Goal: Task Accomplishment & Management: Manage account settings

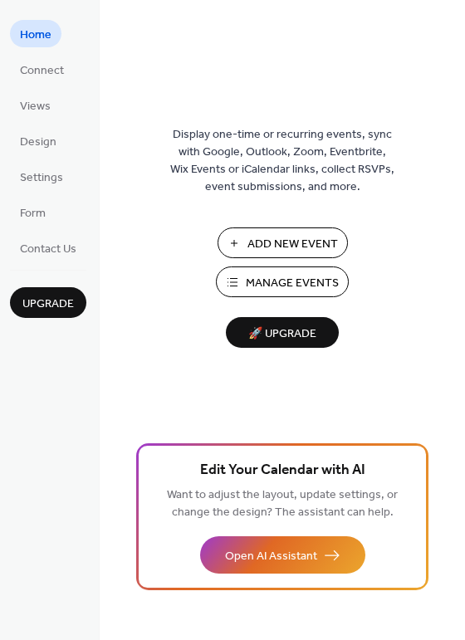
click at [300, 277] on span "Manage Events" at bounding box center [292, 283] width 93 height 17
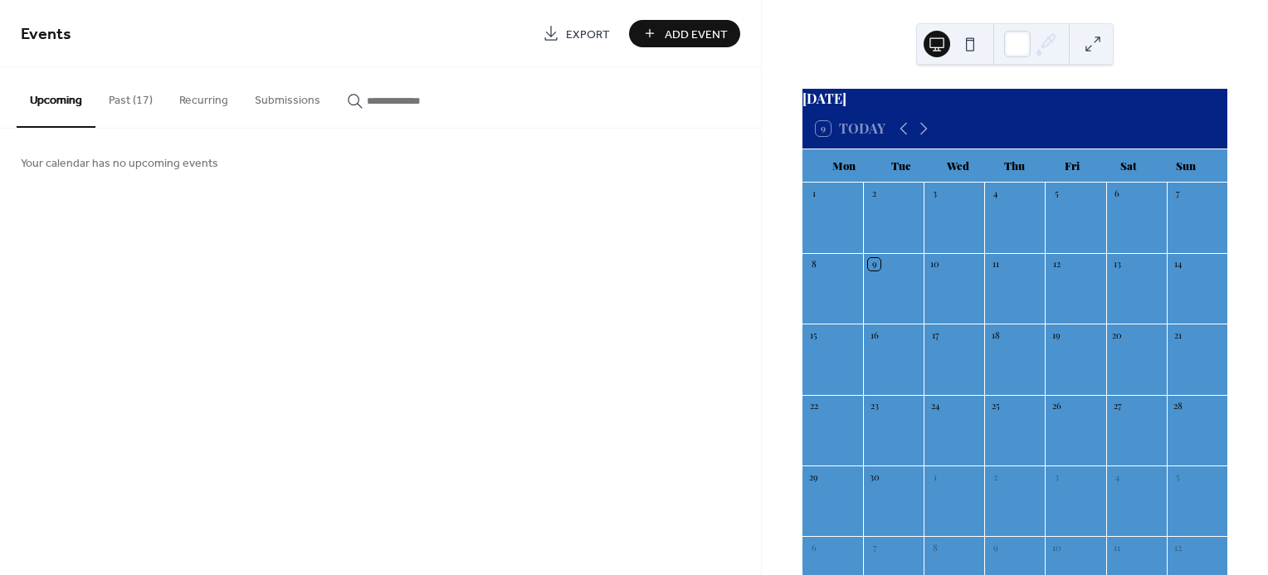
click at [133, 100] on button "Past (17)" at bounding box center [130, 96] width 71 height 59
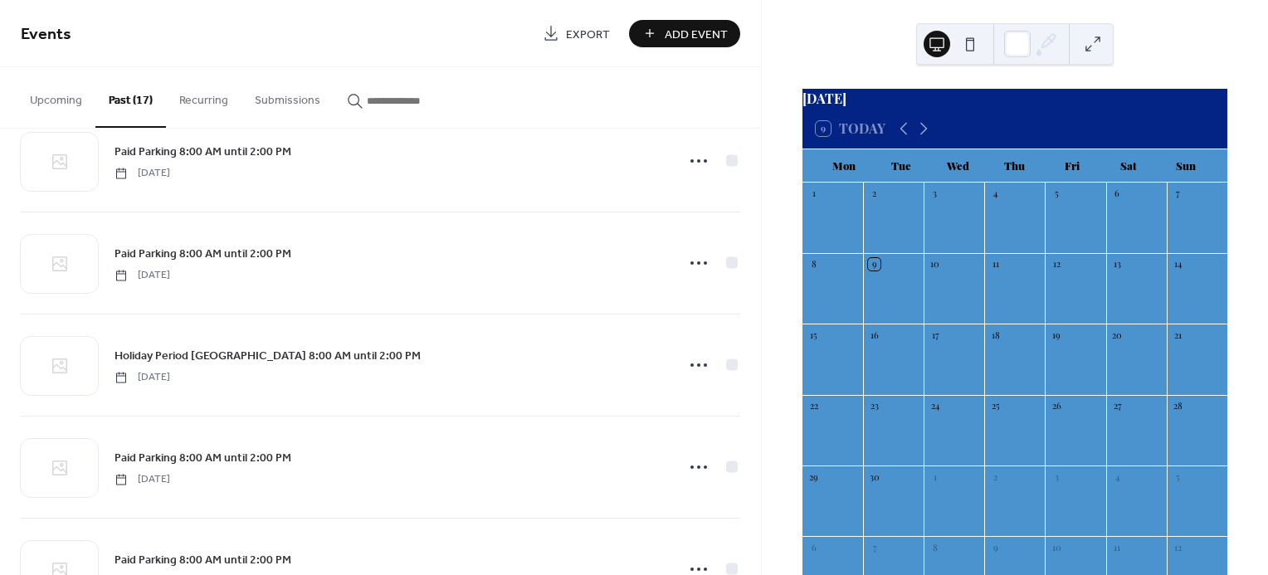
scroll to position [1335, 0]
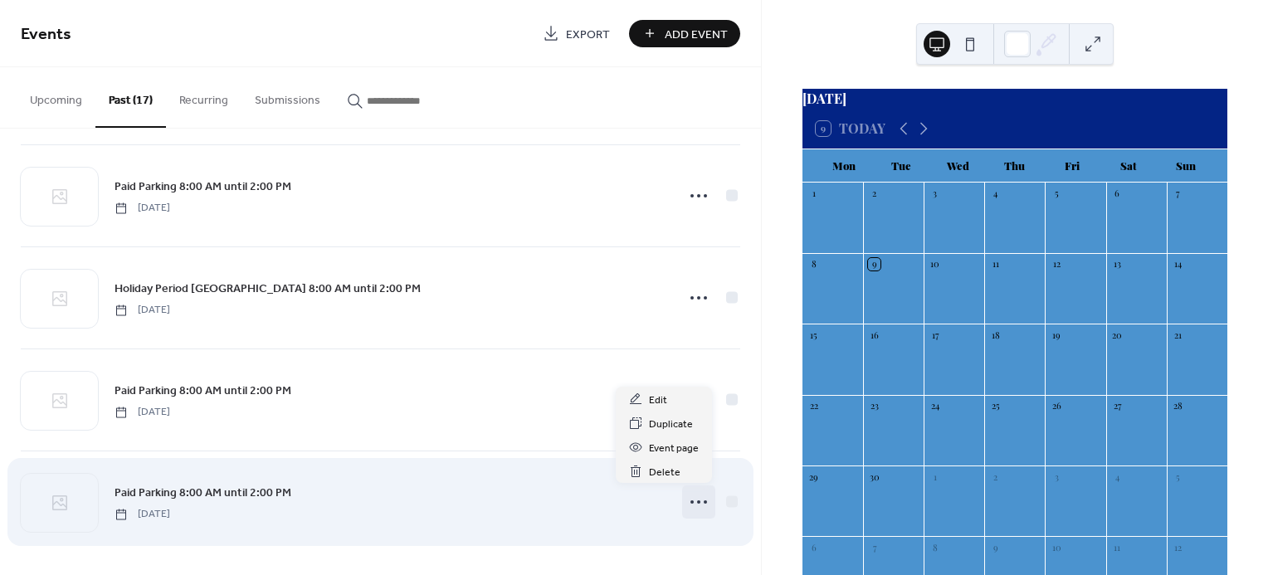
click at [688, 504] on icon at bounding box center [699, 502] width 27 height 27
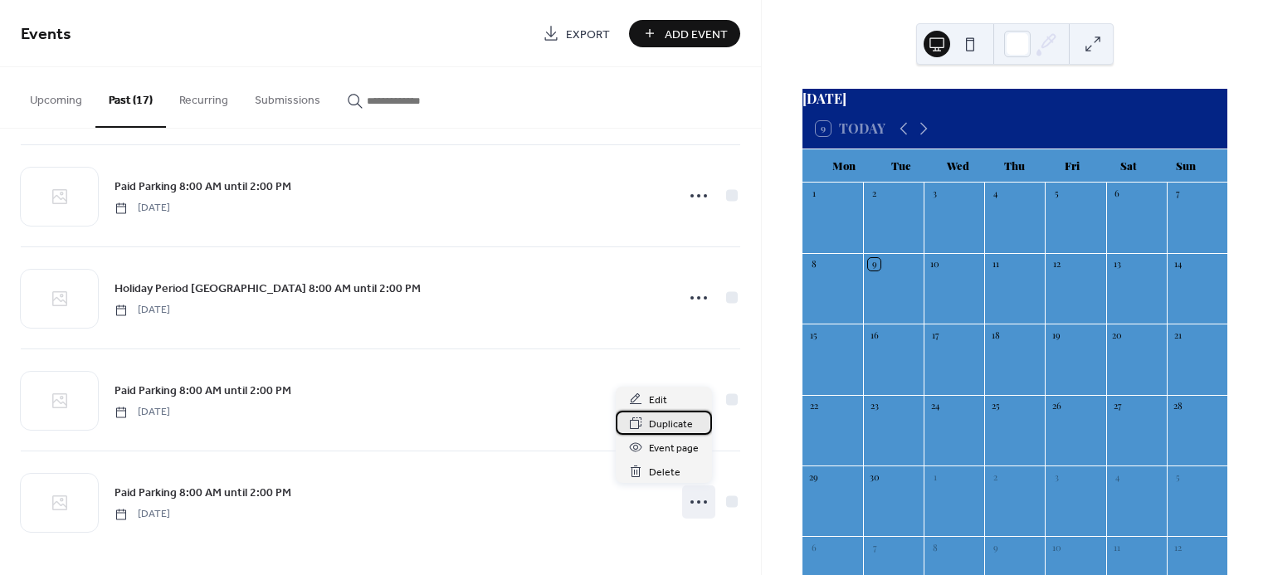
click at [669, 428] on span "Duplicate" at bounding box center [671, 424] width 44 height 17
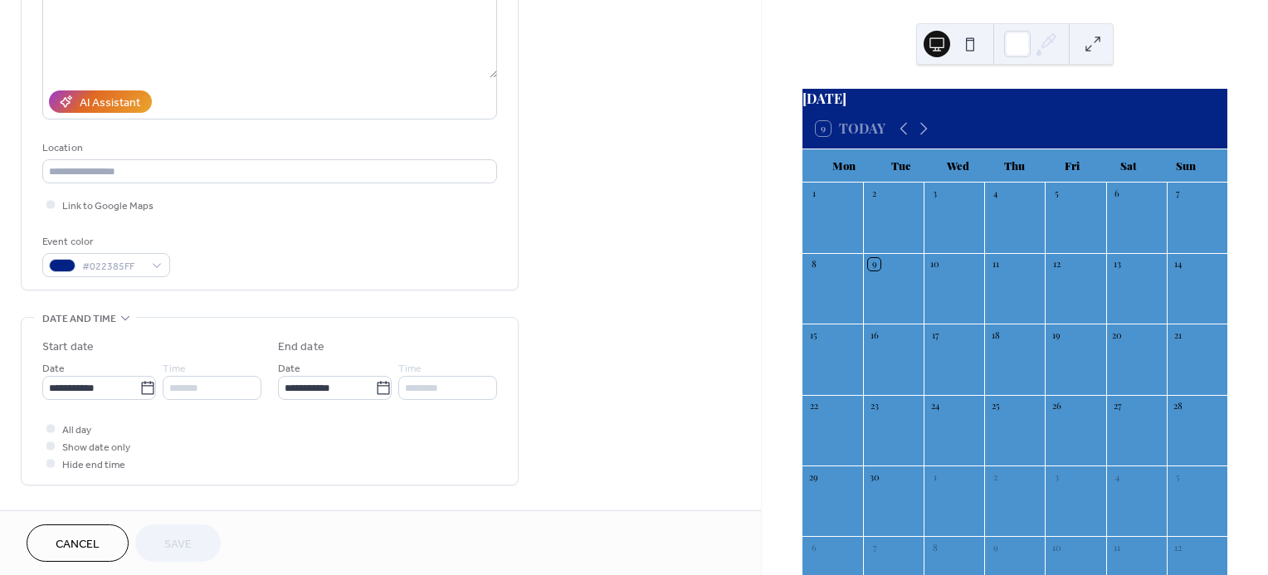
scroll to position [225, 0]
click at [144, 387] on icon at bounding box center [147, 386] width 17 height 17
click at [139, 387] on input "**********" at bounding box center [90, 386] width 97 height 24
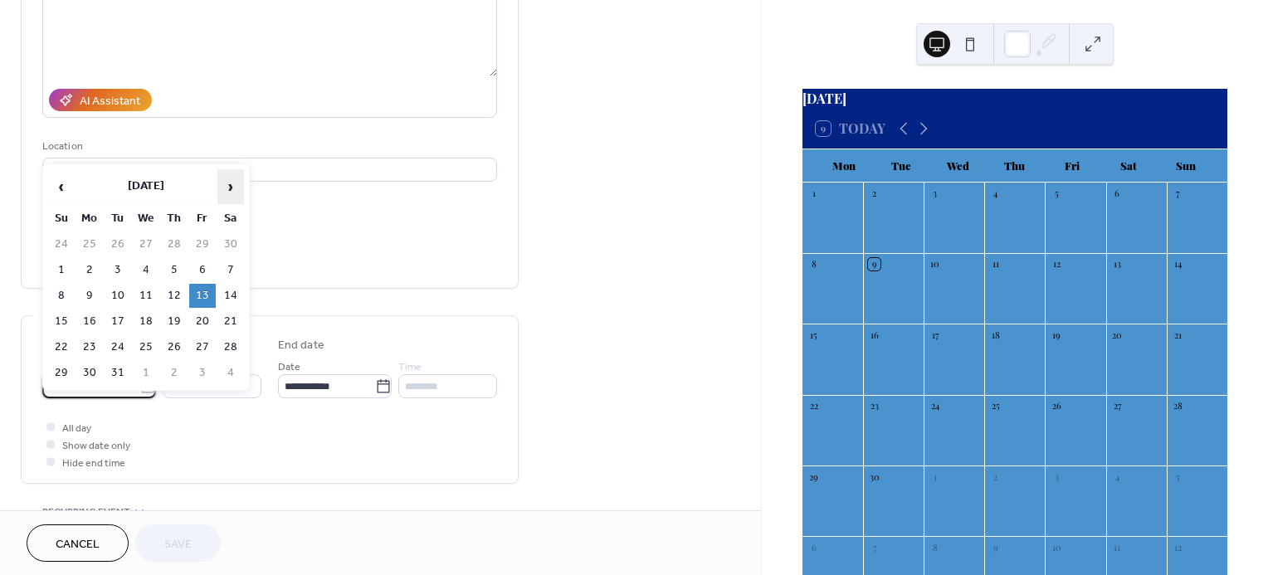
click at [235, 182] on span "›" at bounding box center [230, 186] width 25 height 33
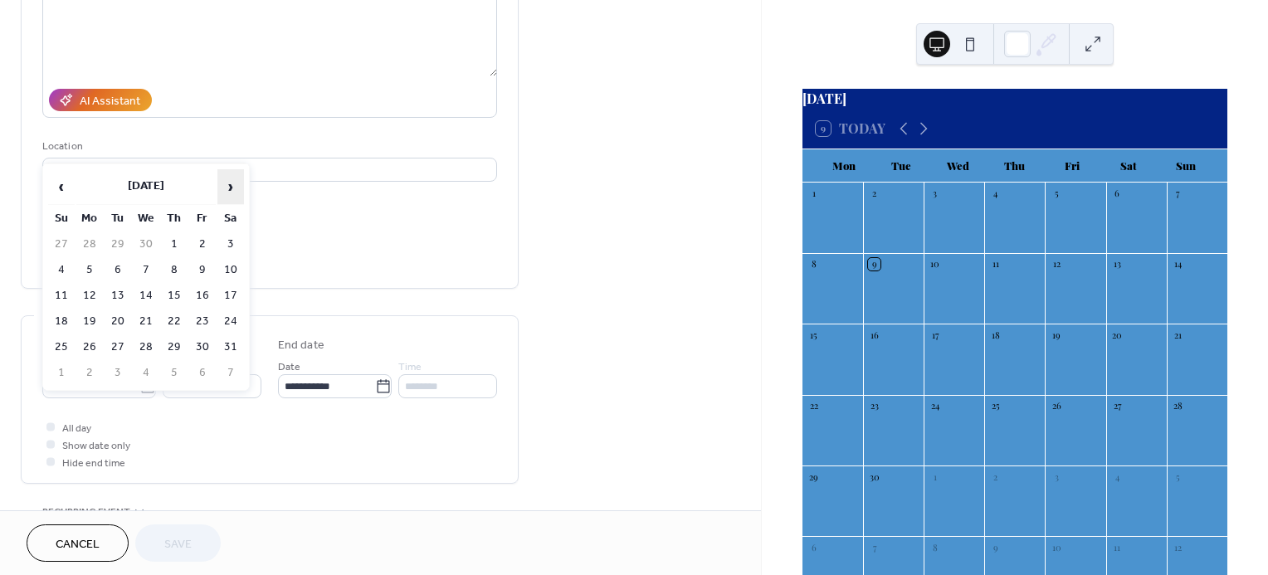
click at [235, 182] on span "›" at bounding box center [230, 186] width 25 height 33
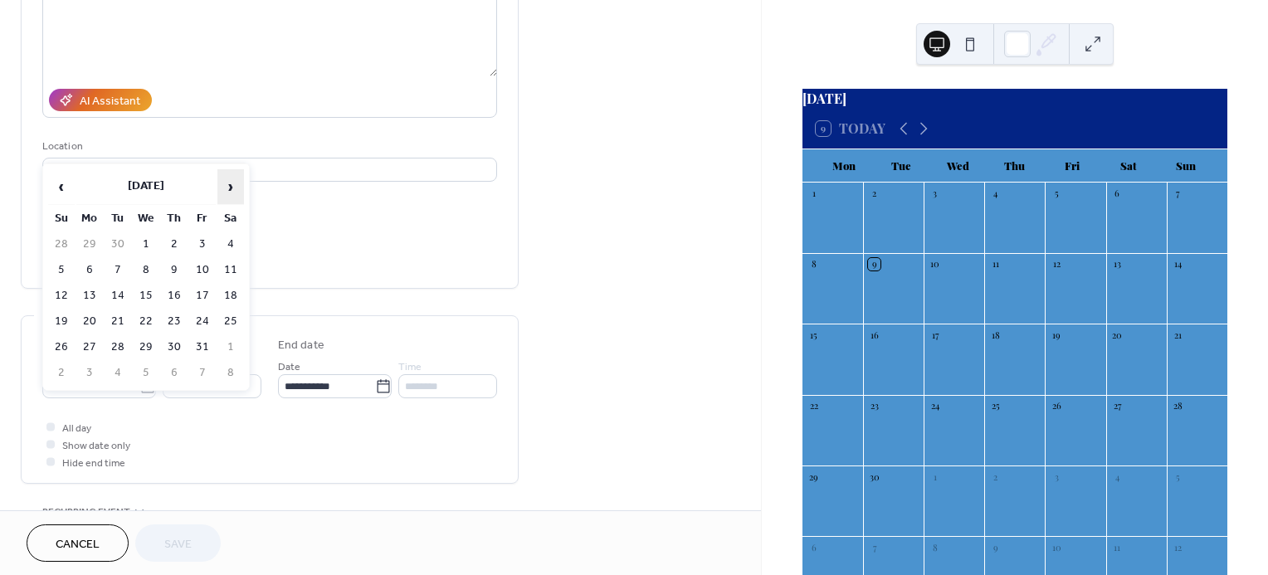
click at [235, 182] on span "›" at bounding box center [230, 186] width 25 height 33
click at [226, 266] on td "13" at bounding box center [230, 270] width 27 height 24
type input "**********"
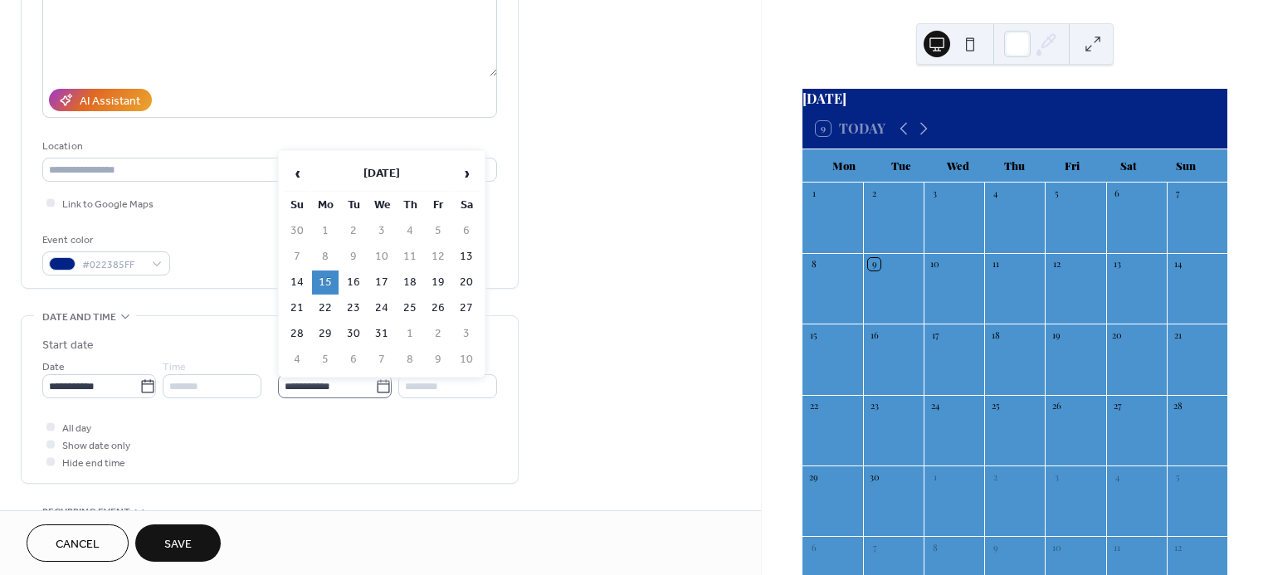
click at [379, 388] on icon at bounding box center [383, 386] width 17 height 17
click at [375, 388] on input "**********" at bounding box center [326, 386] width 97 height 24
click at [300, 277] on td "14" at bounding box center [297, 283] width 27 height 24
type input "**********"
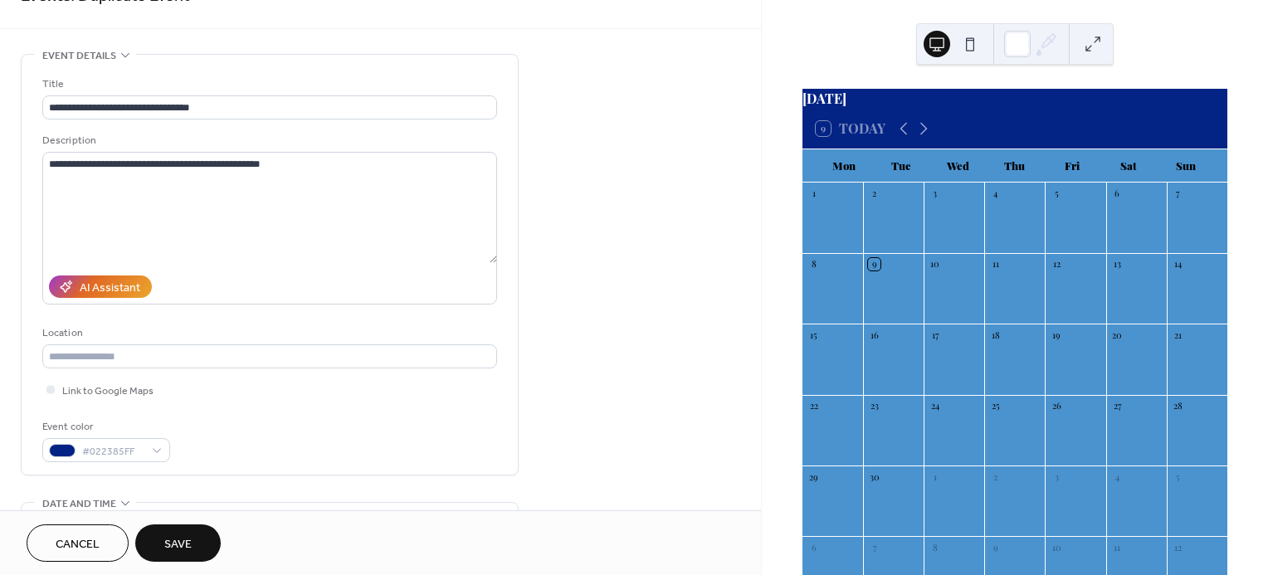
scroll to position [31, 0]
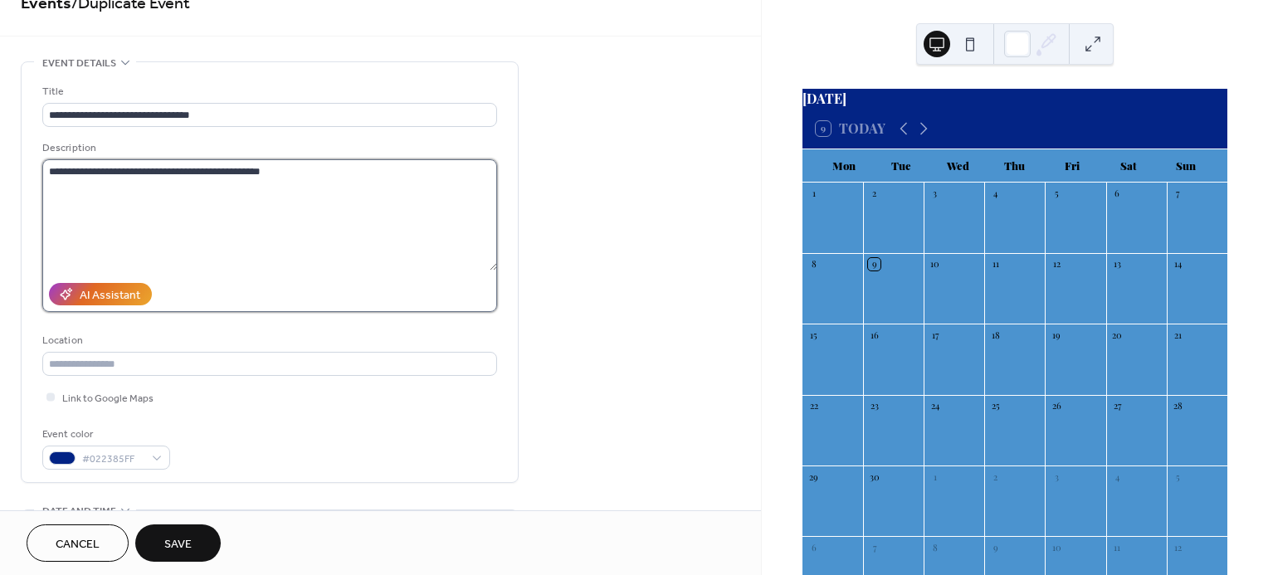
click at [58, 169] on textarea "**********" at bounding box center [269, 214] width 455 height 111
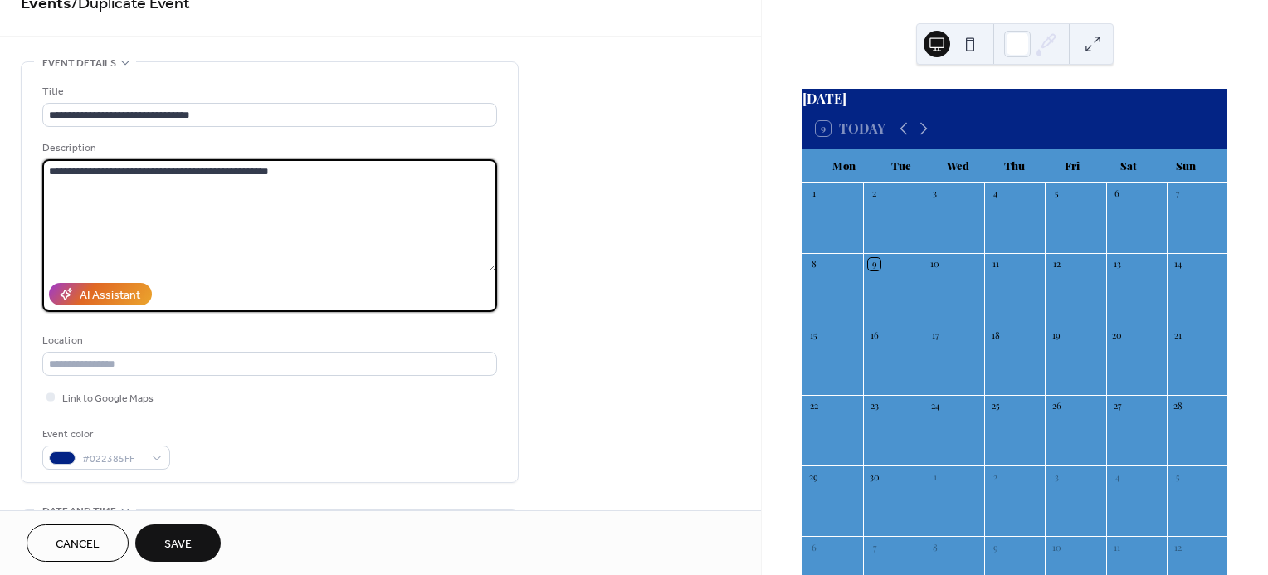
type textarea "**********"
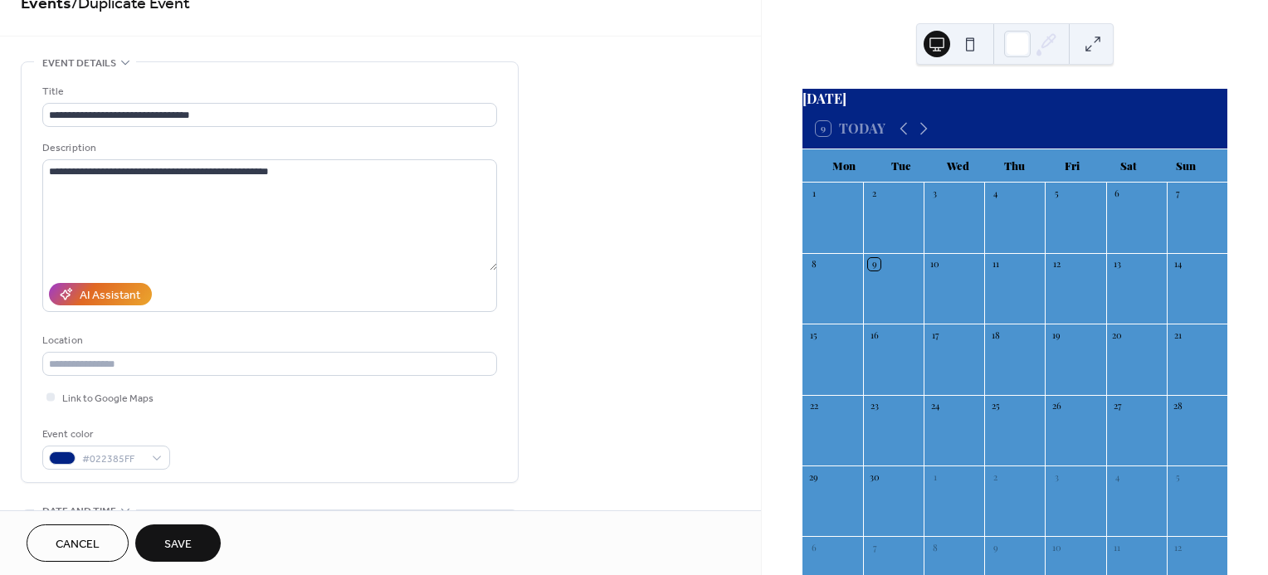
click at [186, 539] on span "Save" at bounding box center [177, 544] width 27 height 17
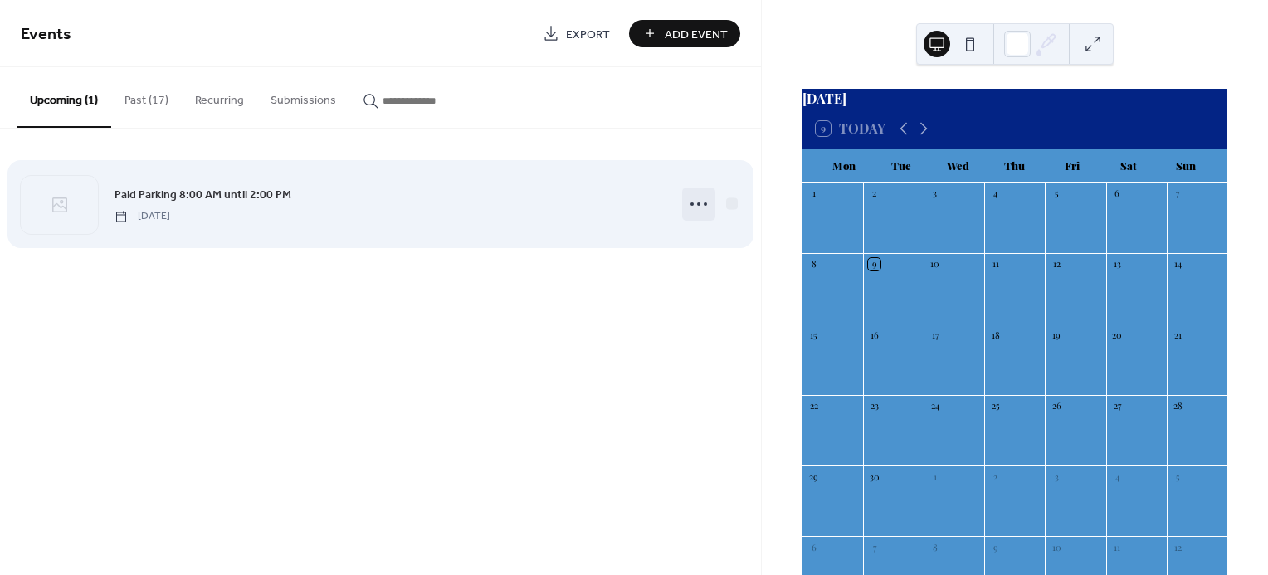
click at [692, 203] on circle at bounding box center [691, 204] width 3 height 3
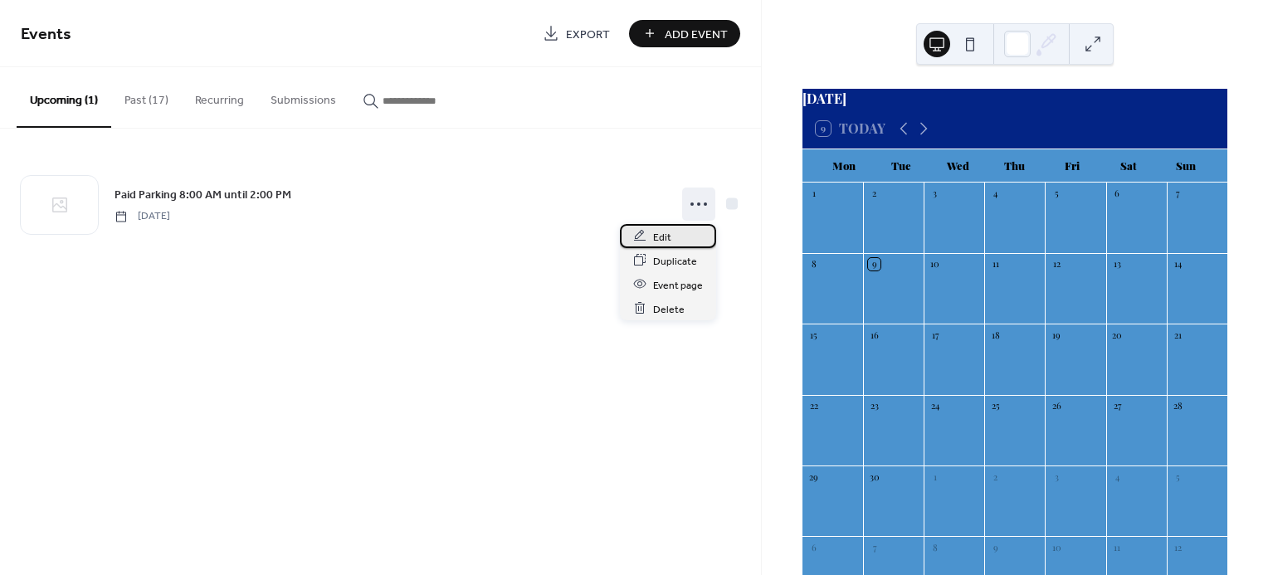
click at [661, 237] on span "Edit" at bounding box center [662, 236] width 18 height 17
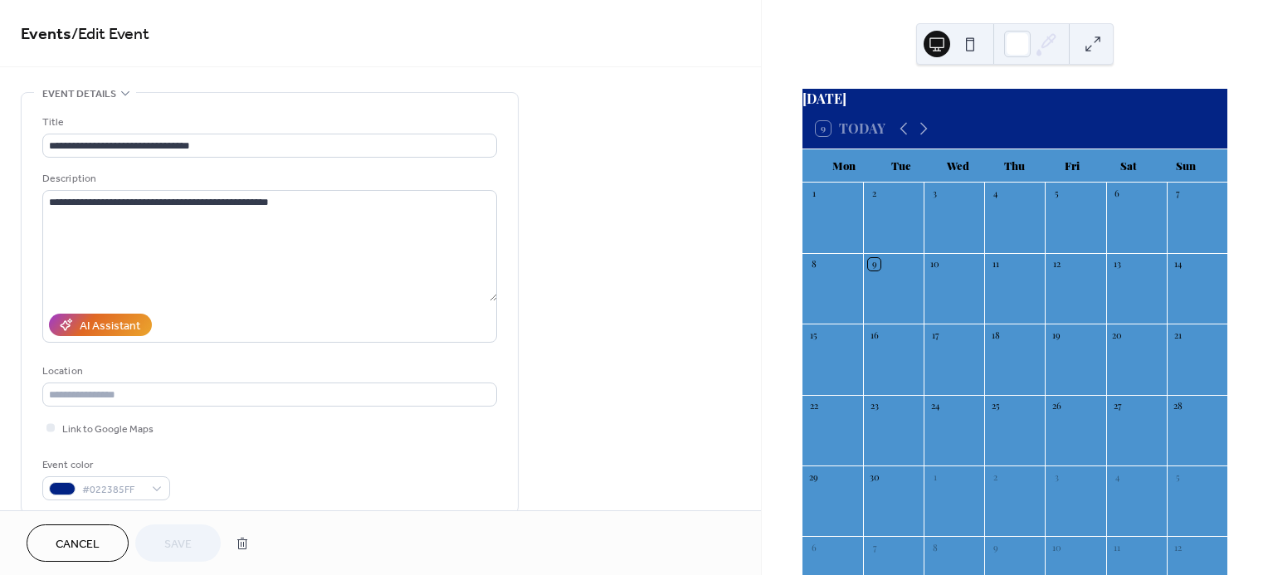
click at [41, 33] on link "Events" at bounding box center [46, 34] width 51 height 32
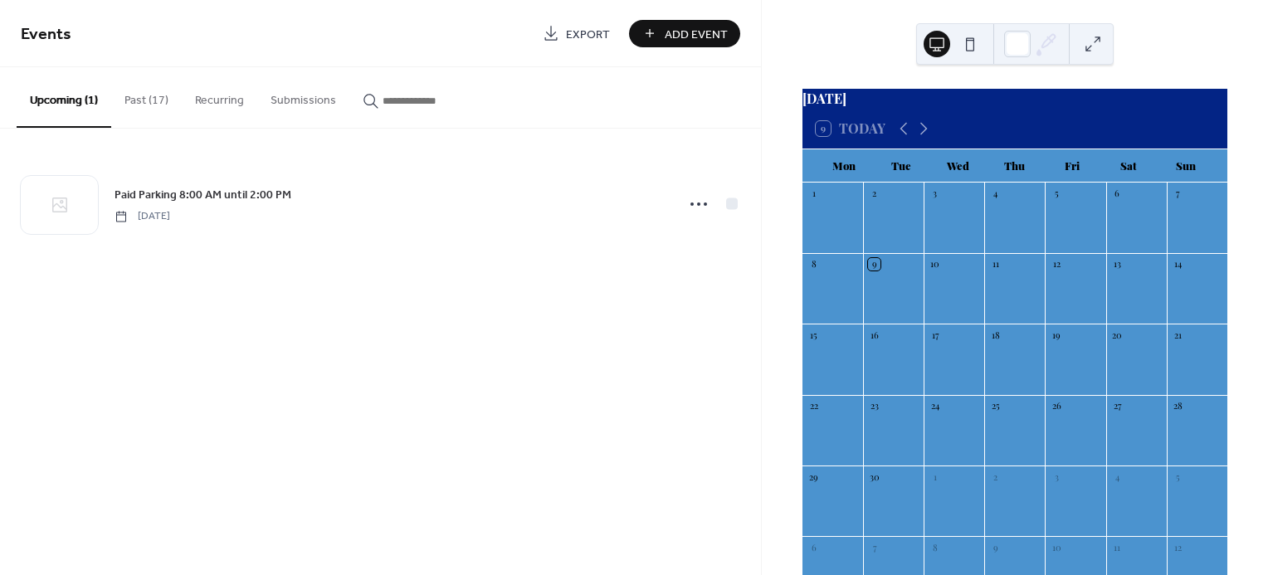
click at [138, 106] on button "Past (17)" at bounding box center [146, 96] width 71 height 59
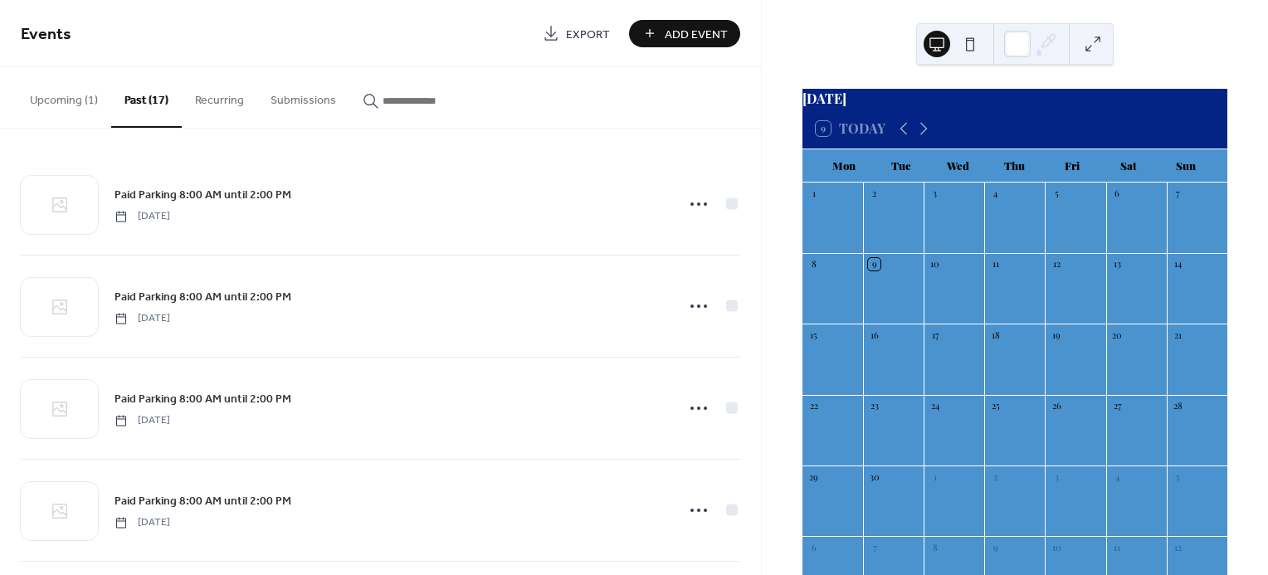
drag, startPoint x: 759, startPoint y: 186, endPoint x: 759, endPoint y: 232, distance: 46.5
click at [759, 232] on div "Paid Parking 8:00 AM until 2:00 PM Friday, April 4, 2025 Paid Parking 8:00 AM u…" at bounding box center [380, 352] width 761 height 446
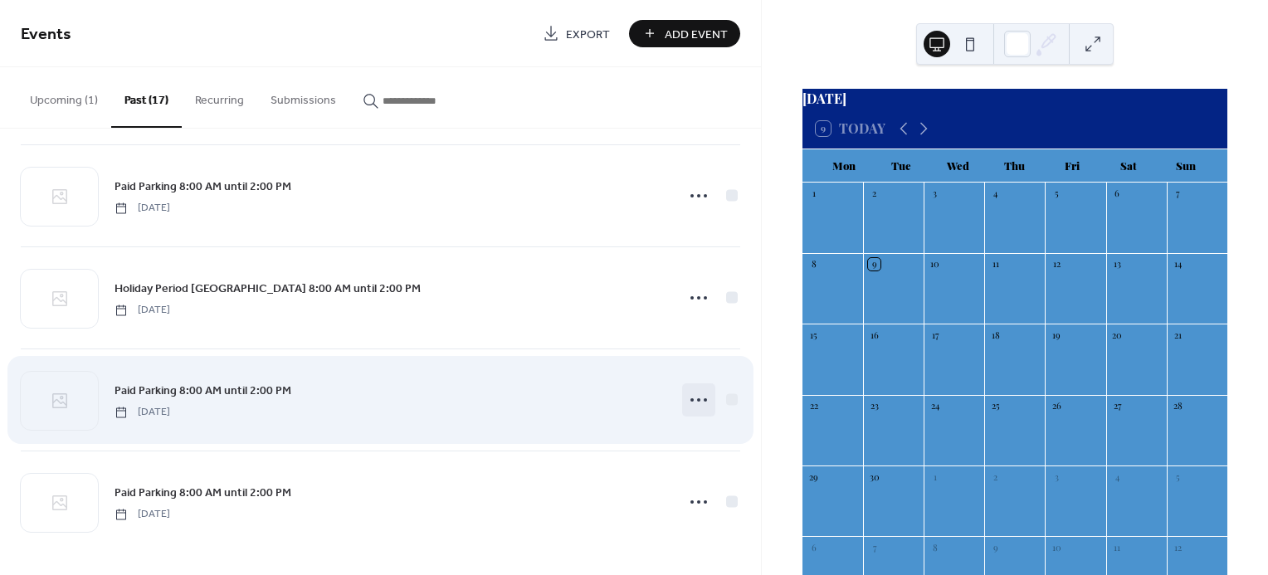
click at [690, 398] on circle at bounding box center [691, 399] width 3 height 3
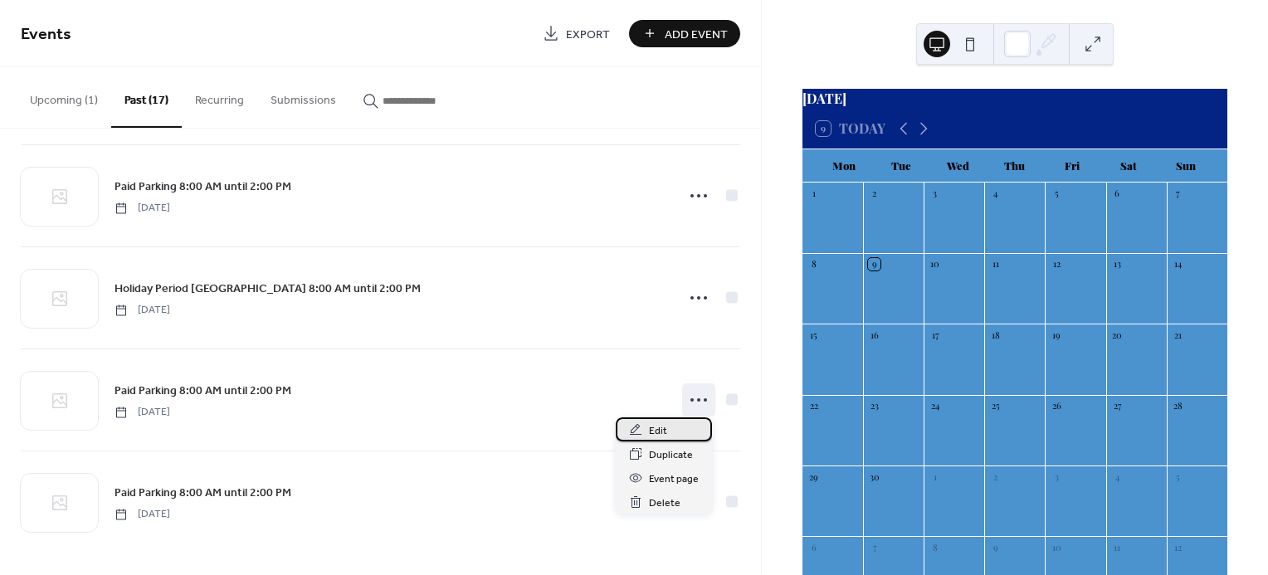
click at [651, 430] on span "Edit" at bounding box center [658, 430] width 18 height 17
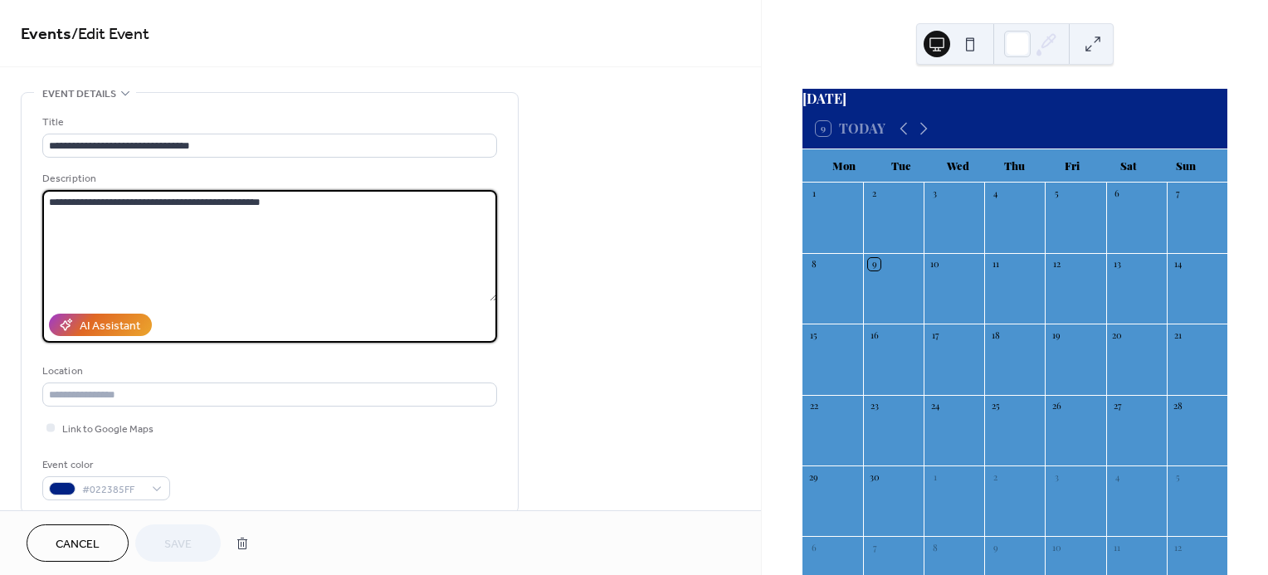
drag, startPoint x: 145, startPoint y: 200, endPoint x: -3, endPoint y: 179, distance: 150.0
click at [0, 179] on html "**********" at bounding box center [634, 287] width 1268 height 575
type textarea "**********"
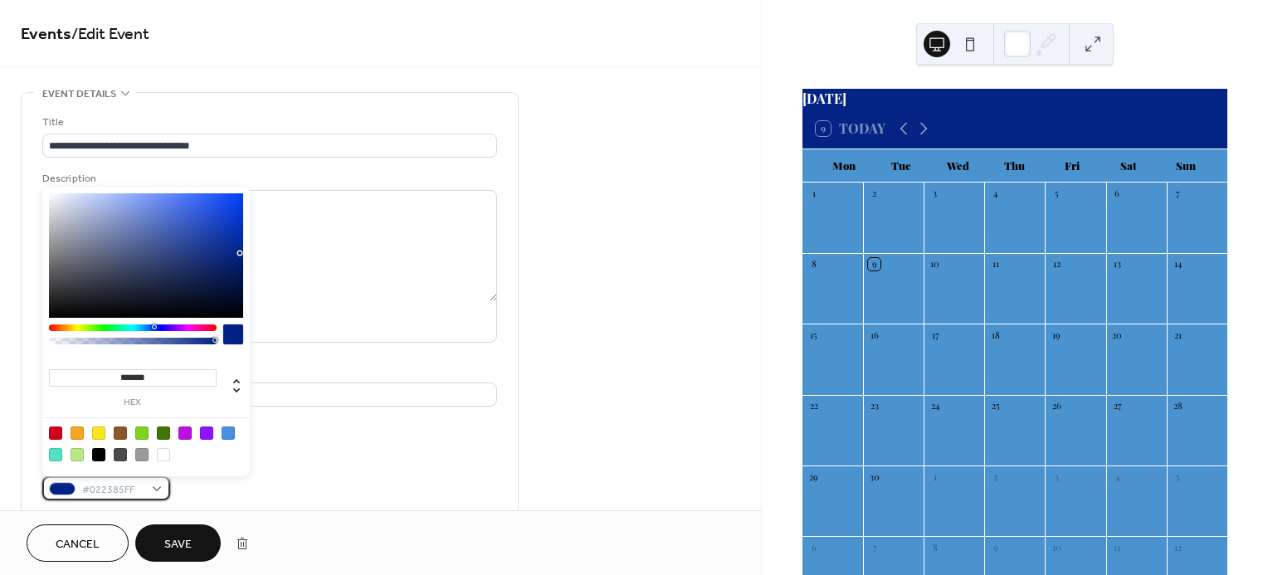
click at [153, 488] on div "#022385FF" at bounding box center [106, 488] width 128 height 24
click at [100, 432] on div at bounding box center [98, 433] width 13 height 13
type input "*******"
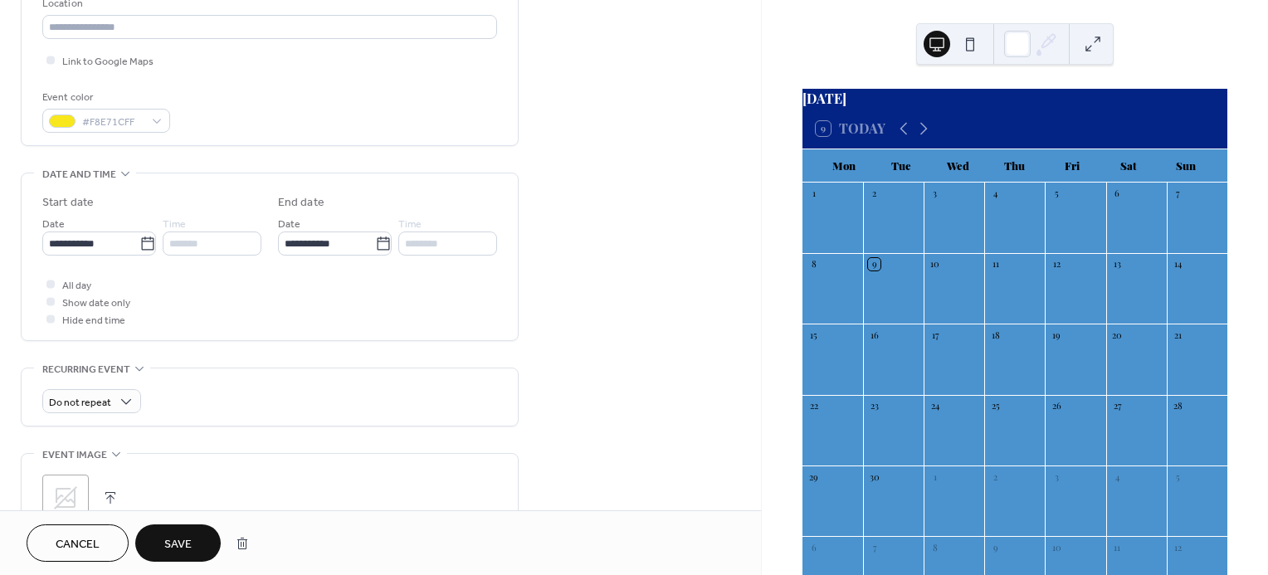
scroll to position [372, 0]
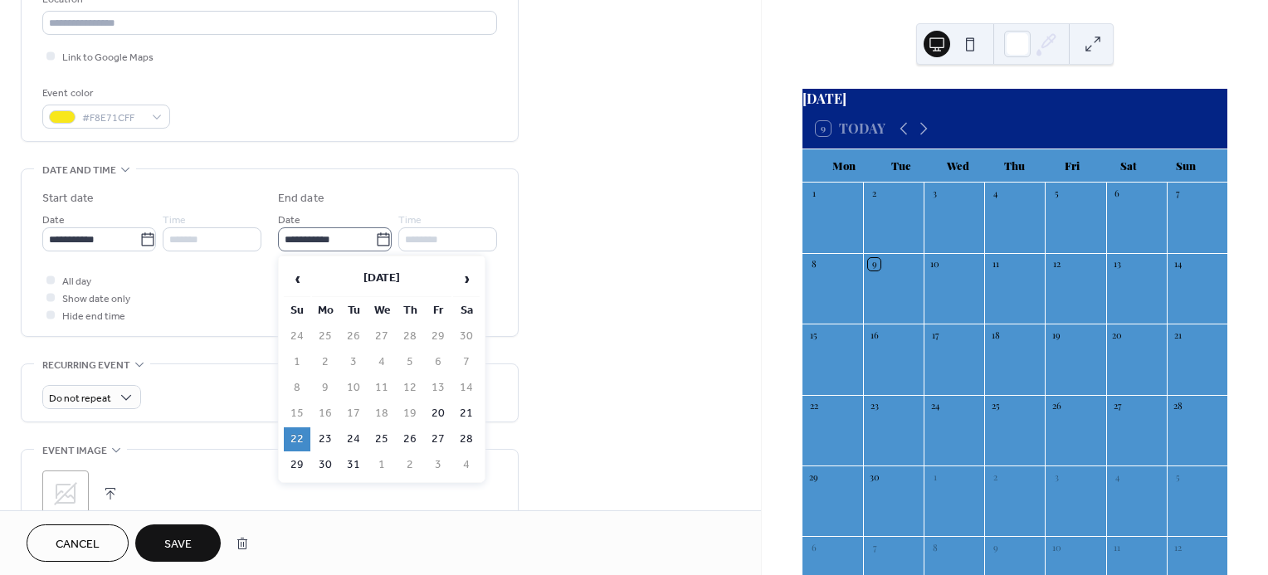
click at [380, 242] on icon at bounding box center [383, 240] width 17 height 17
click at [375, 242] on input "**********" at bounding box center [326, 239] width 97 height 24
click at [475, 280] on span "›" at bounding box center [466, 278] width 25 height 33
click at [471, 329] on td "4" at bounding box center [466, 336] width 27 height 24
type input "**********"
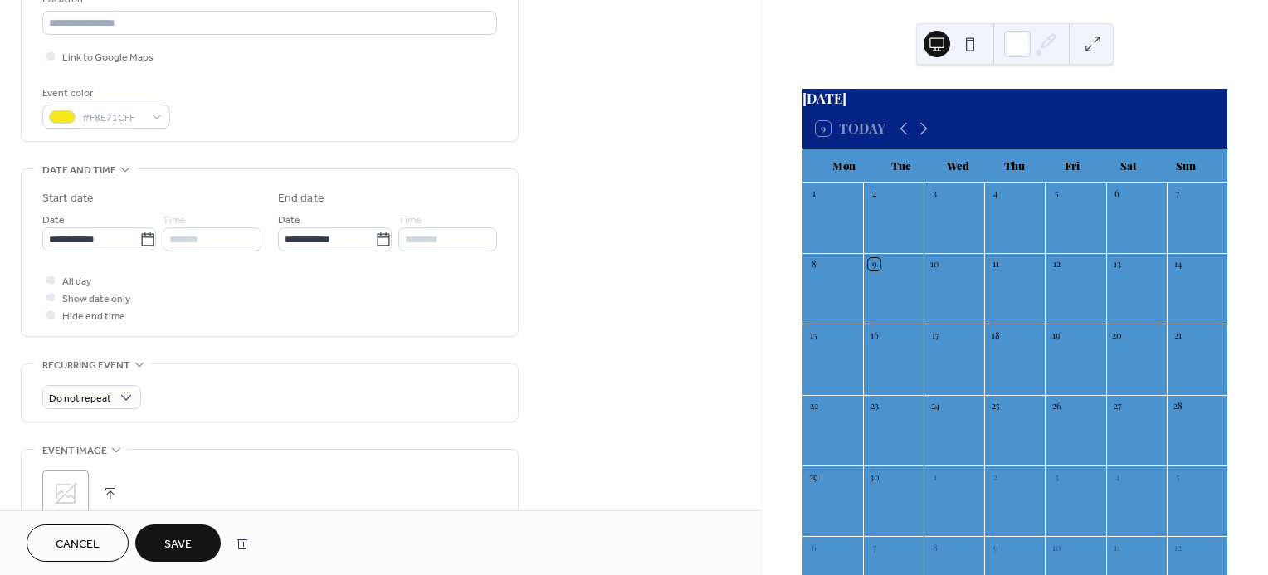
click at [186, 543] on span "Save" at bounding box center [177, 544] width 27 height 17
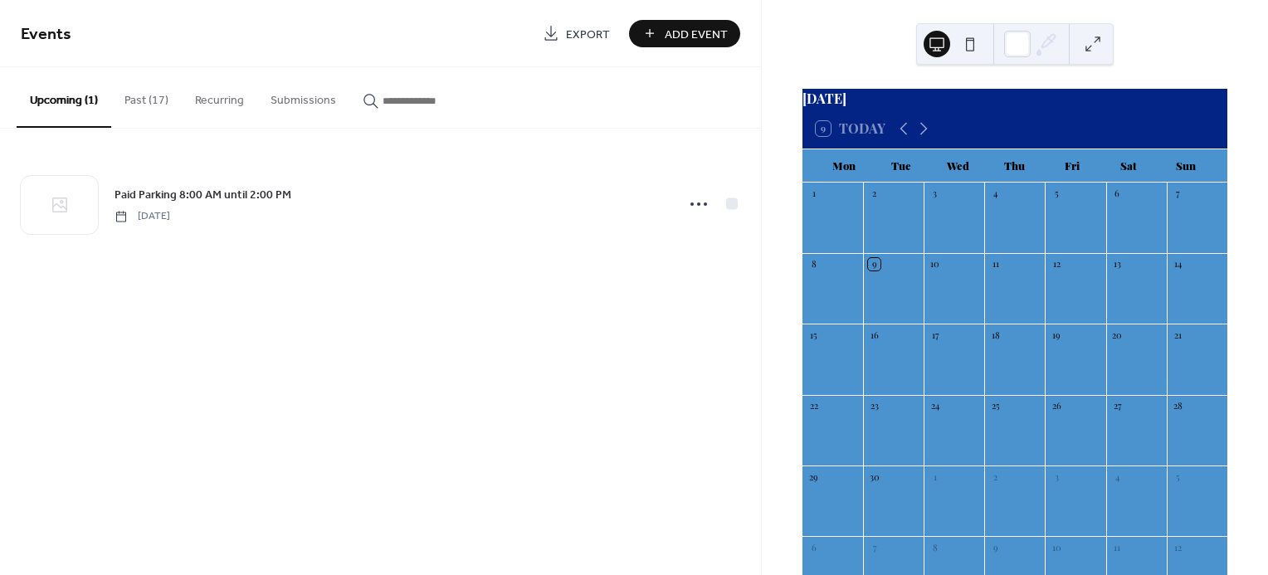
click at [154, 104] on button "Past (17)" at bounding box center [146, 96] width 71 height 59
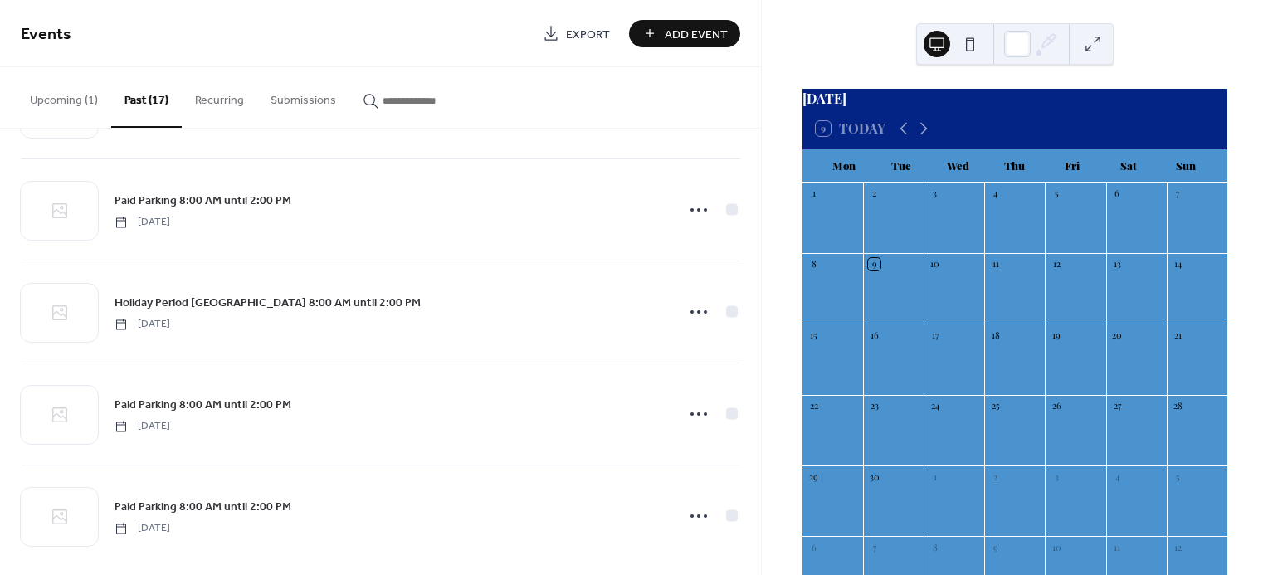
scroll to position [1335, 0]
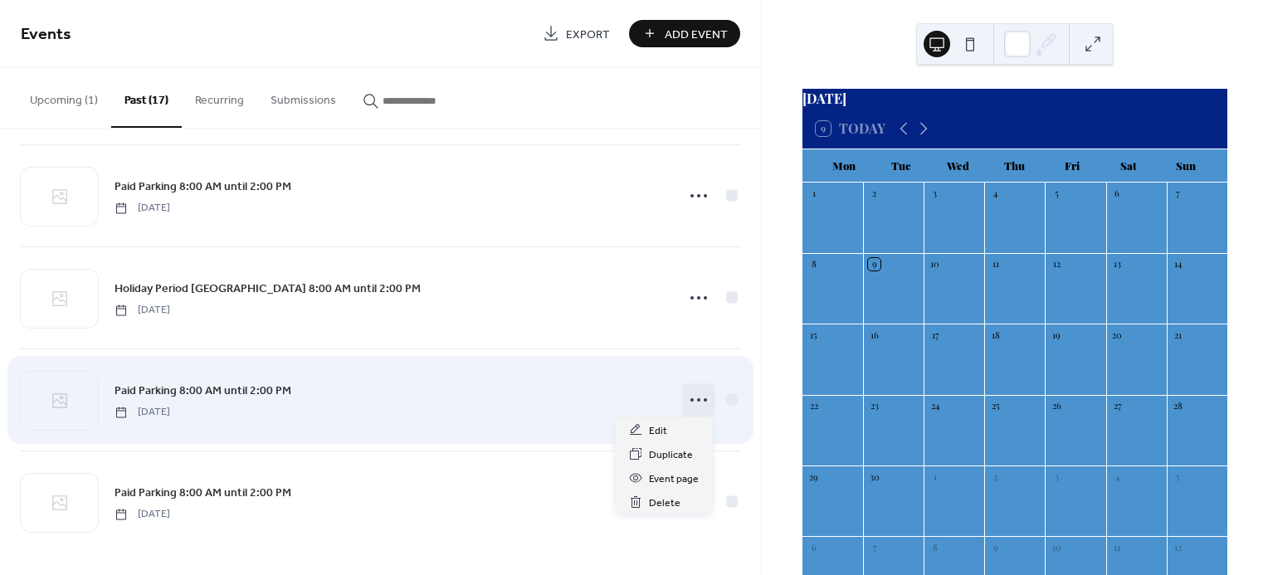
click at [690, 397] on icon at bounding box center [699, 400] width 27 height 27
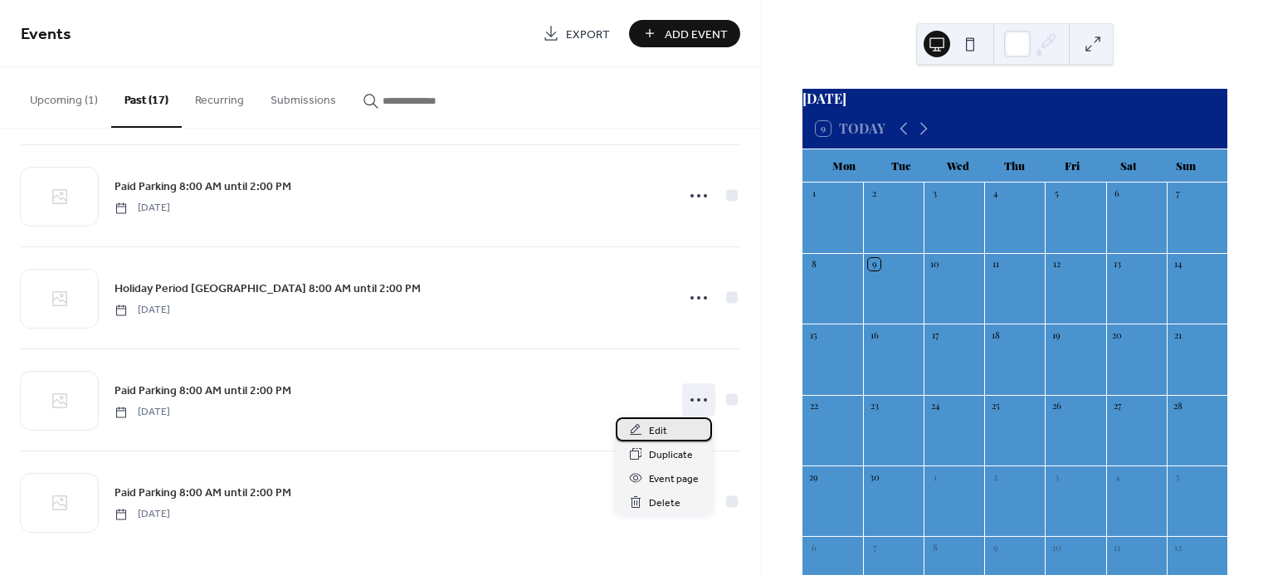
click at [666, 427] on span "Edit" at bounding box center [658, 430] width 18 height 17
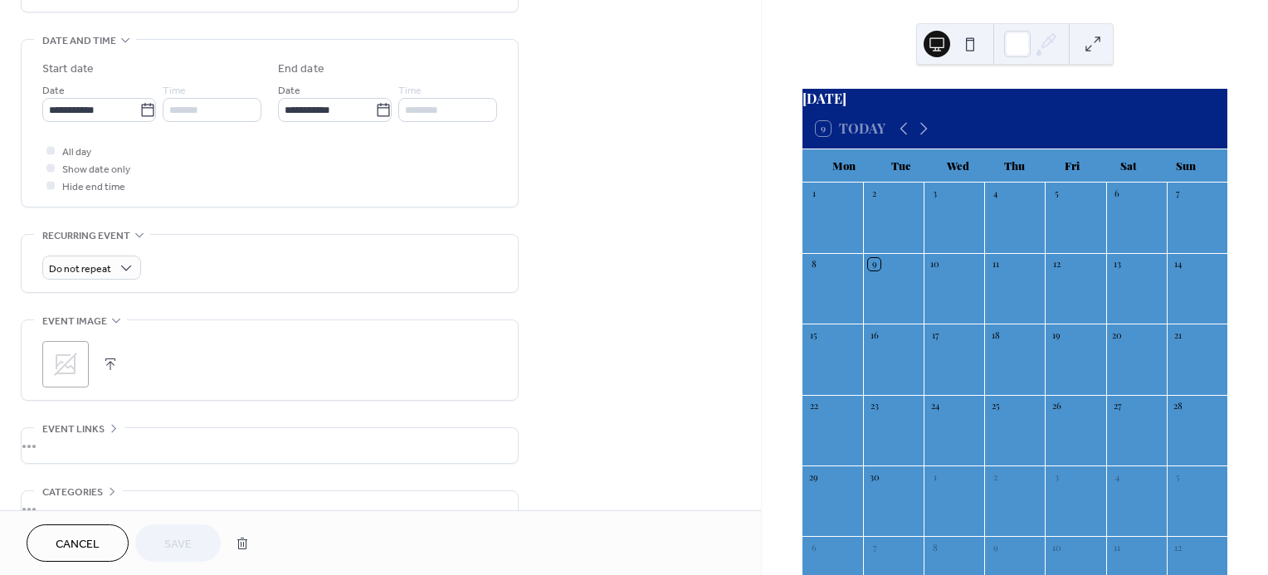
scroll to position [520, 0]
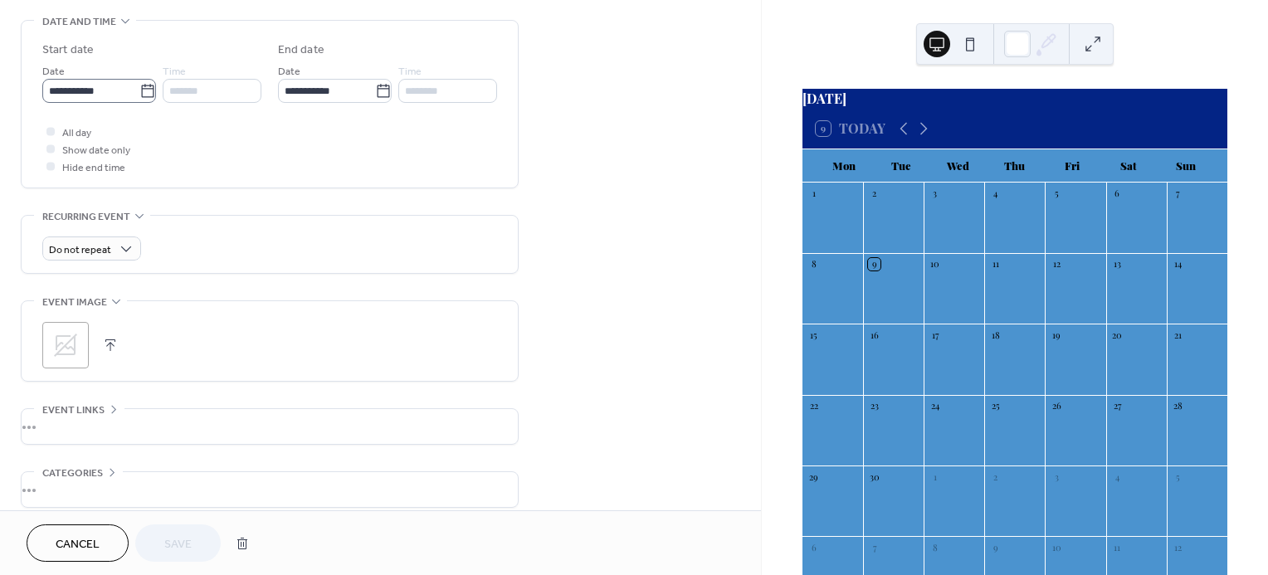
click at [140, 88] on icon at bounding box center [147, 91] width 17 height 17
click at [139, 88] on input "**********" at bounding box center [90, 91] width 97 height 24
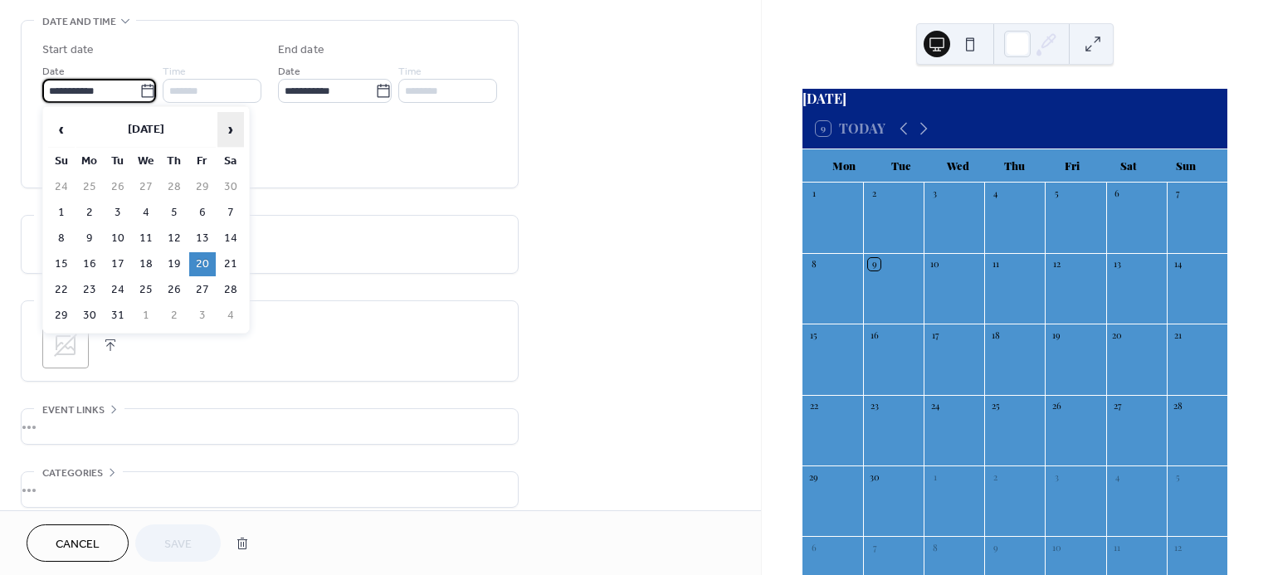
click at [233, 124] on span "›" at bounding box center [230, 129] width 25 height 33
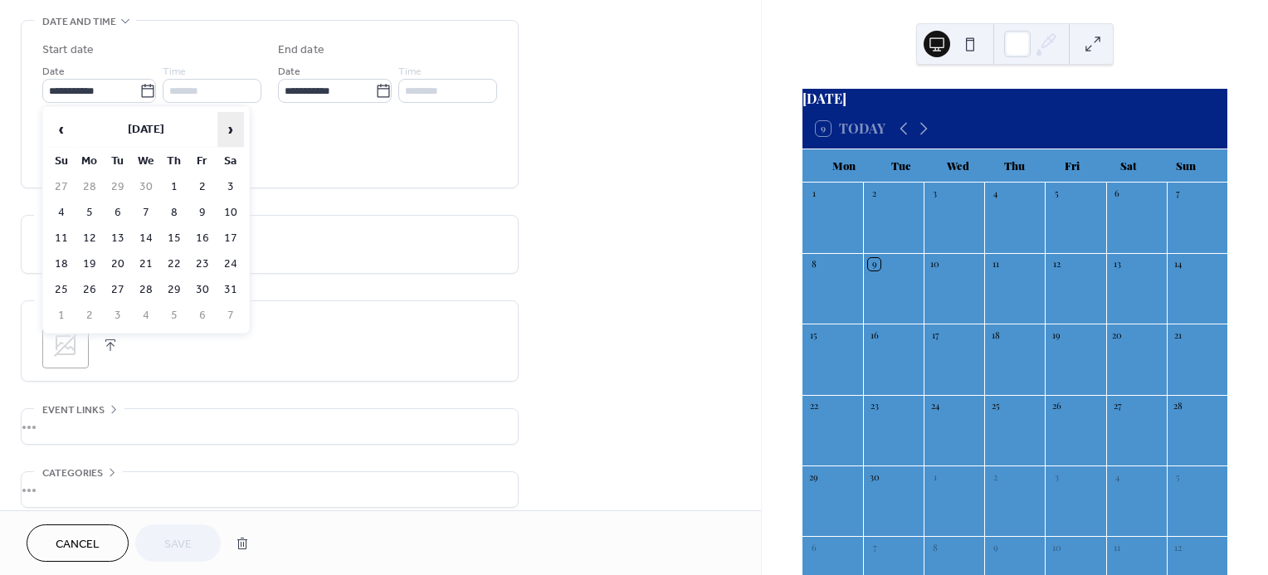
click at [233, 124] on span "›" at bounding box center [230, 129] width 25 height 33
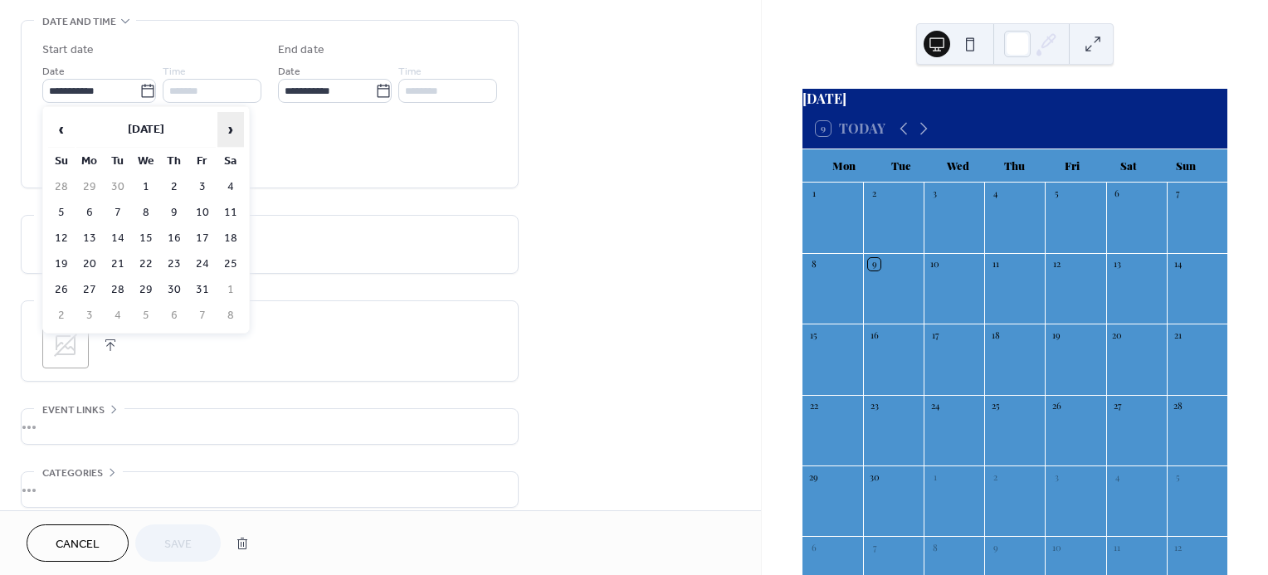
click at [233, 124] on span "›" at bounding box center [230, 129] width 25 height 33
click at [227, 238] on td "20" at bounding box center [230, 239] width 27 height 24
type input "**********"
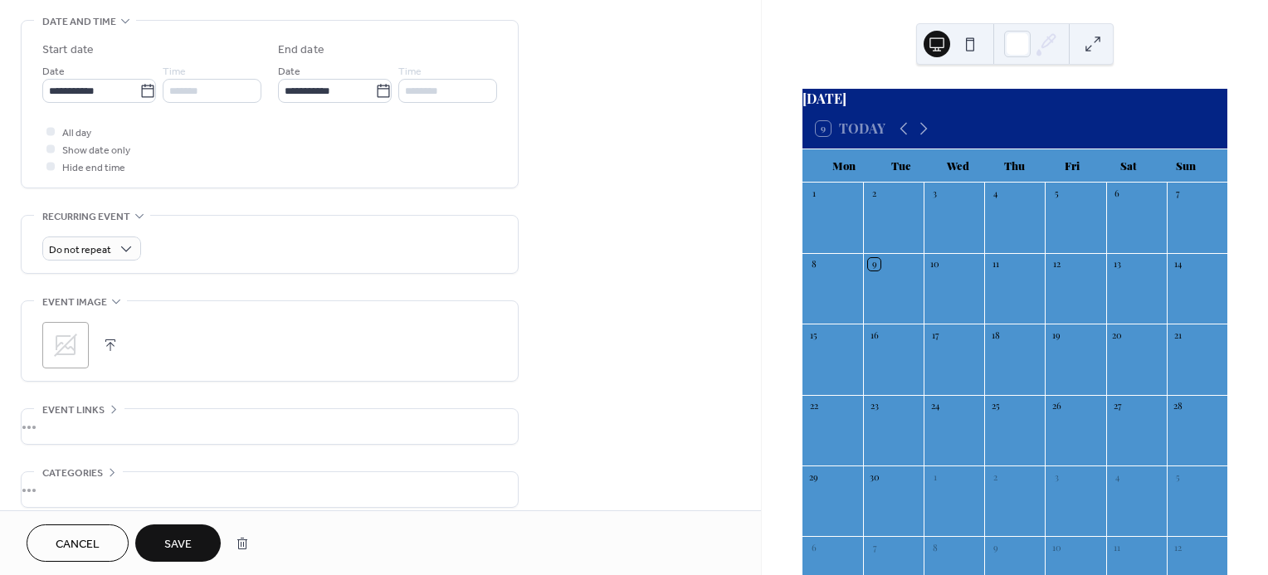
click at [182, 539] on span "Save" at bounding box center [177, 544] width 27 height 17
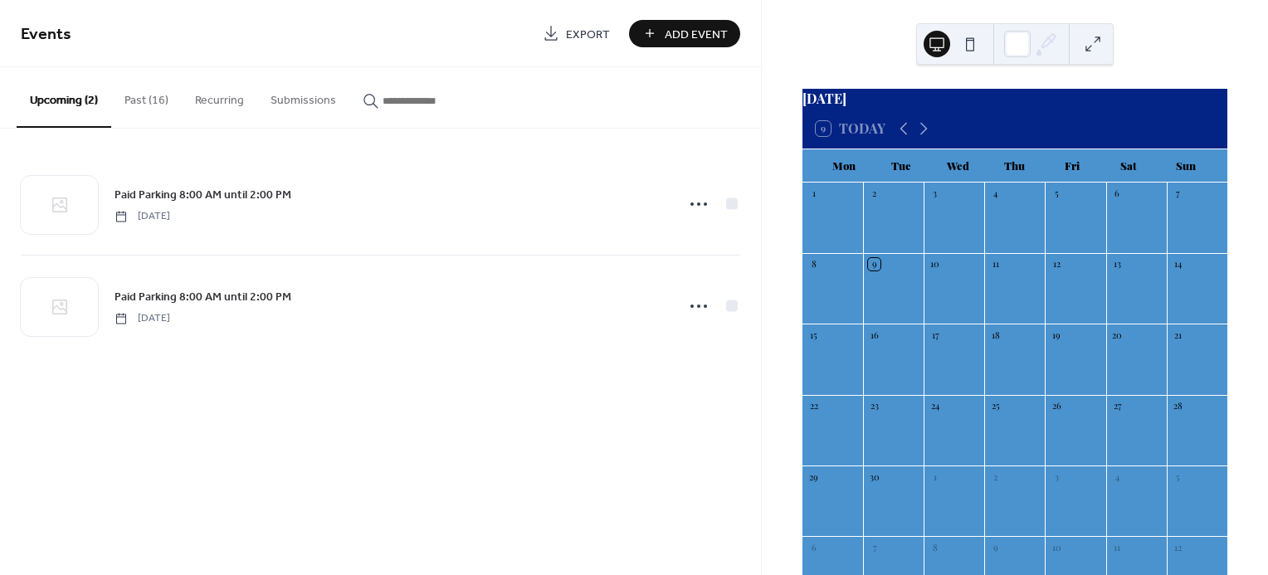
click at [156, 99] on button "Past (16)" at bounding box center [146, 96] width 71 height 59
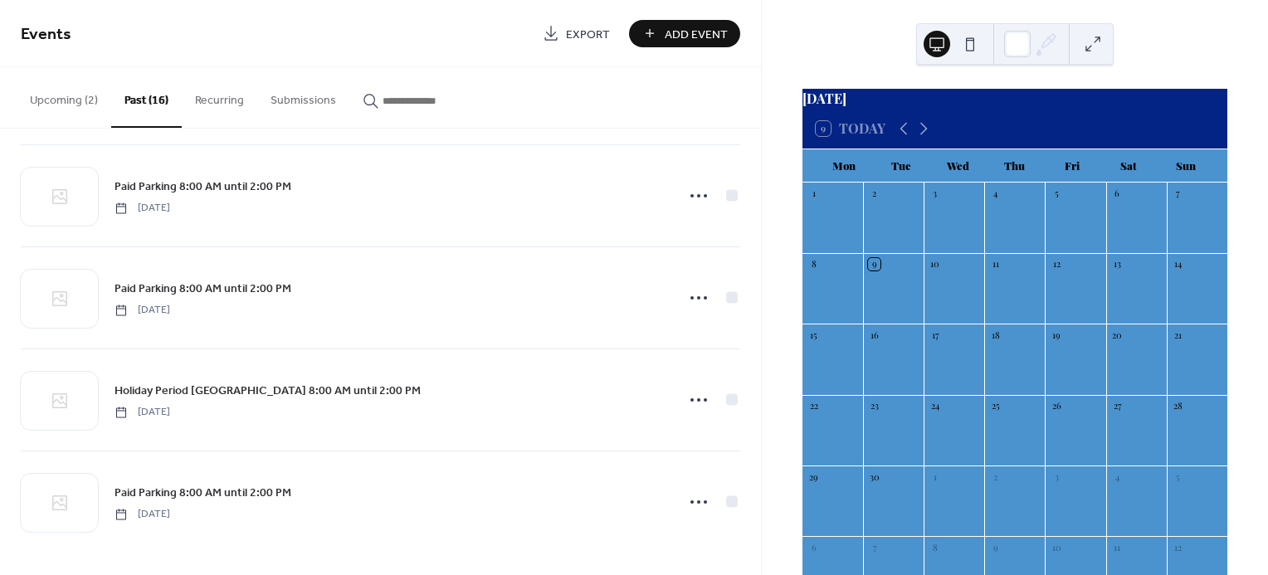
scroll to position [1173, 0]
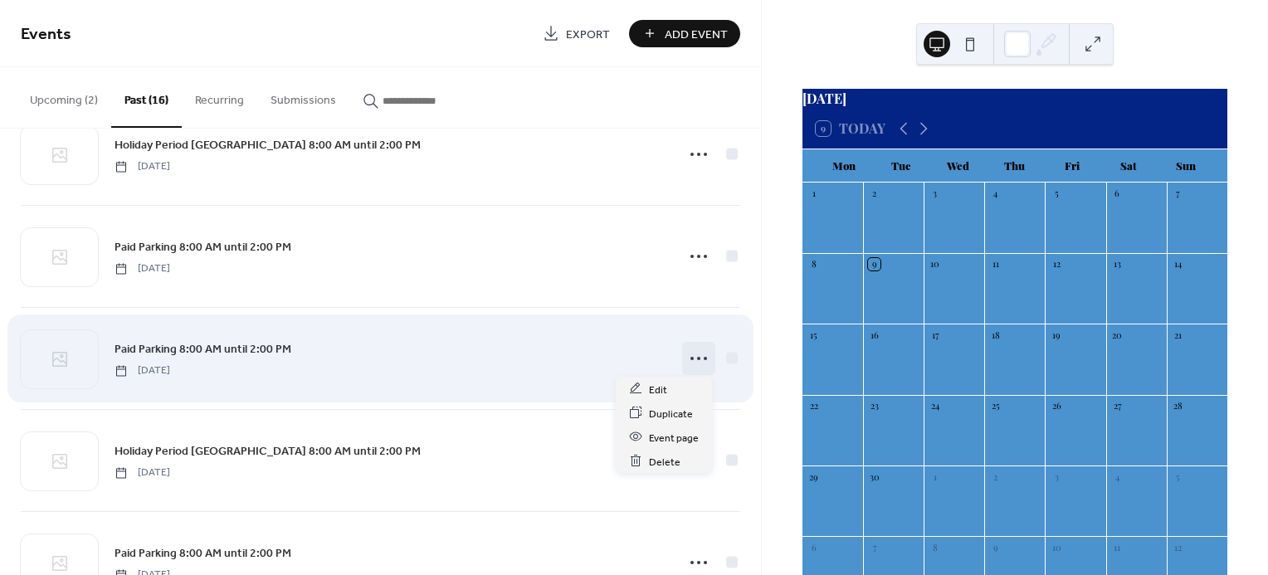
click at [691, 354] on icon at bounding box center [699, 358] width 27 height 27
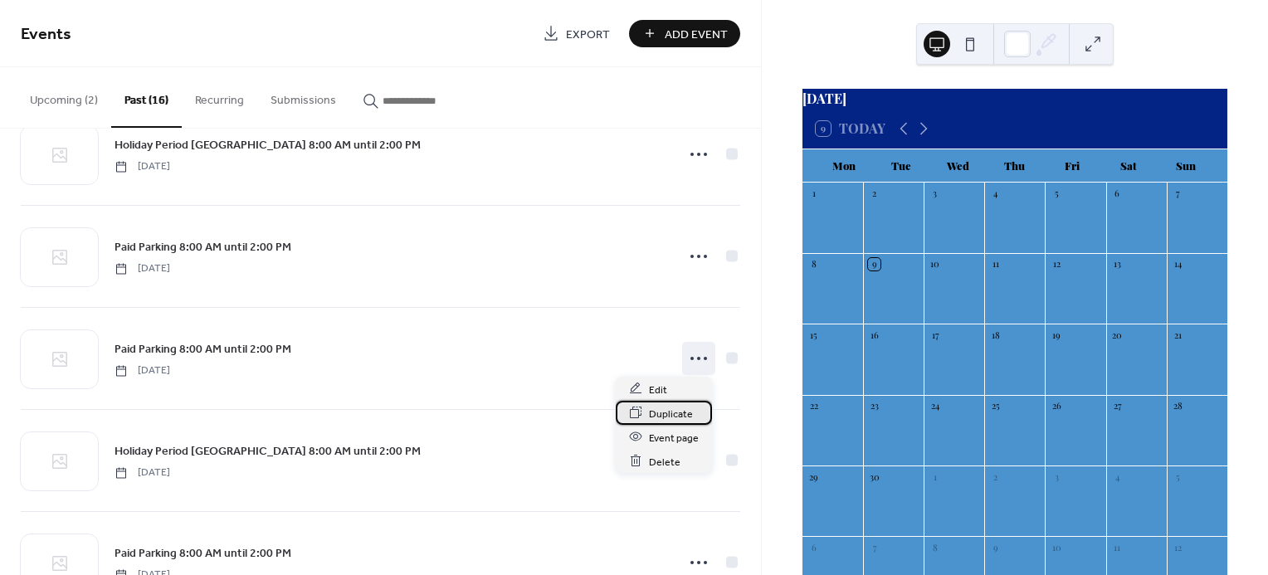
click at [672, 410] on span "Duplicate" at bounding box center [671, 413] width 44 height 17
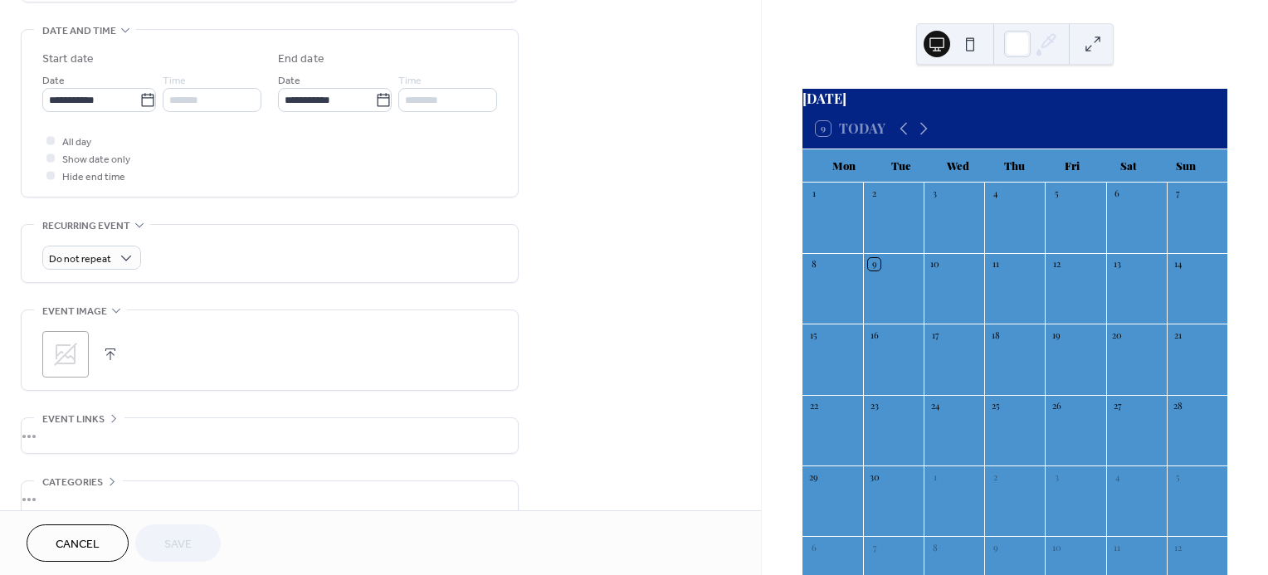
scroll to position [512, 0]
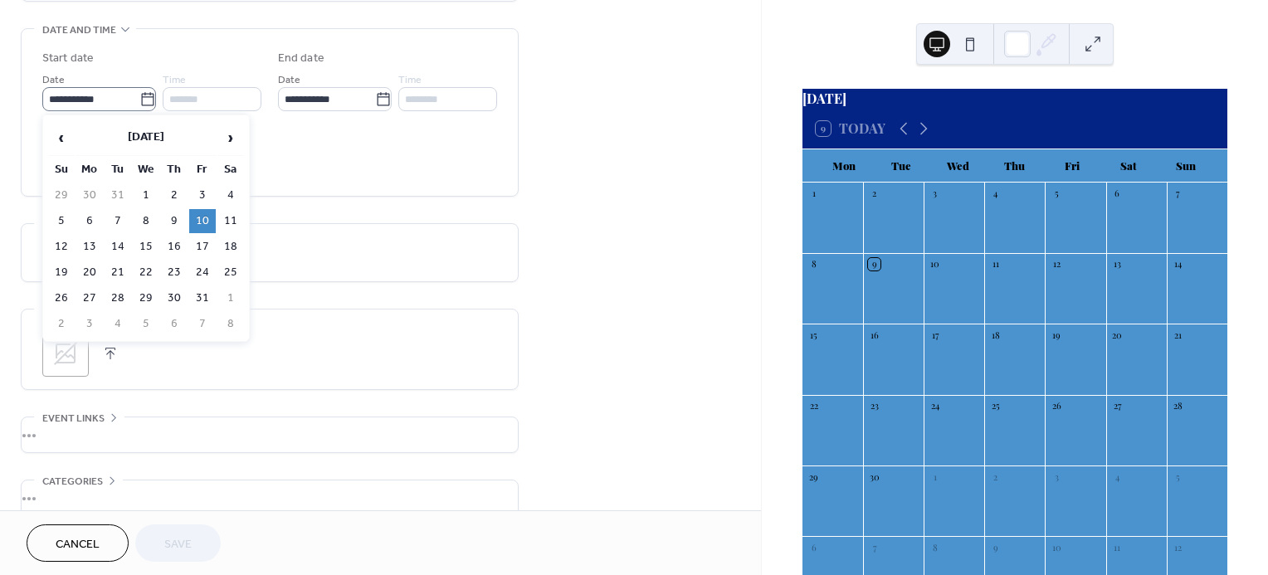
click at [142, 103] on icon at bounding box center [147, 98] width 12 height 13
click at [139, 103] on input "**********" at bounding box center [90, 99] width 97 height 24
click at [223, 138] on span "›" at bounding box center [230, 137] width 25 height 33
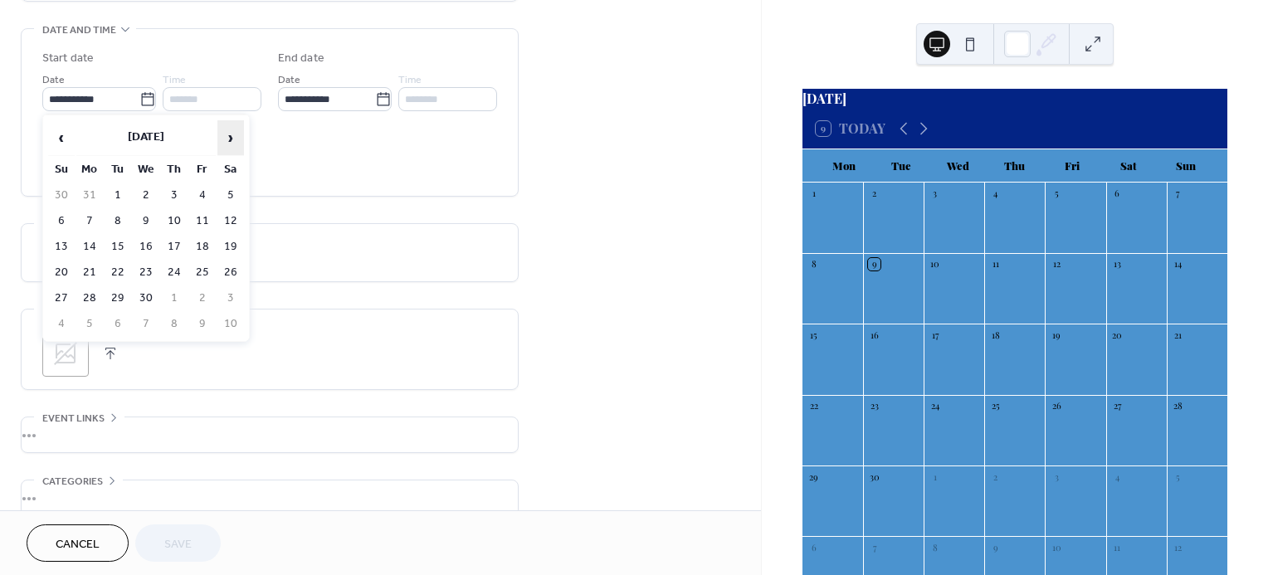
click at [223, 138] on span "›" at bounding box center [230, 137] width 25 height 33
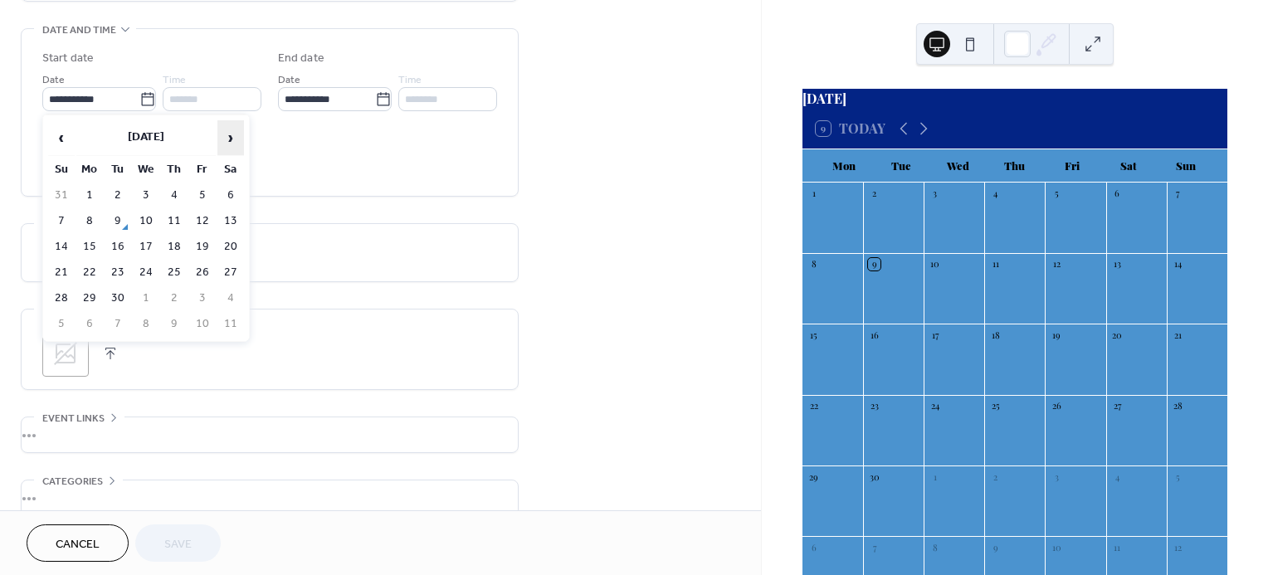
click at [223, 138] on span "›" at bounding box center [230, 137] width 25 height 33
click at [200, 218] on td "9" at bounding box center [202, 221] width 27 height 24
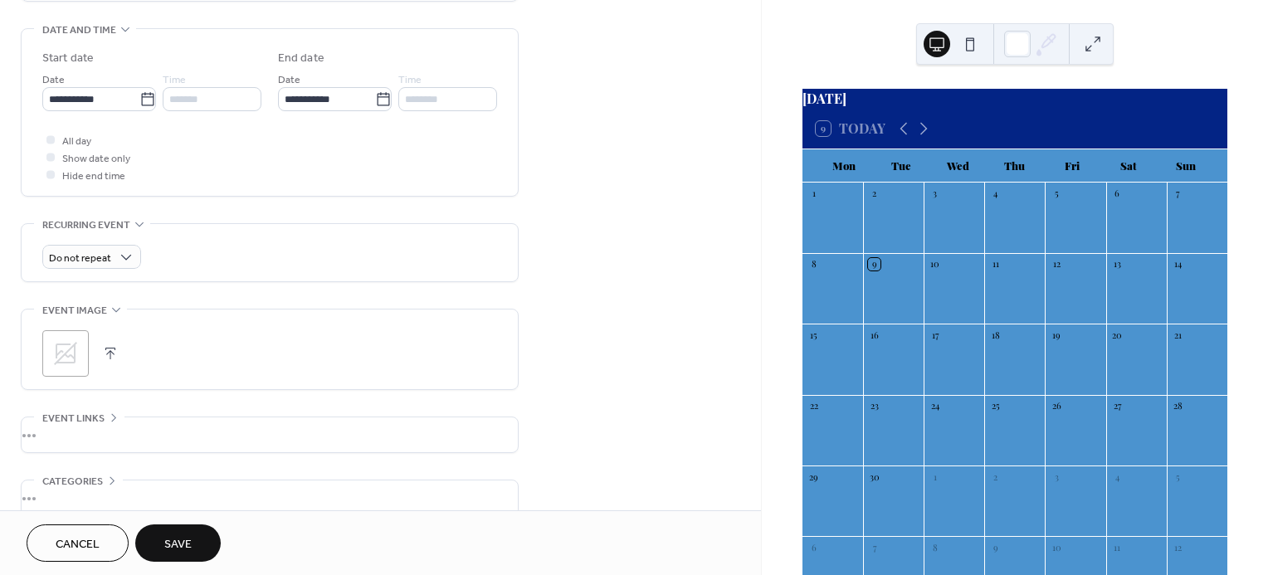
type input "**********"
click at [181, 548] on span "Save" at bounding box center [177, 544] width 27 height 17
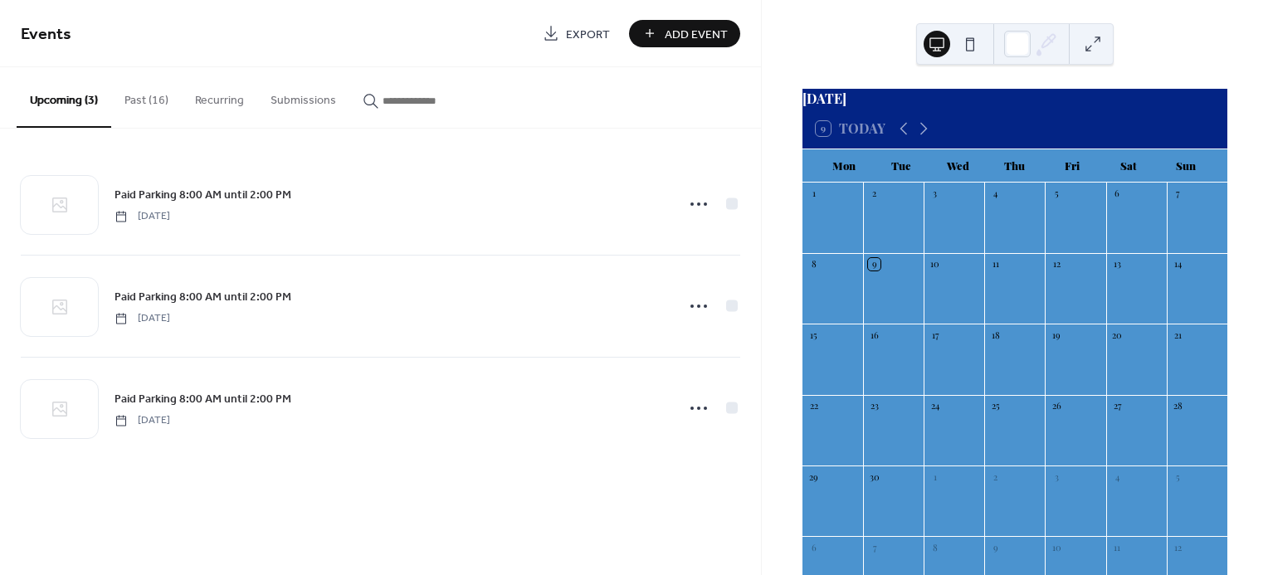
click at [145, 94] on button "Past (16)" at bounding box center [146, 96] width 71 height 59
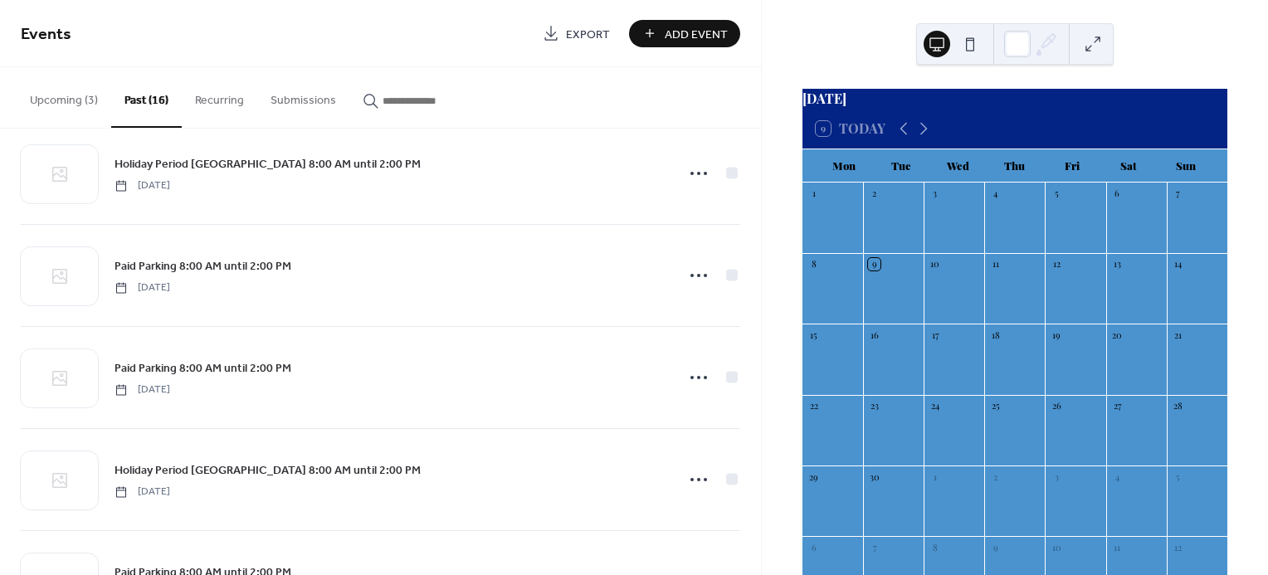
scroll to position [1150, 0]
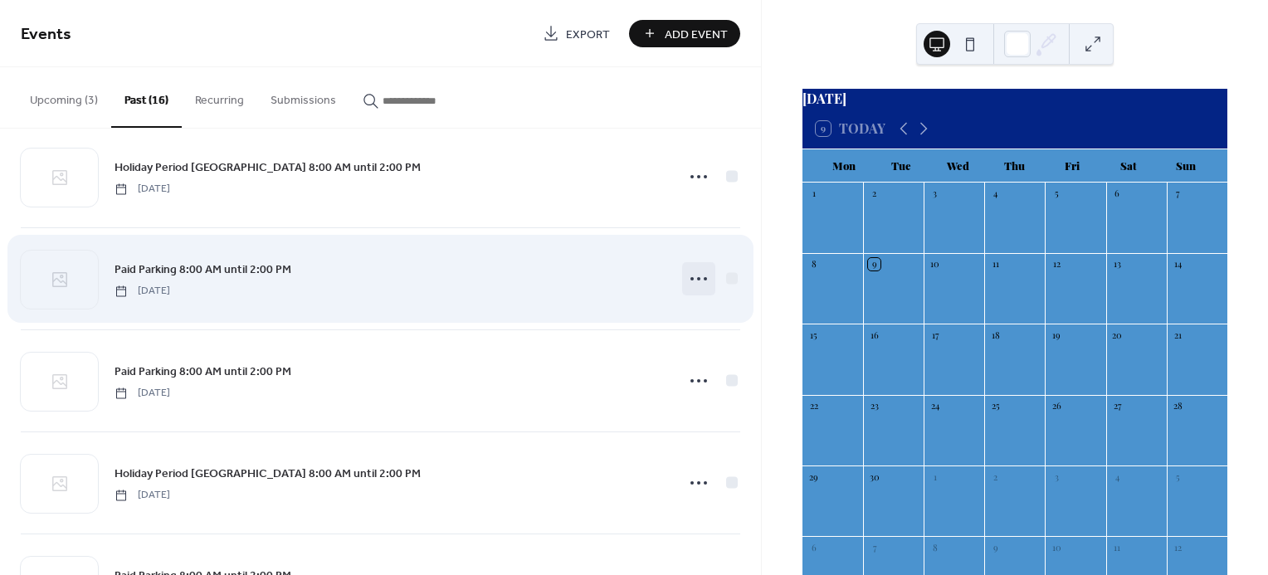
click at [690, 277] on circle at bounding box center [691, 278] width 3 height 3
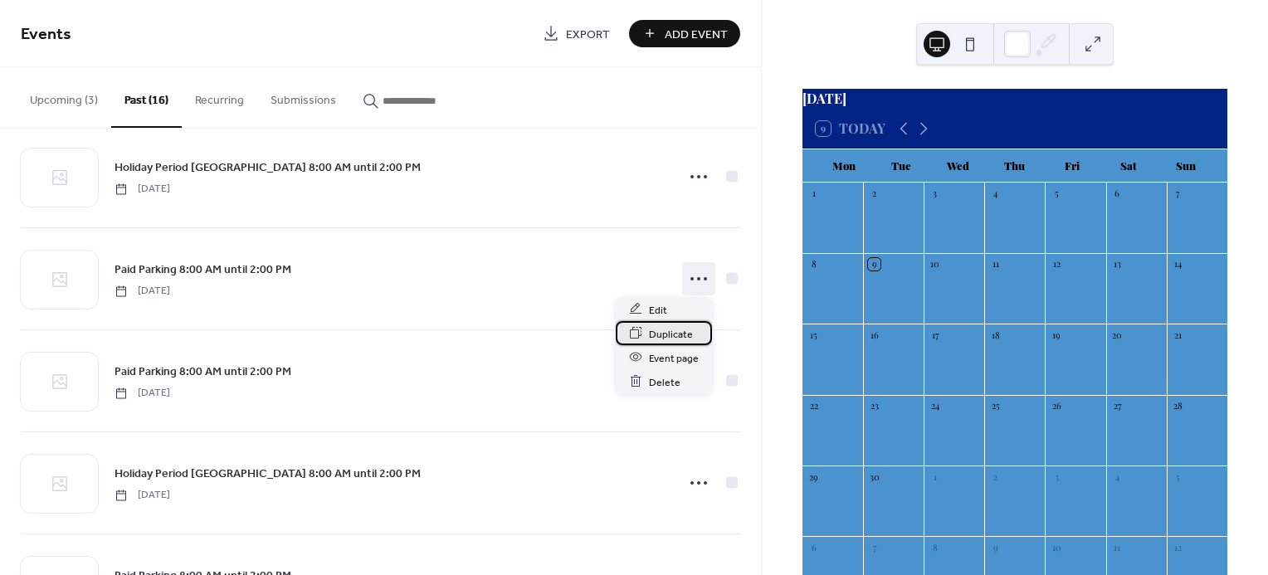
click at [665, 331] on span "Duplicate" at bounding box center [671, 333] width 44 height 17
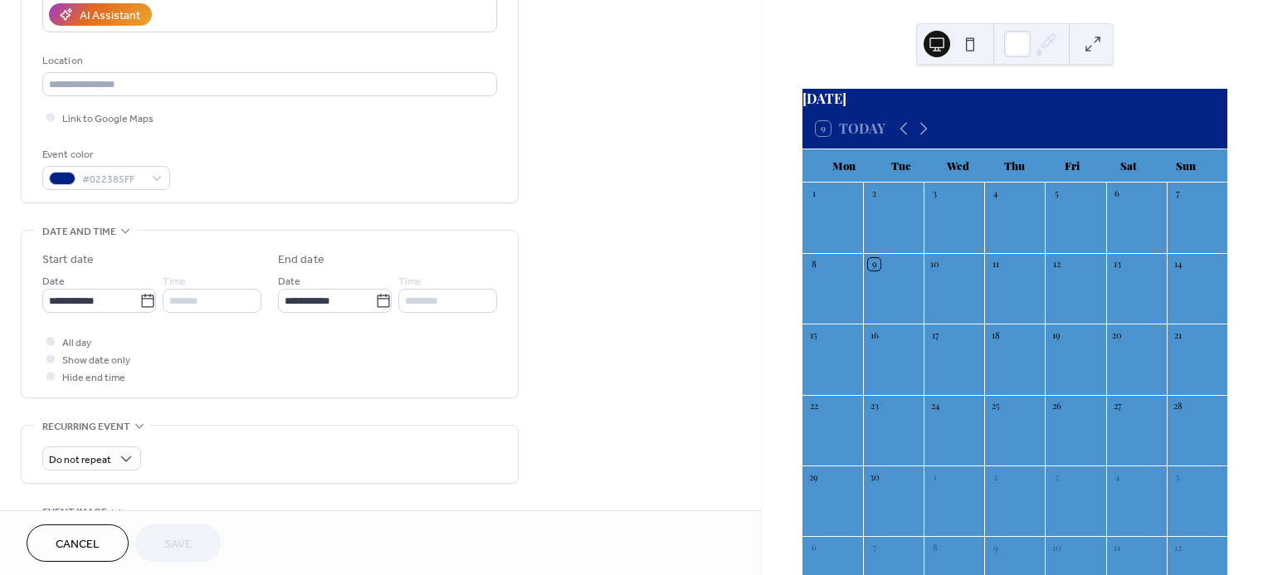
scroll to position [332, 0]
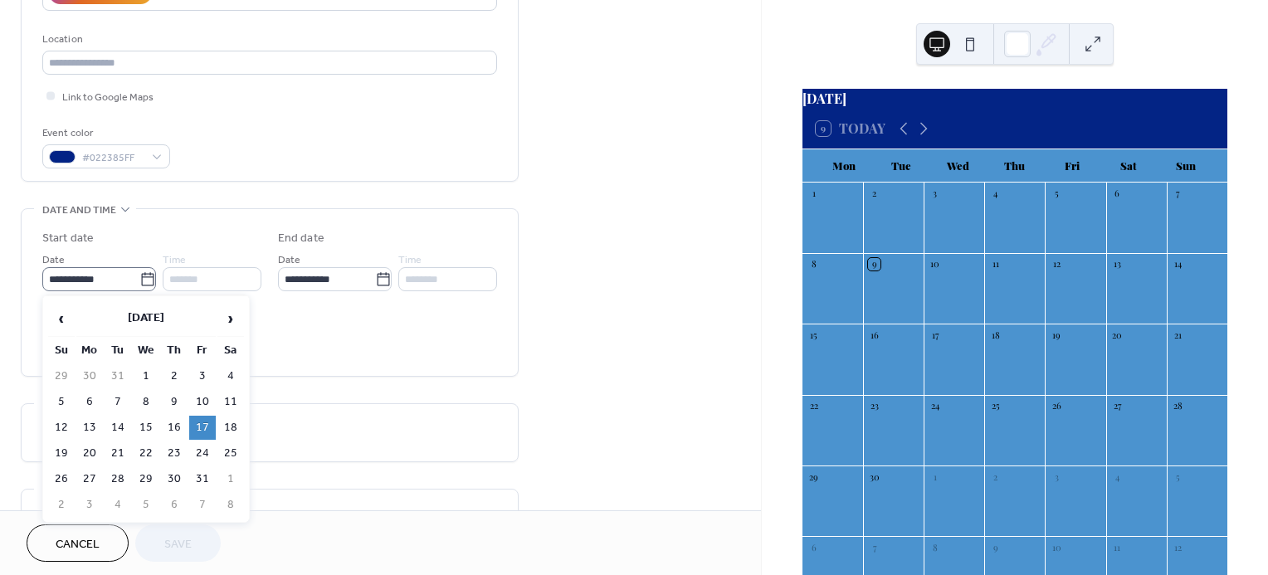
click at [144, 277] on icon at bounding box center [147, 279] width 17 height 17
click at [139, 277] on input "**********" at bounding box center [90, 279] width 97 height 24
click at [234, 319] on span "›" at bounding box center [230, 318] width 25 height 33
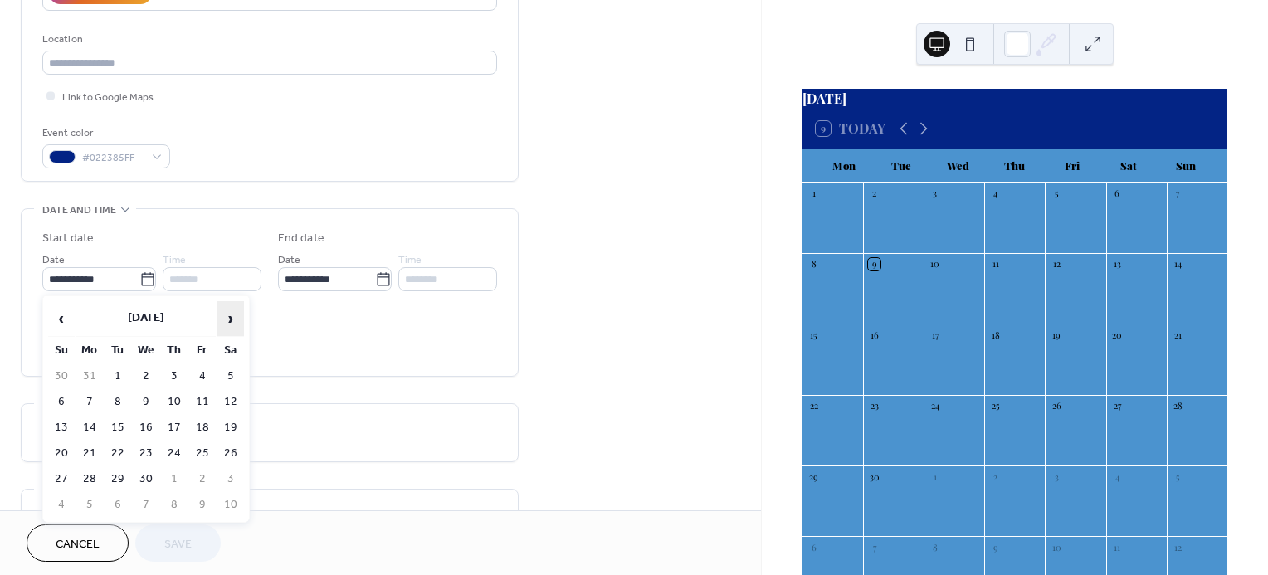
click at [234, 319] on span "›" at bounding box center [230, 318] width 25 height 33
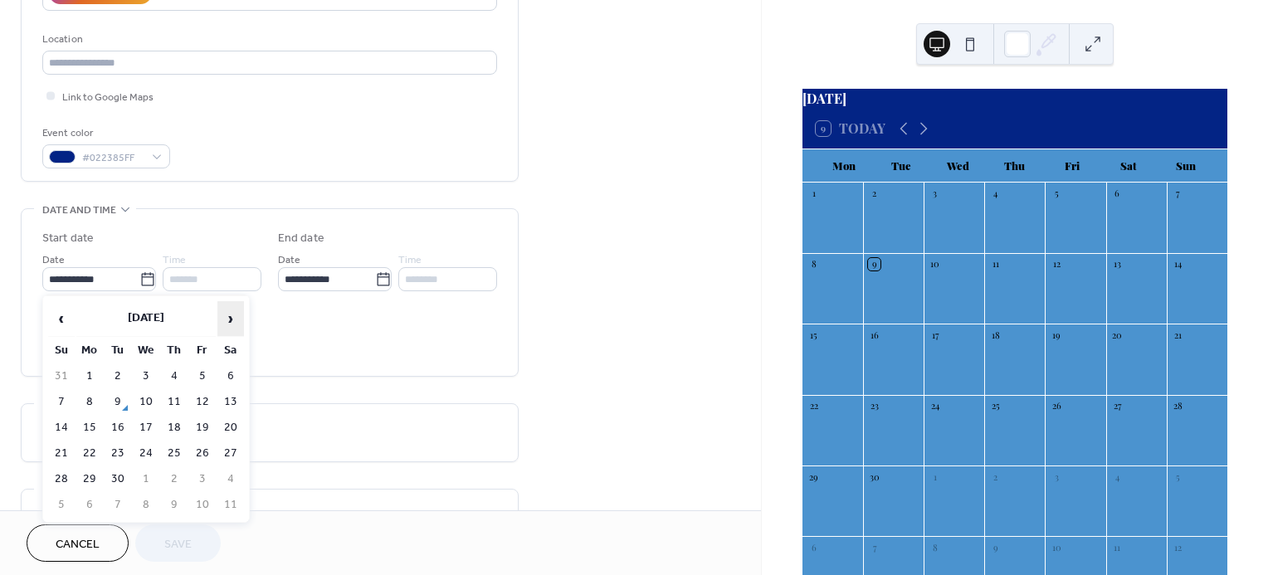
click at [234, 319] on span "›" at bounding box center [230, 318] width 25 height 33
click at [200, 429] on td "16" at bounding box center [202, 428] width 27 height 24
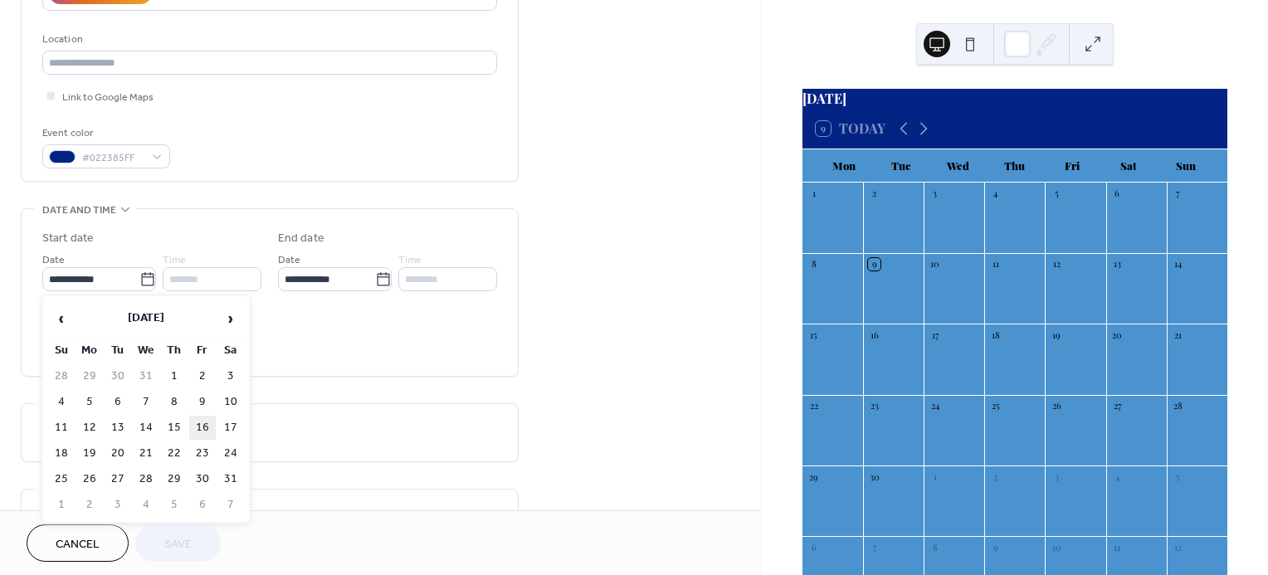
type input "**********"
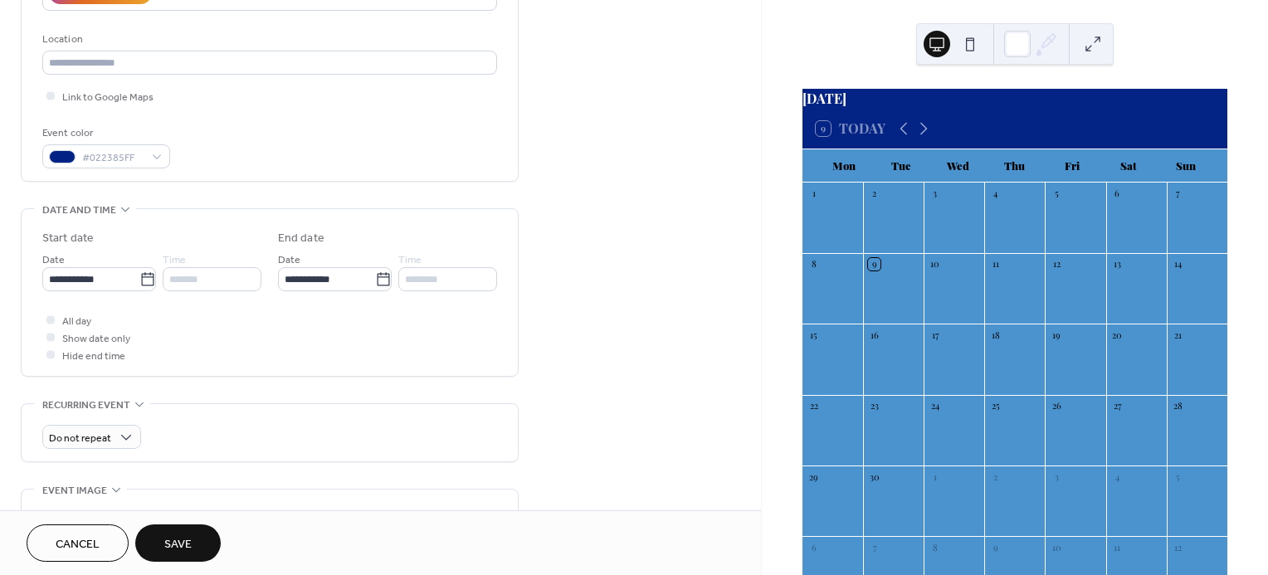
click at [183, 543] on span "Save" at bounding box center [177, 544] width 27 height 17
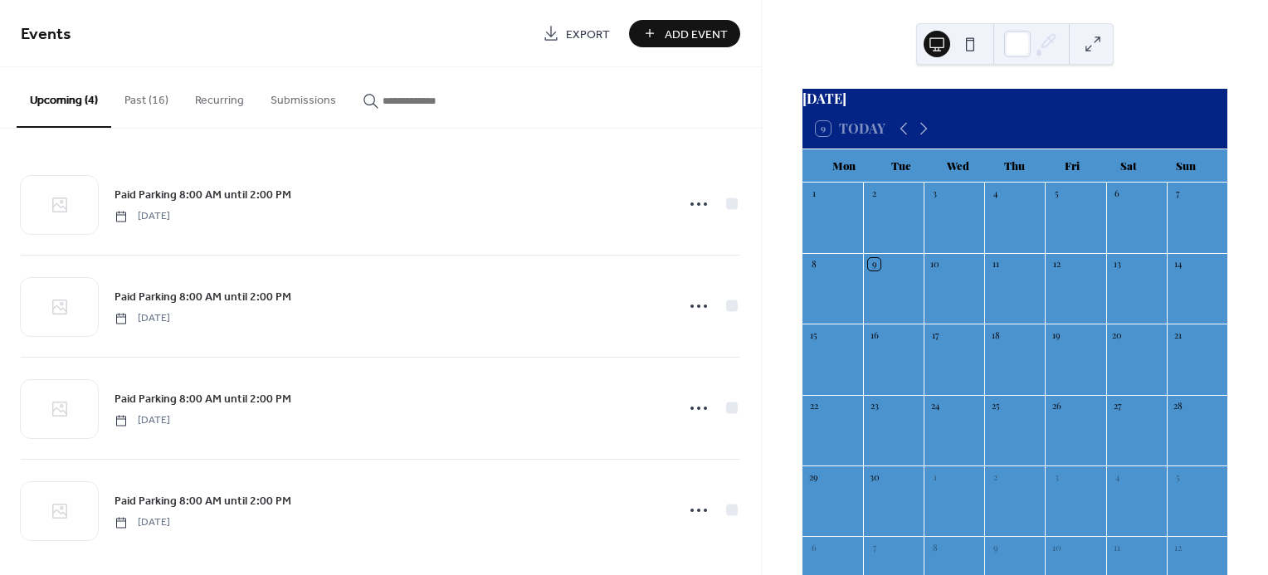
click at [157, 101] on button "Past (16)" at bounding box center [146, 96] width 71 height 59
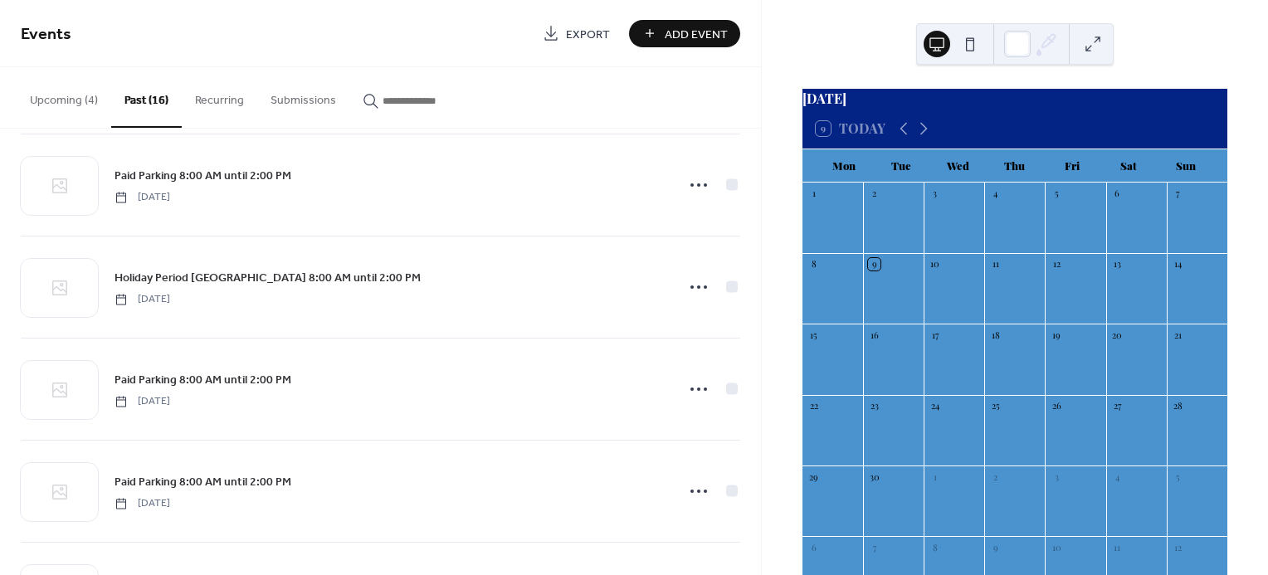
scroll to position [1042, 0]
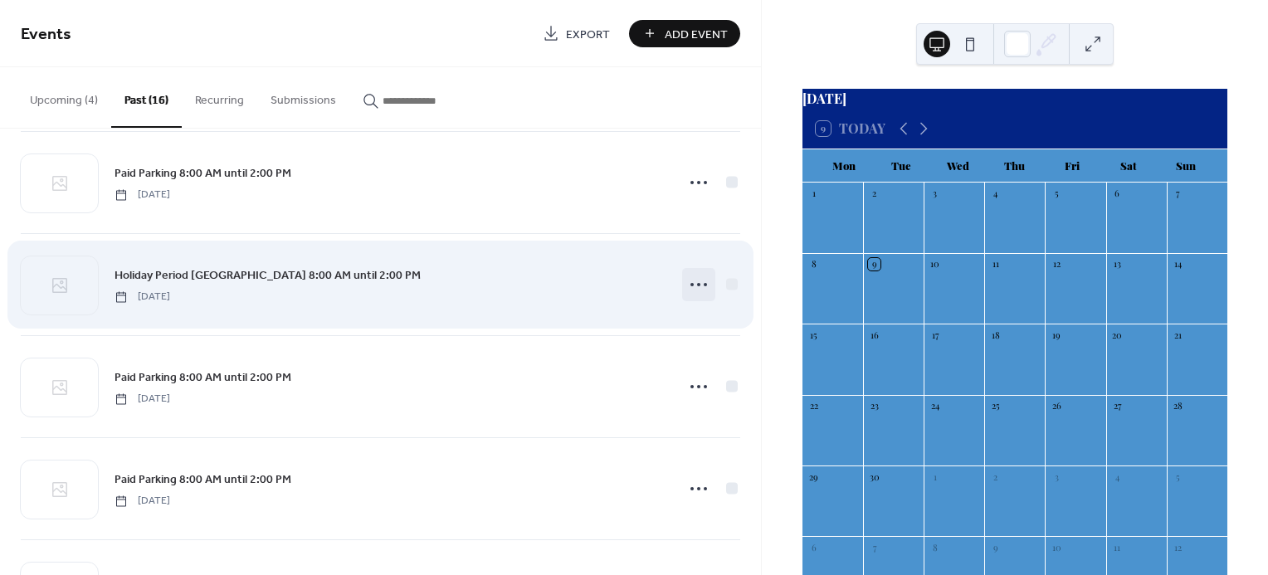
click at [697, 283] on circle at bounding box center [698, 284] width 3 height 3
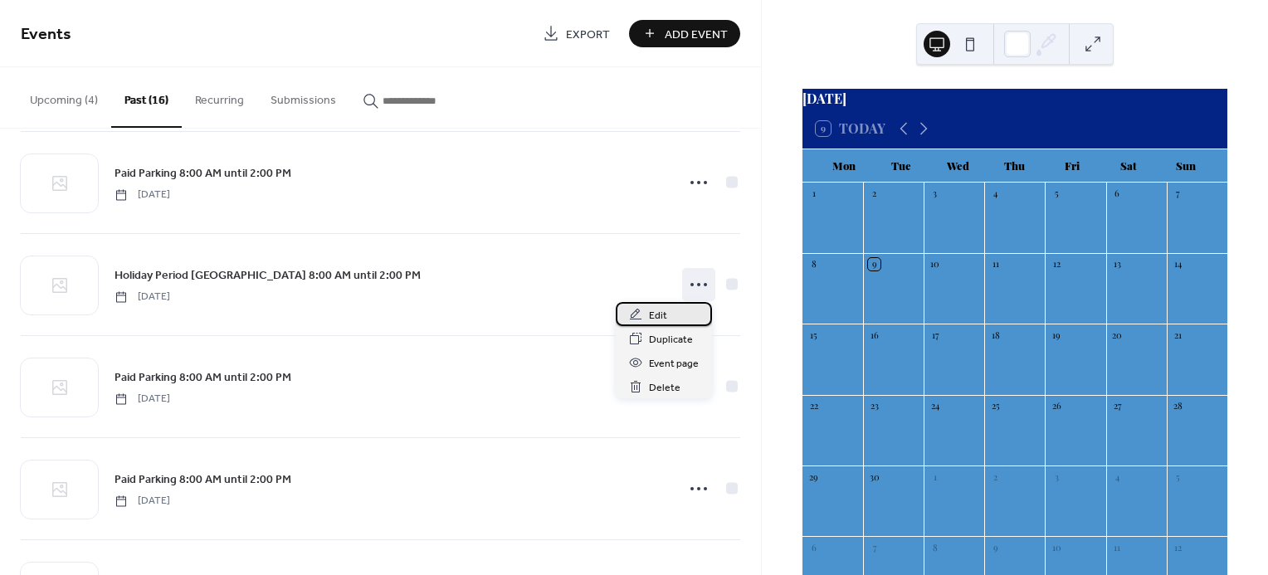
click at [665, 317] on span "Edit" at bounding box center [658, 315] width 18 height 17
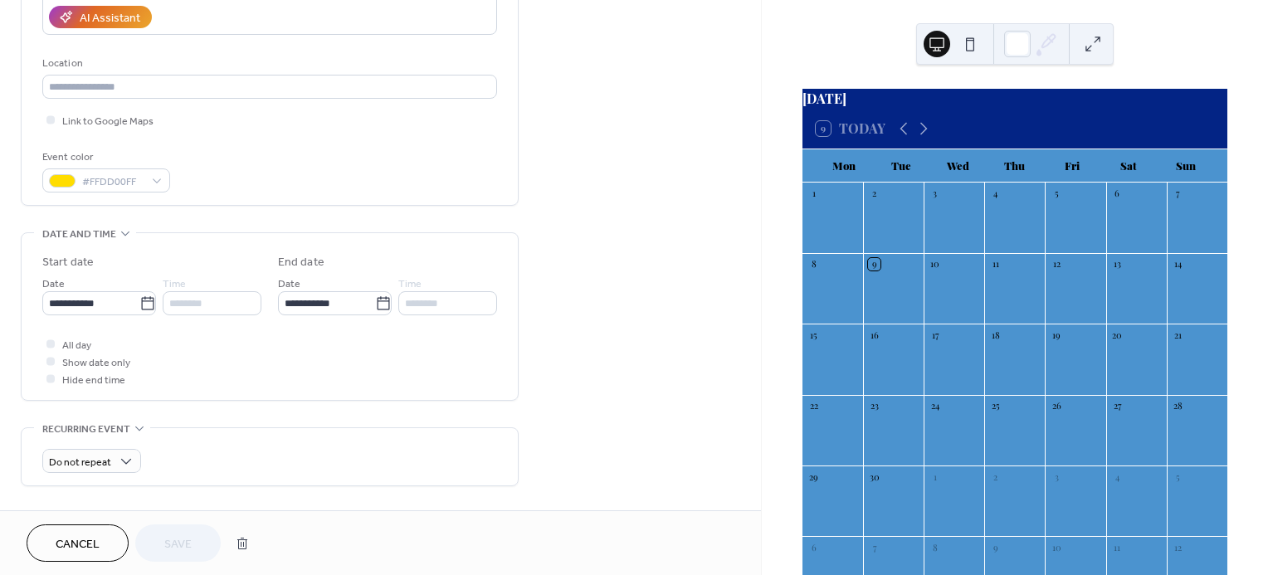
scroll to position [325, 0]
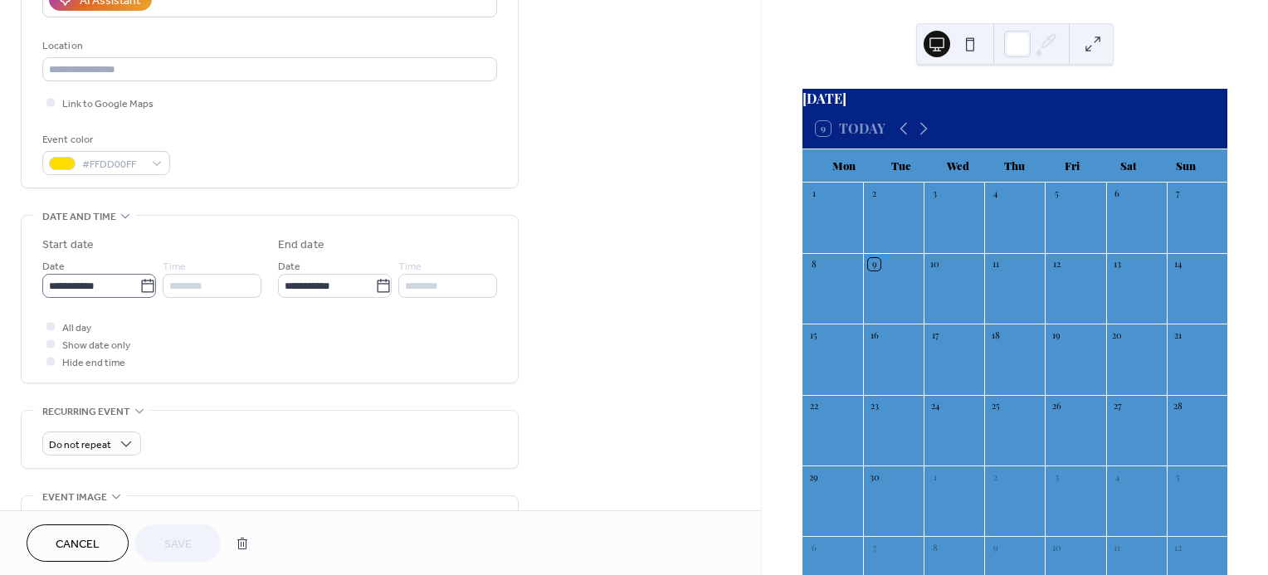
click at [144, 285] on icon at bounding box center [147, 286] width 17 height 17
click at [139, 285] on input "**********" at bounding box center [90, 286] width 97 height 24
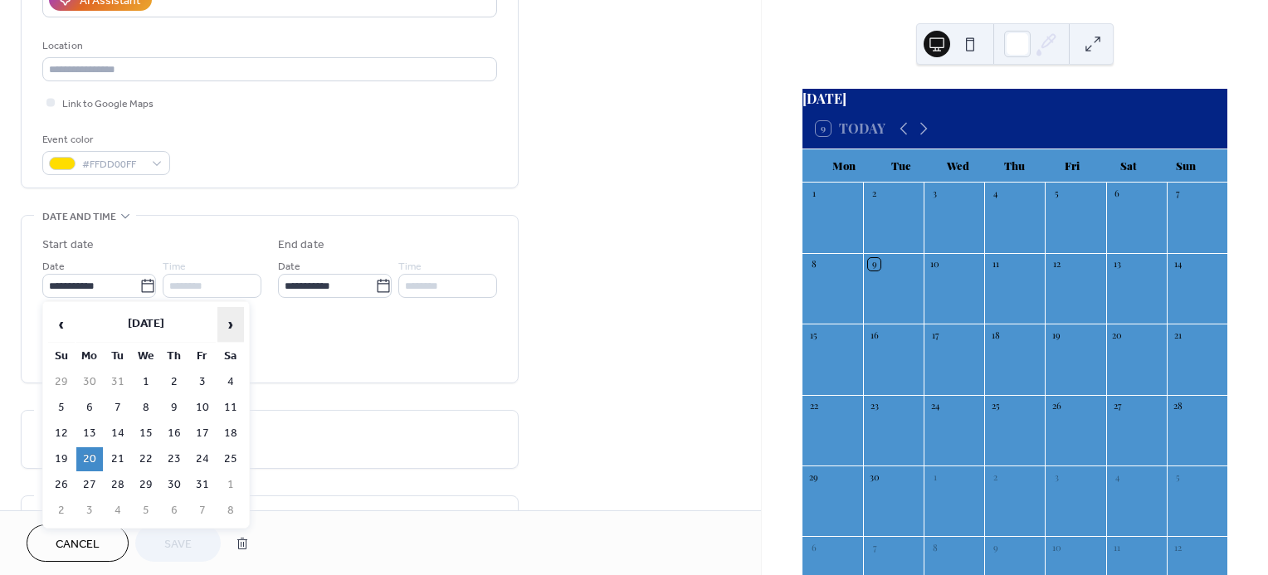
click at [228, 326] on span "›" at bounding box center [230, 324] width 25 height 33
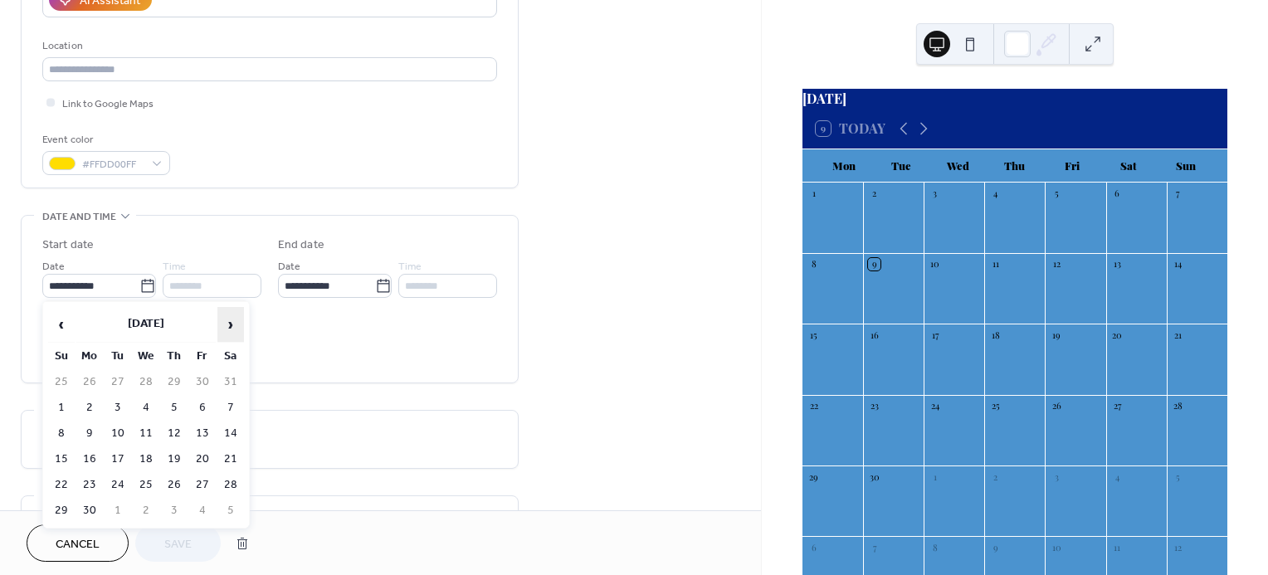
click at [228, 326] on span "›" at bounding box center [230, 324] width 25 height 33
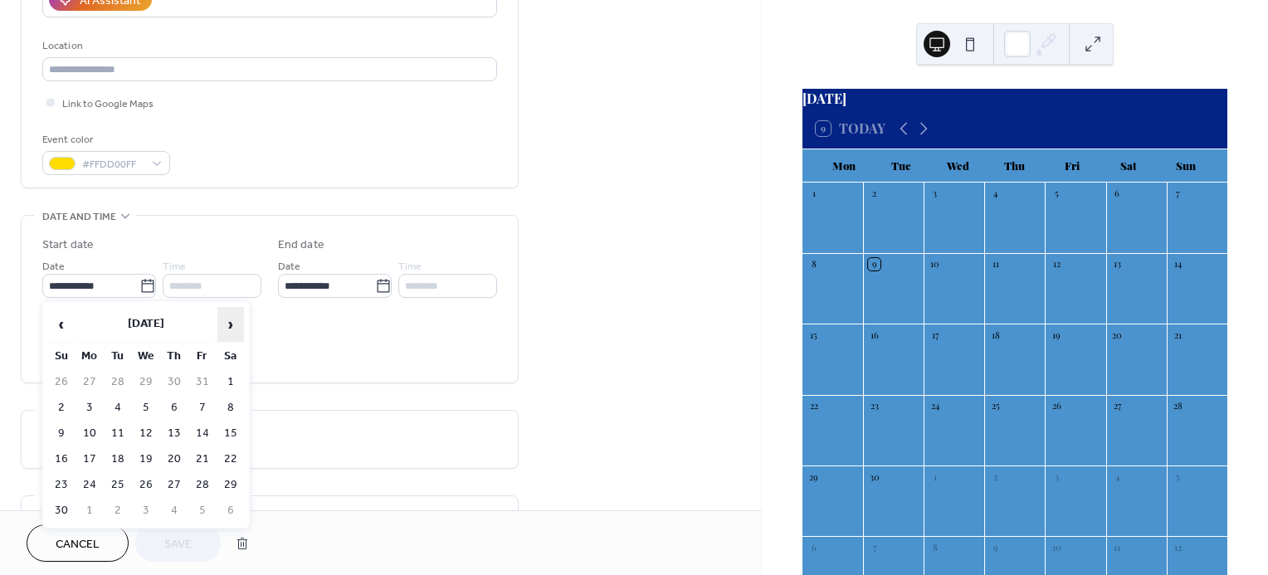
click at [228, 326] on span "›" at bounding box center [230, 324] width 25 height 33
click at [62, 326] on span "‹" at bounding box center [61, 324] width 25 height 33
click at [94, 455] on td "19" at bounding box center [89, 459] width 27 height 24
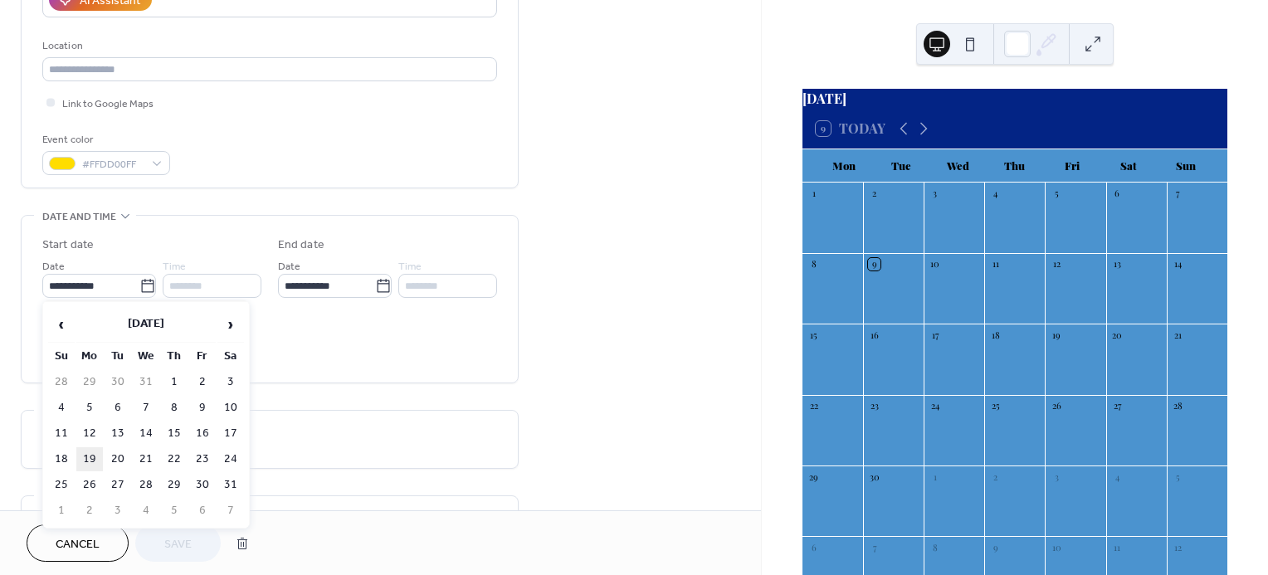
type input "**********"
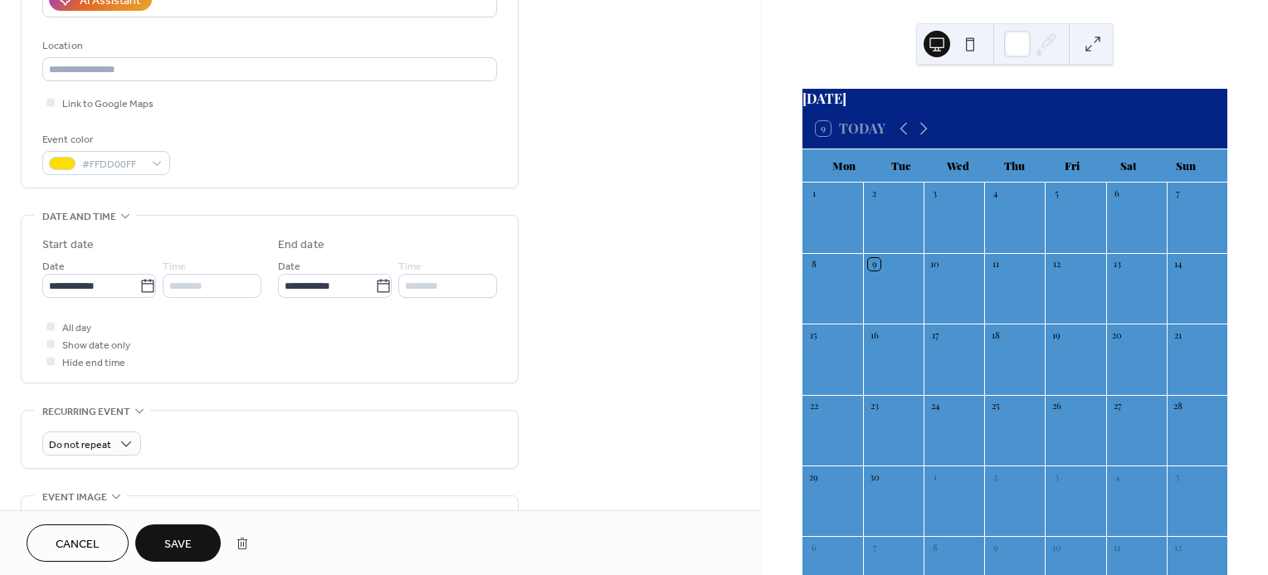
click at [193, 548] on button "Save" at bounding box center [177, 543] width 85 height 37
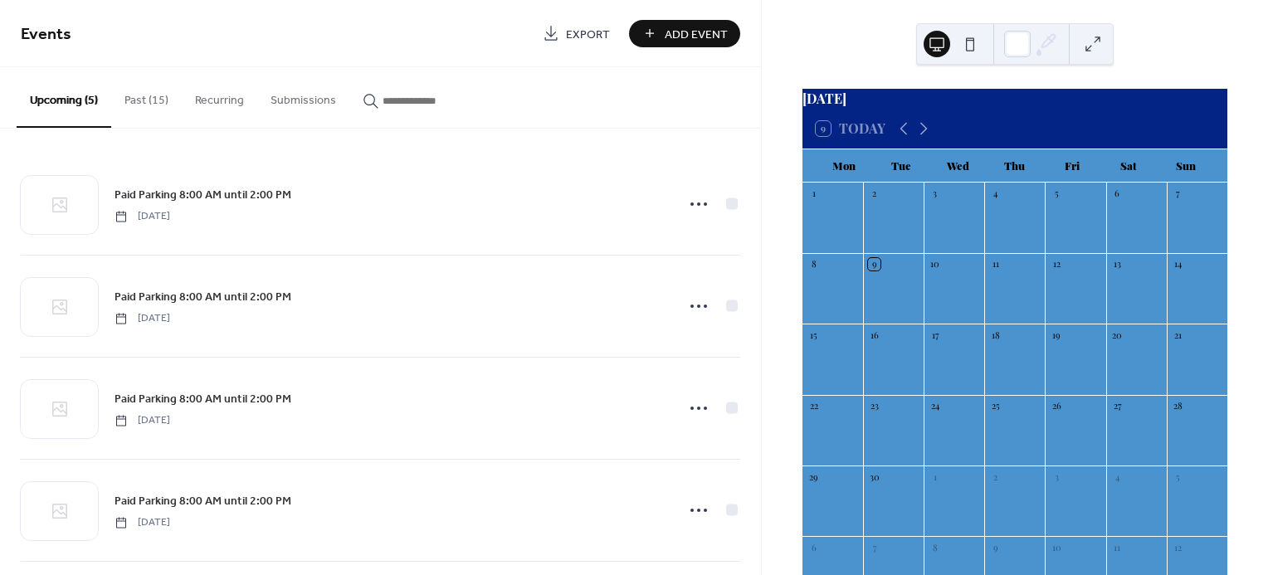
scroll to position [112, 0]
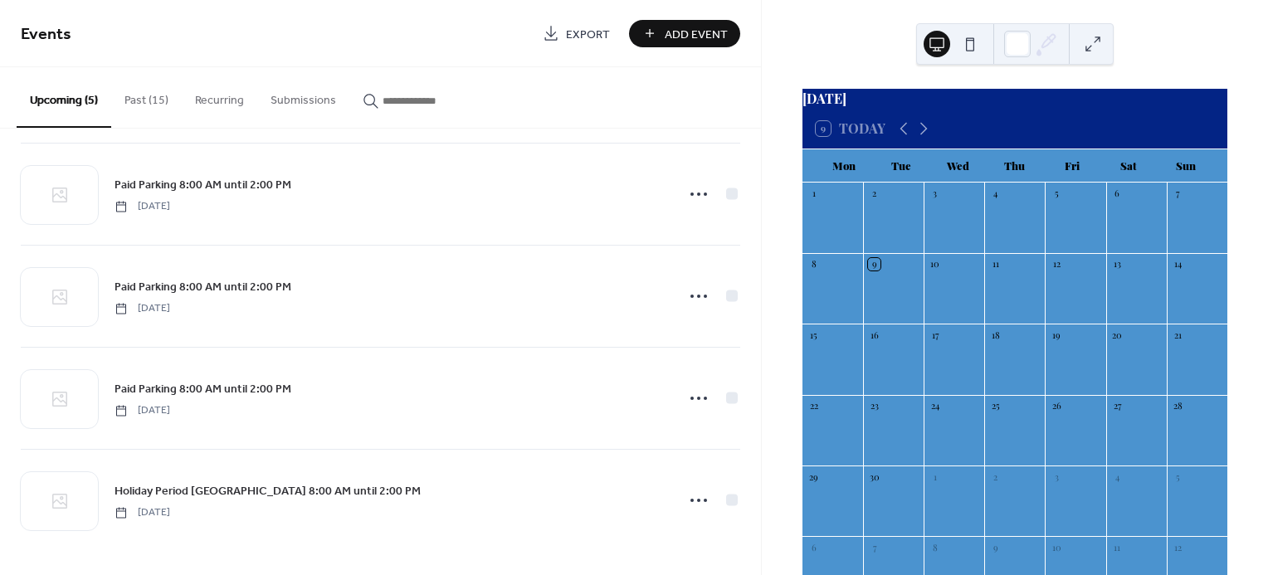
click at [129, 107] on button "Past (15)" at bounding box center [146, 96] width 71 height 59
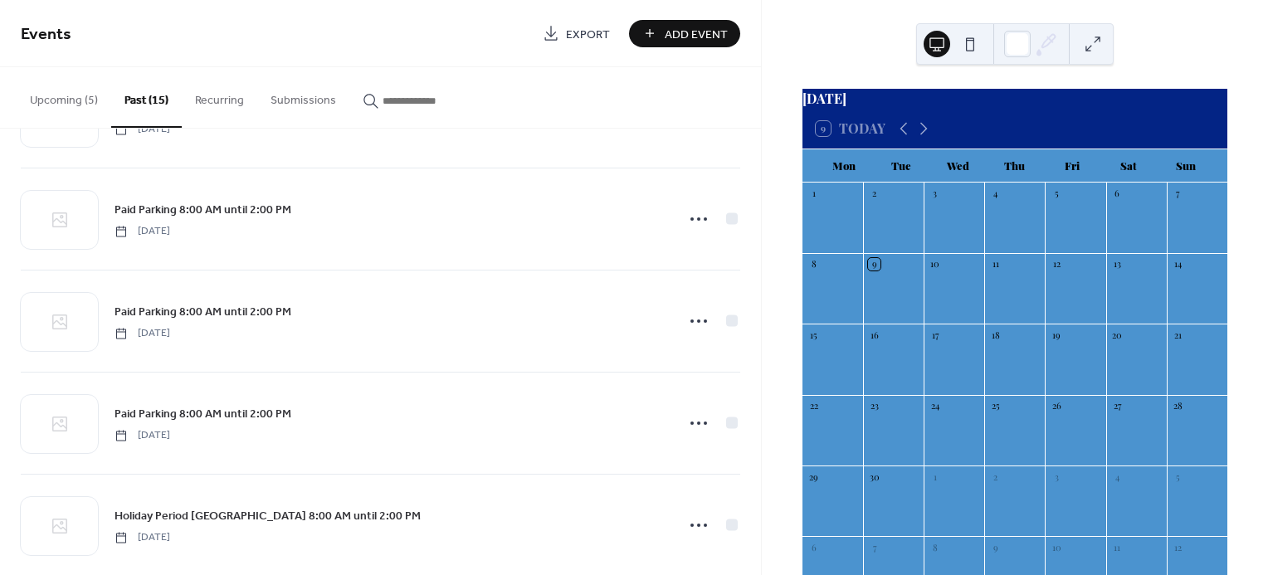
scroll to position [899, 0]
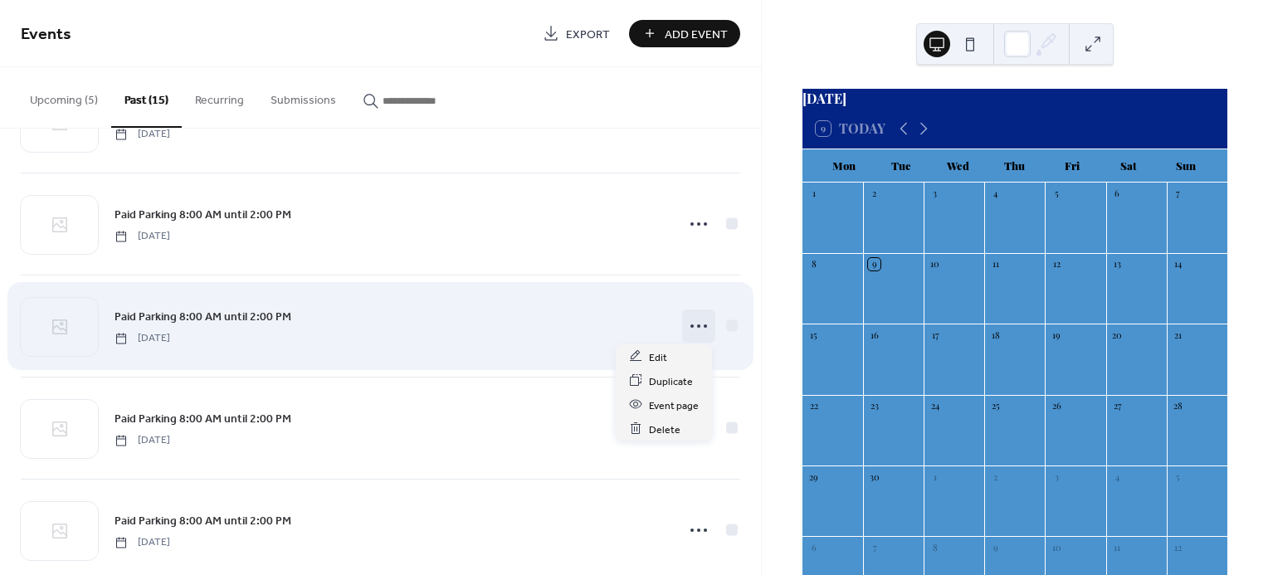
click at [693, 316] on icon at bounding box center [699, 326] width 27 height 27
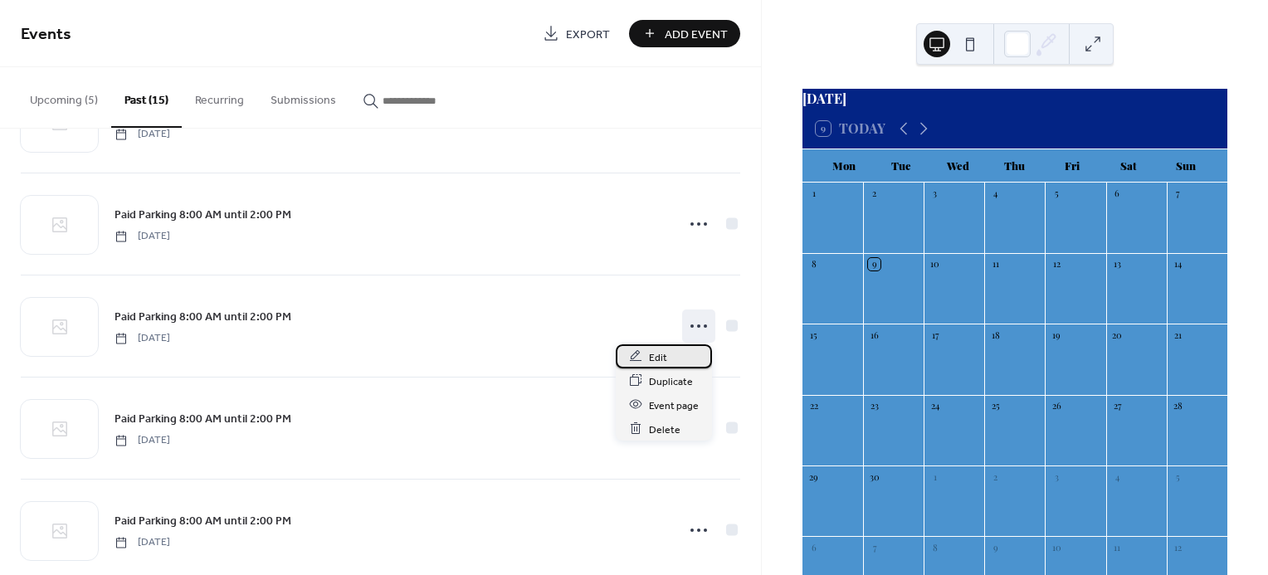
click at [665, 353] on span "Edit" at bounding box center [658, 357] width 18 height 17
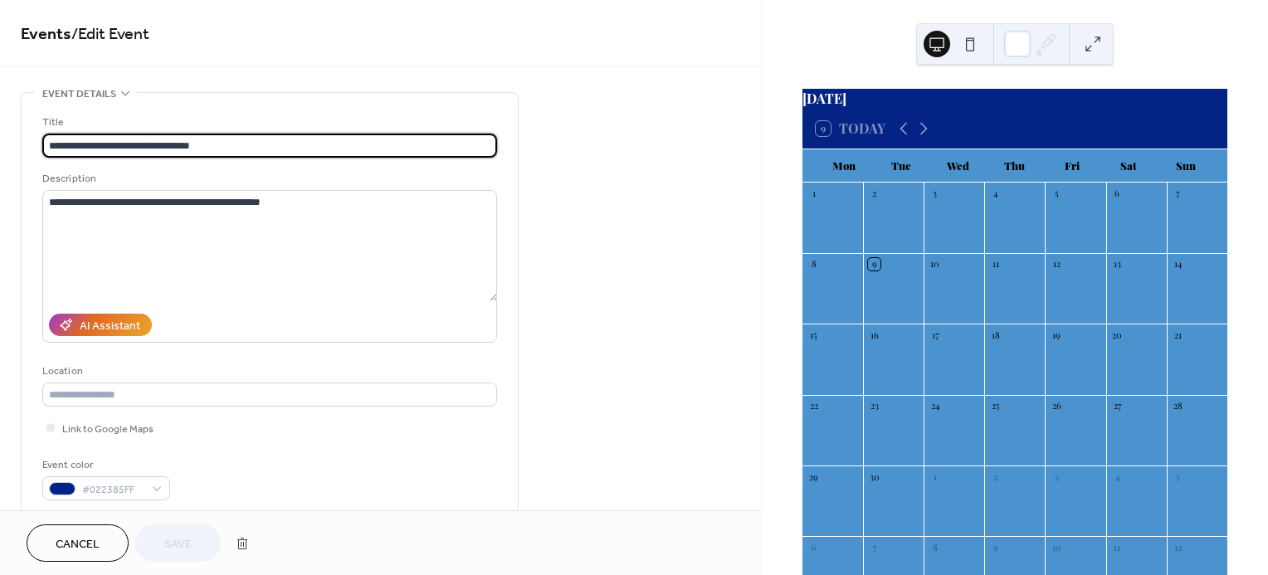
click at [37, 32] on link "Events" at bounding box center [46, 34] width 51 height 32
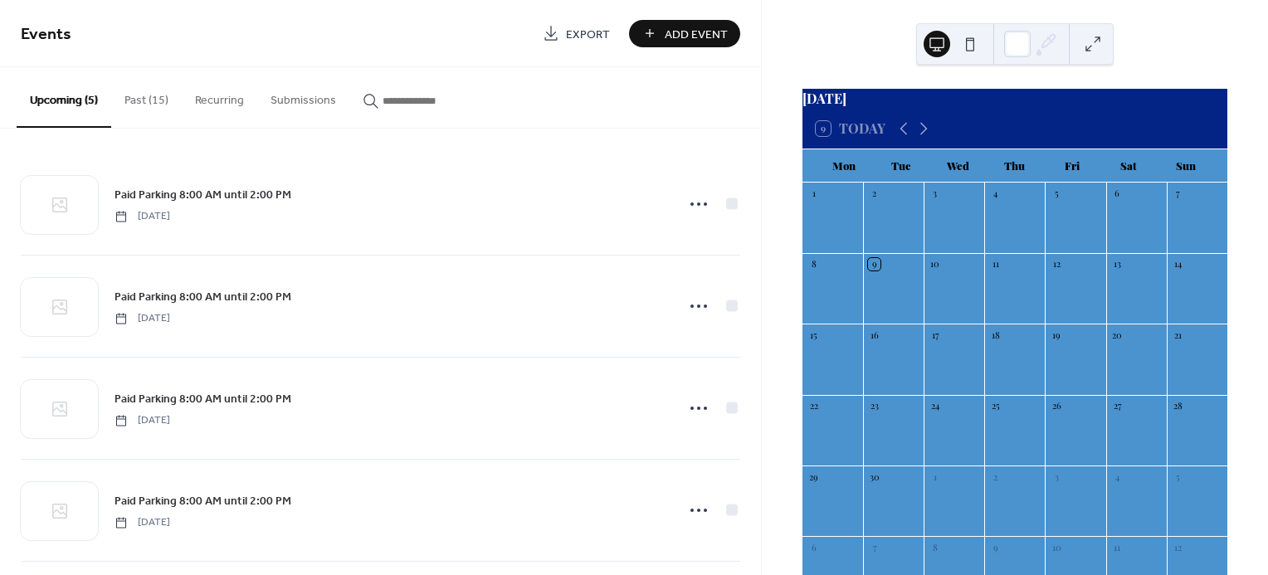
click at [136, 102] on button "Past (15)" at bounding box center [146, 96] width 71 height 59
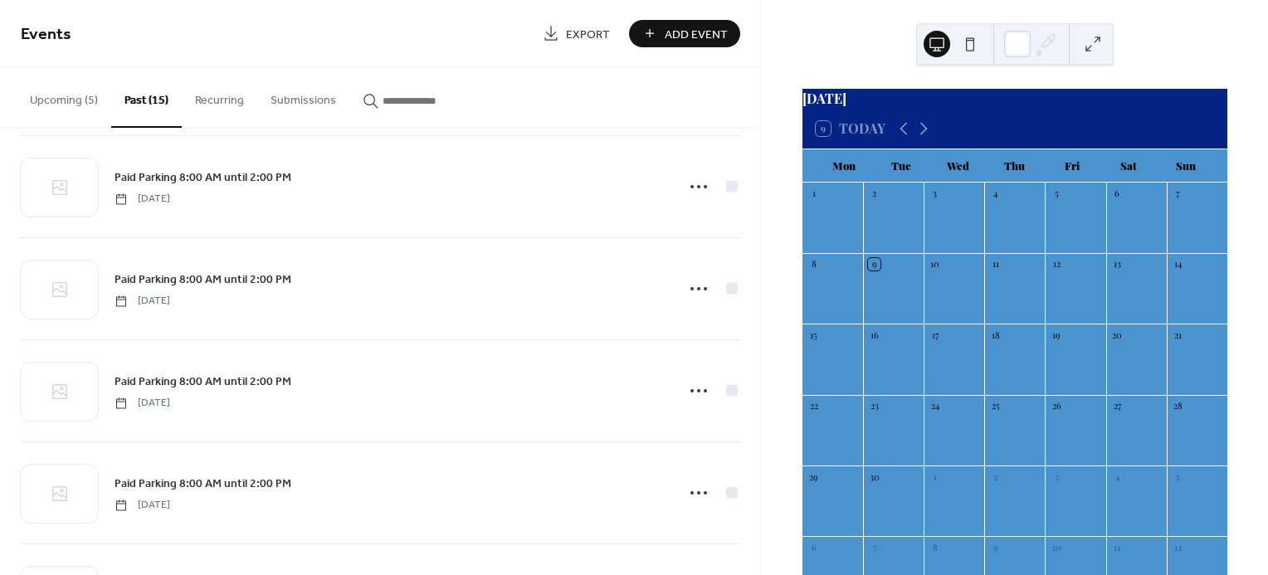
scroll to position [837, 0]
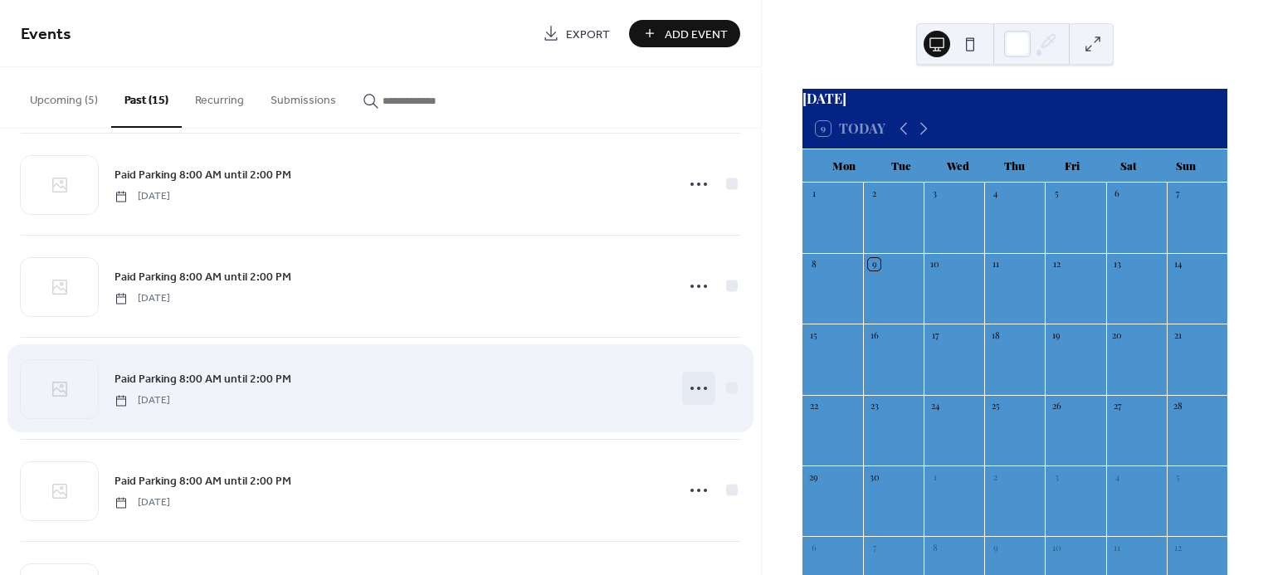
click at [688, 388] on icon at bounding box center [699, 388] width 27 height 27
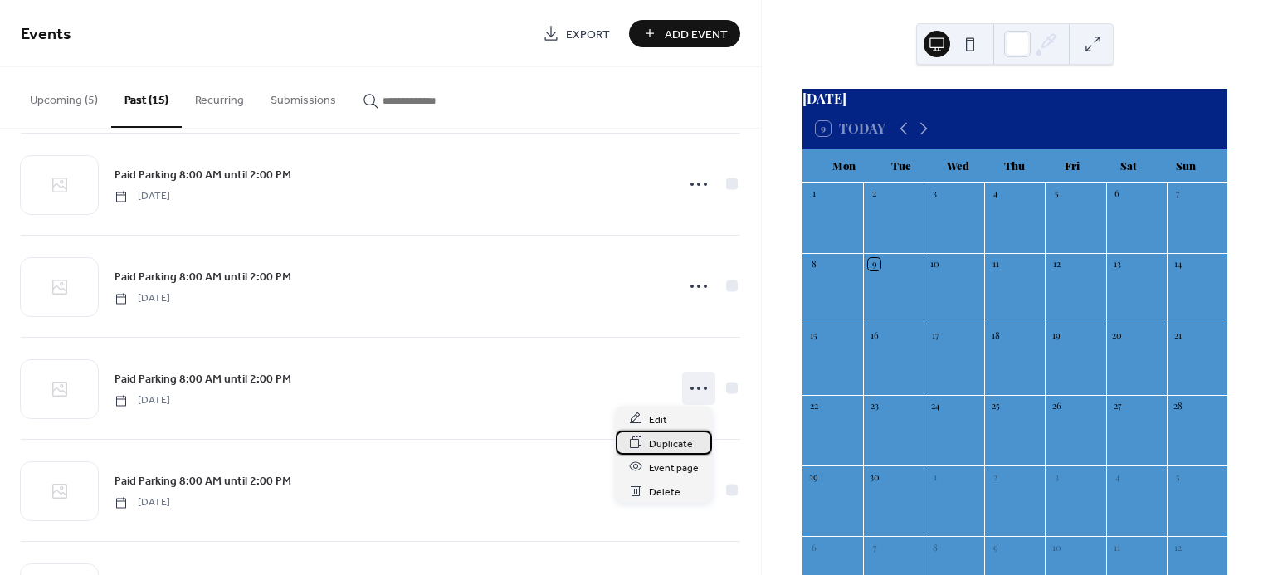
click at [658, 445] on span "Duplicate" at bounding box center [671, 443] width 44 height 17
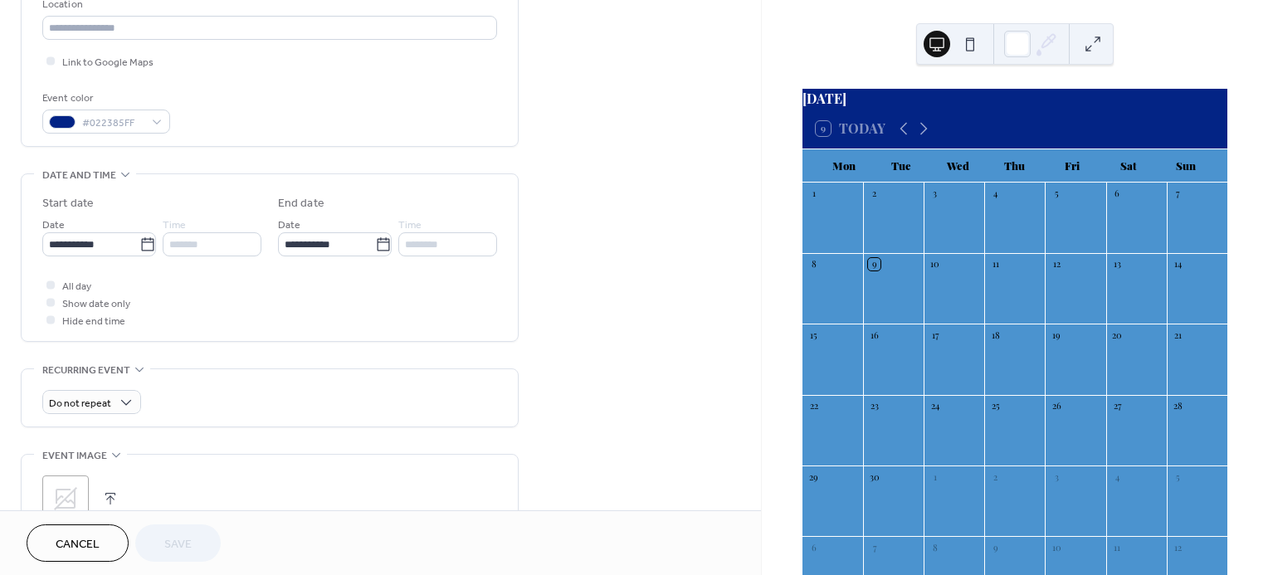
scroll to position [385, 0]
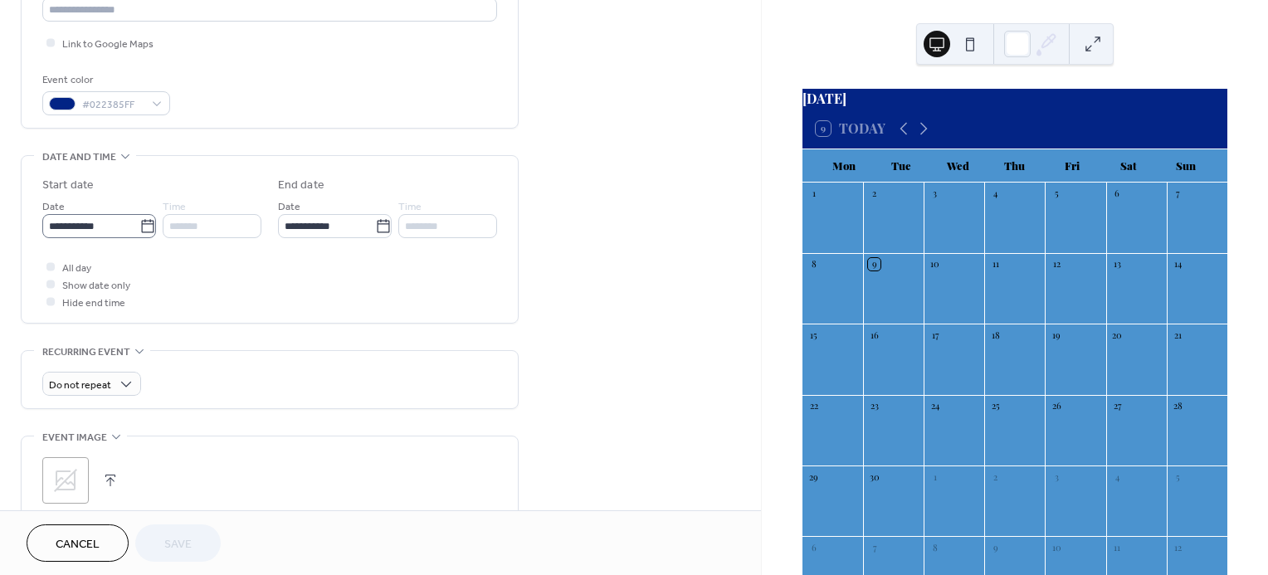
click at [139, 227] on icon at bounding box center [147, 226] width 17 height 17
click at [137, 227] on input "**********" at bounding box center [90, 226] width 97 height 24
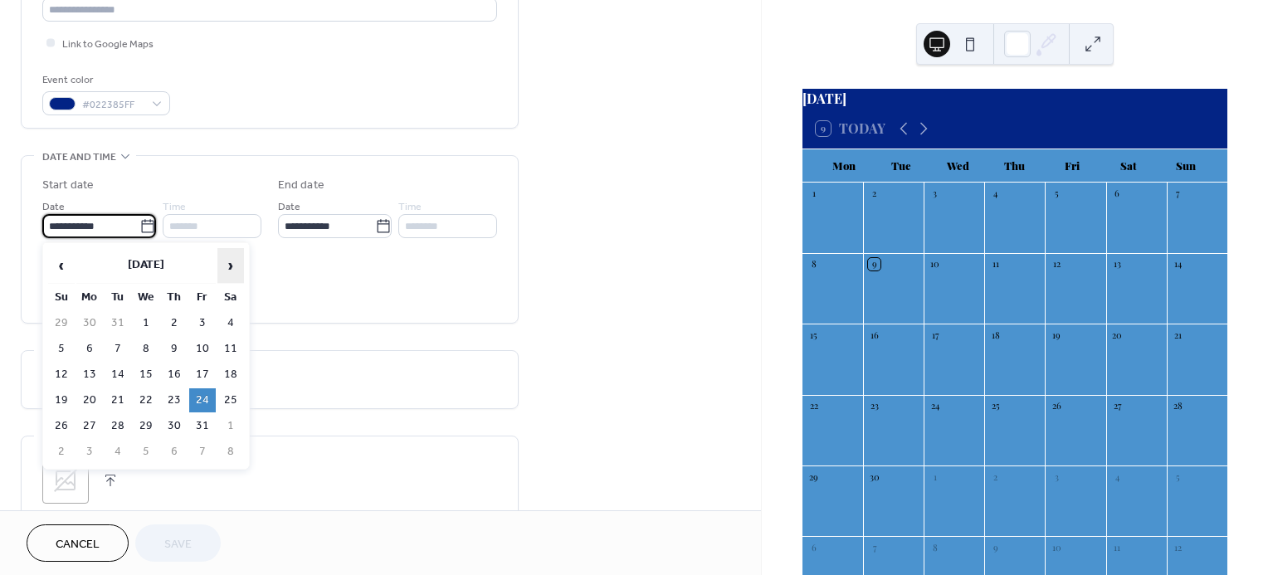
click at [229, 264] on span "›" at bounding box center [230, 265] width 25 height 33
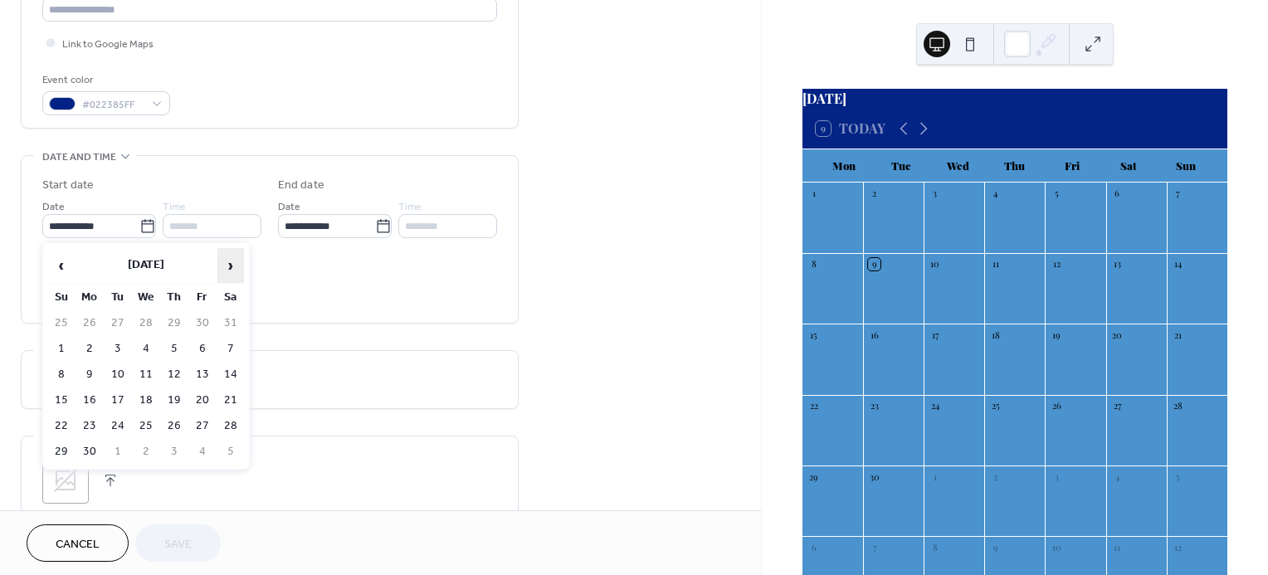
click at [229, 264] on span "›" at bounding box center [230, 265] width 25 height 33
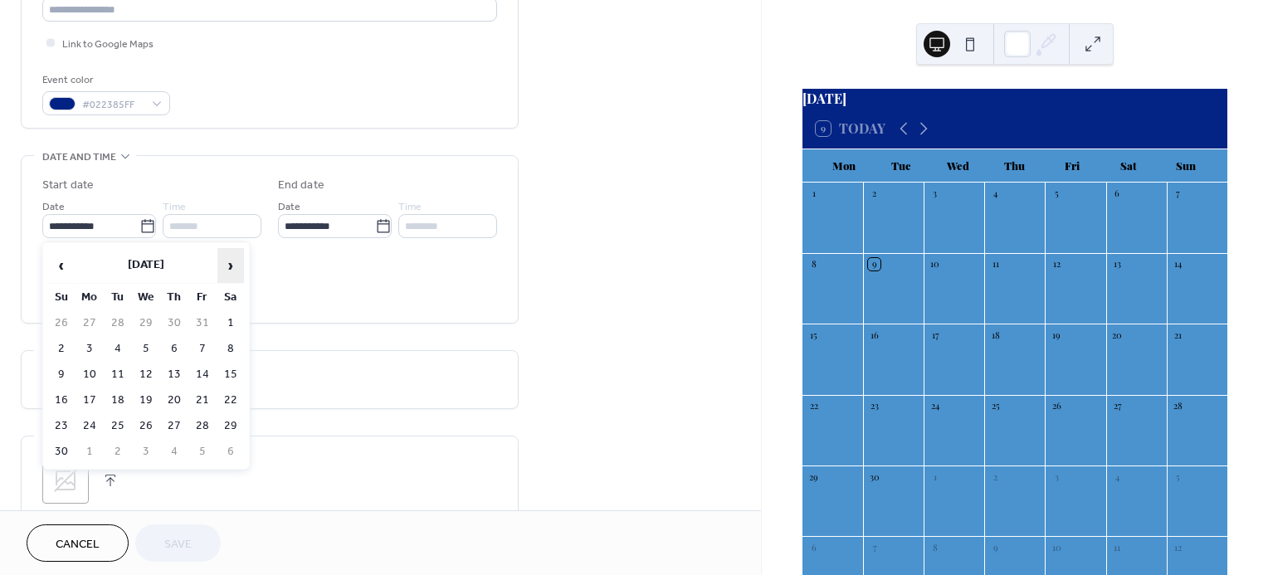
click at [229, 264] on span "›" at bounding box center [230, 265] width 25 height 33
click at [206, 398] on td "23" at bounding box center [202, 400] width 27 height 24
type input "**********"
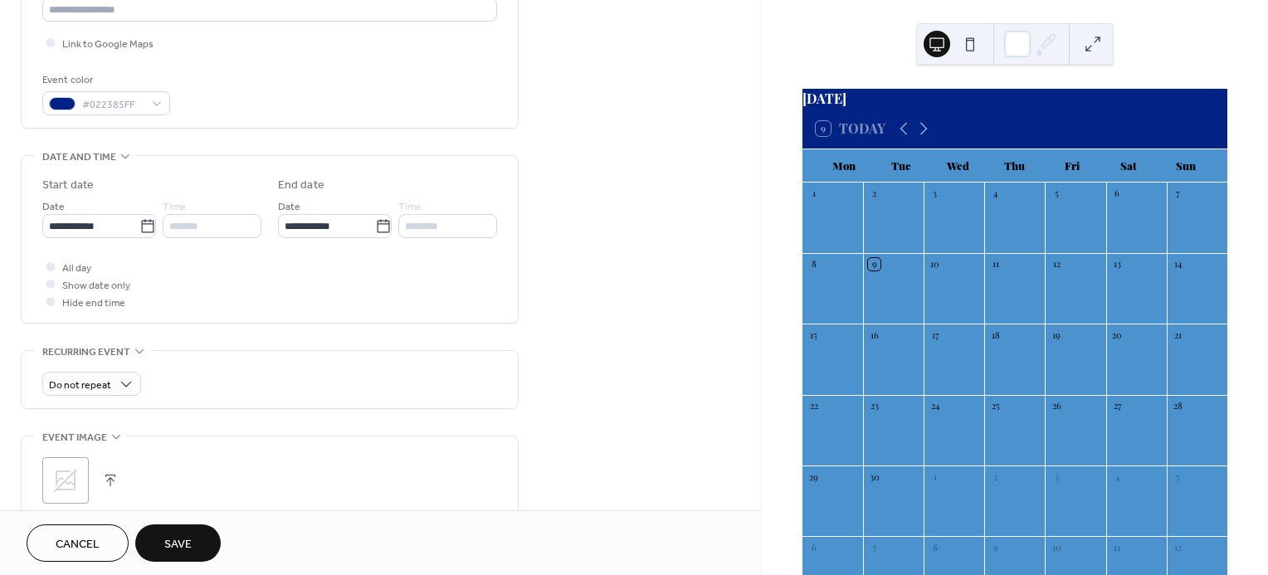
click at [184, 539] on span "Save" at bounding box center [177, 544] width 27 height 17
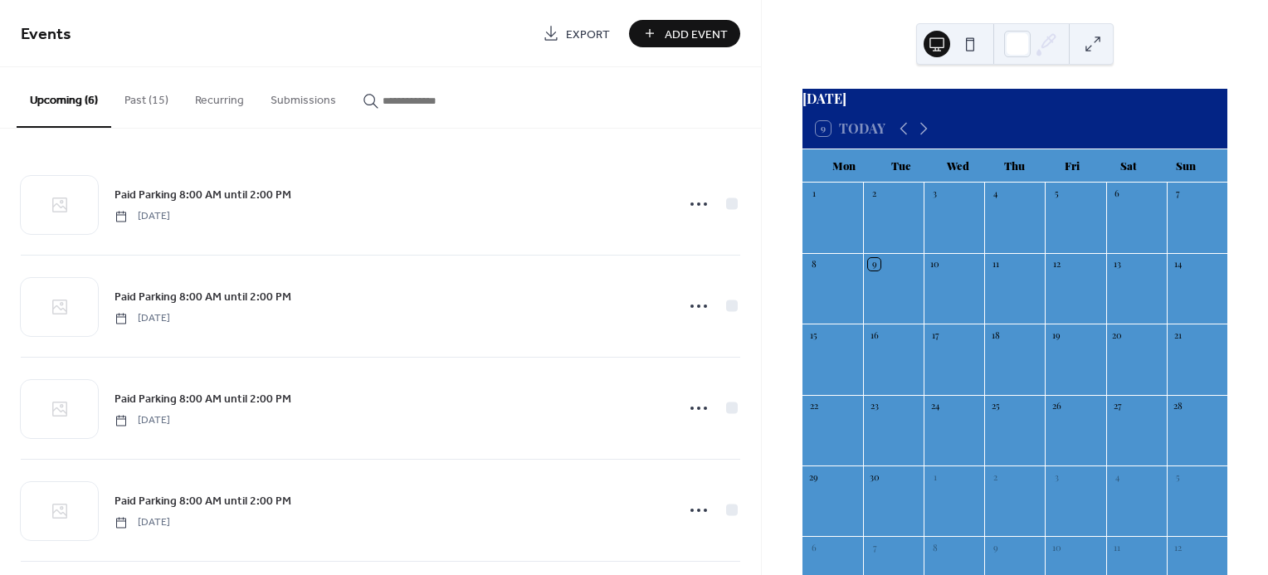
click at [143, 98] on button "Past (15)" at bounding box center [146, 96] width 71 height 59
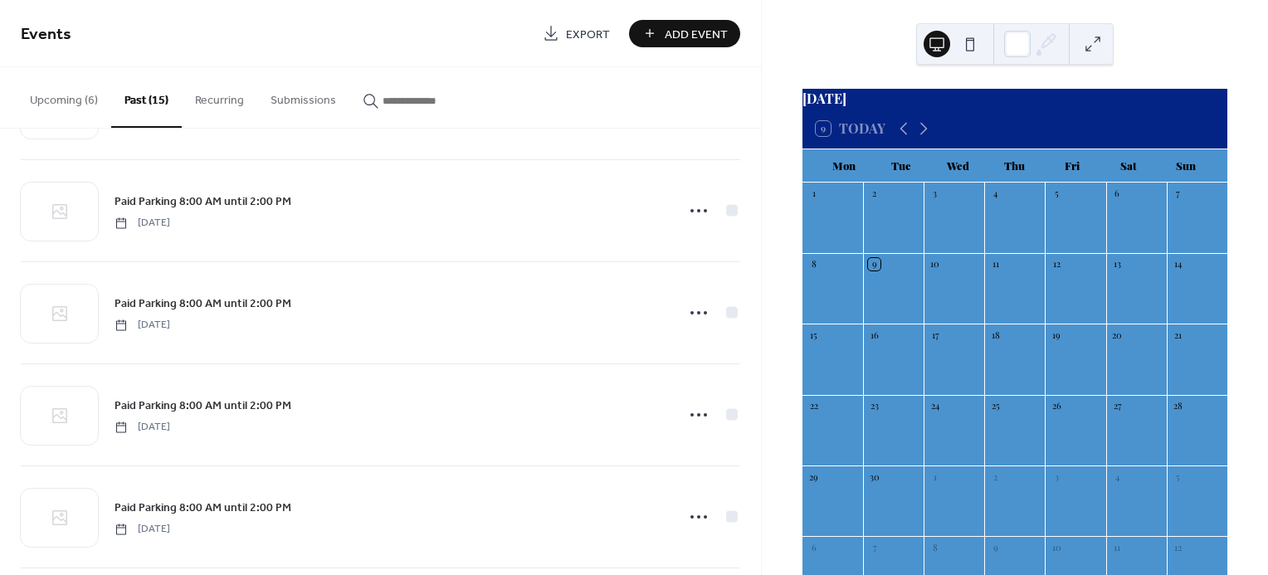
scroll to position [902, 0]
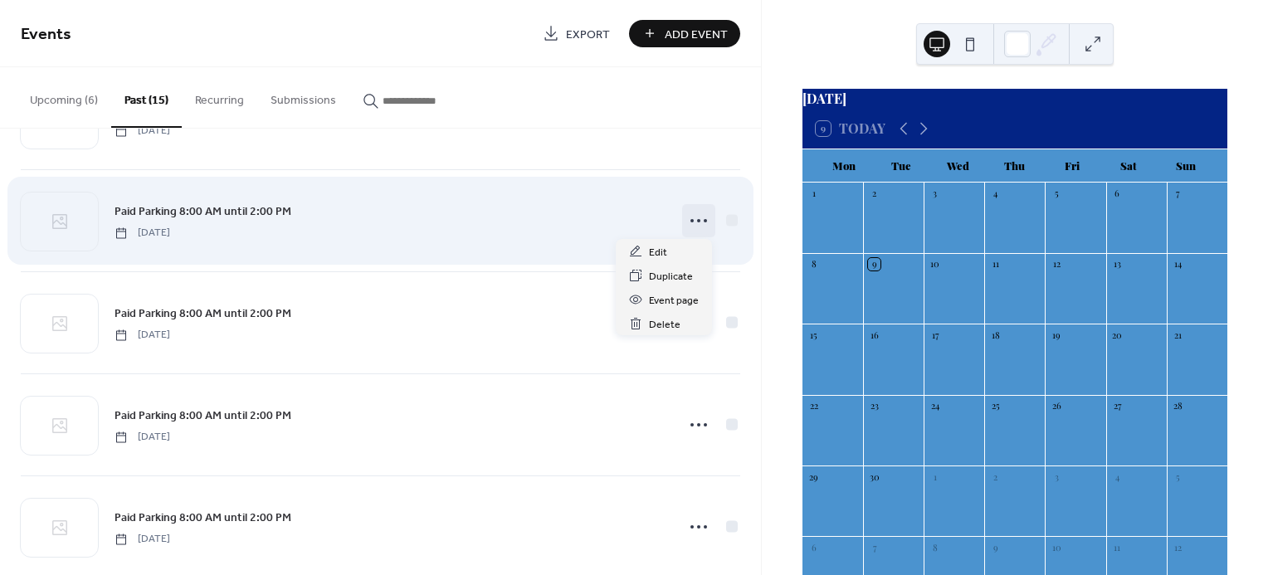
click at [697, 220] on circle at bounding box center [698, 220] width 3 height 3
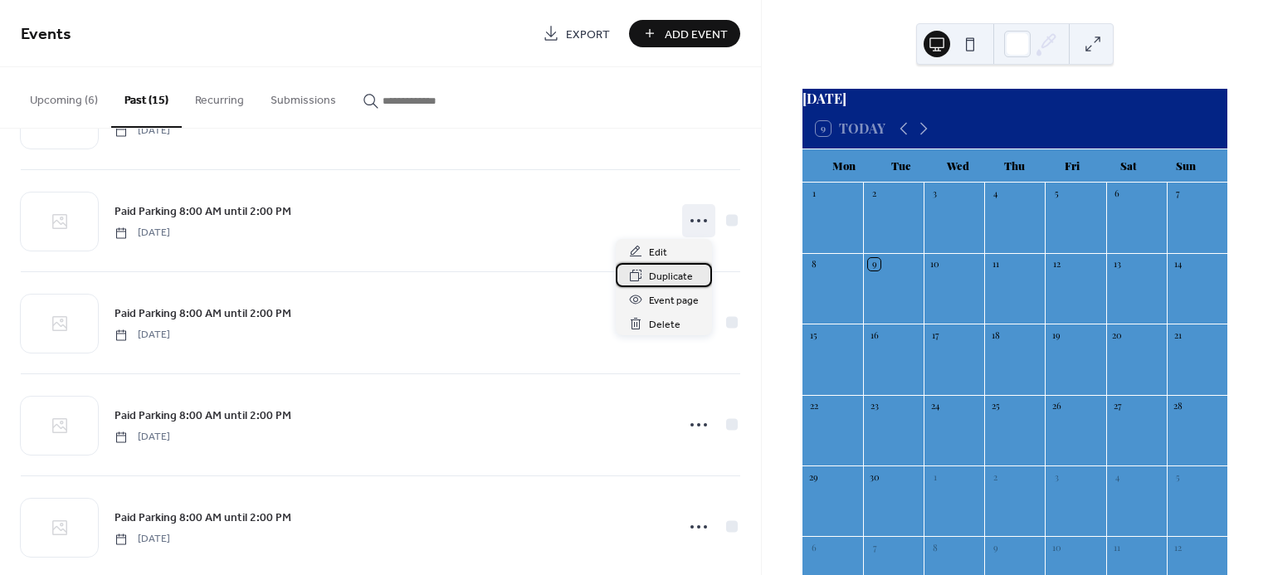
click at [671, 280] on span "Duplicate" at bounding box center [671, 276] width 44 height 17
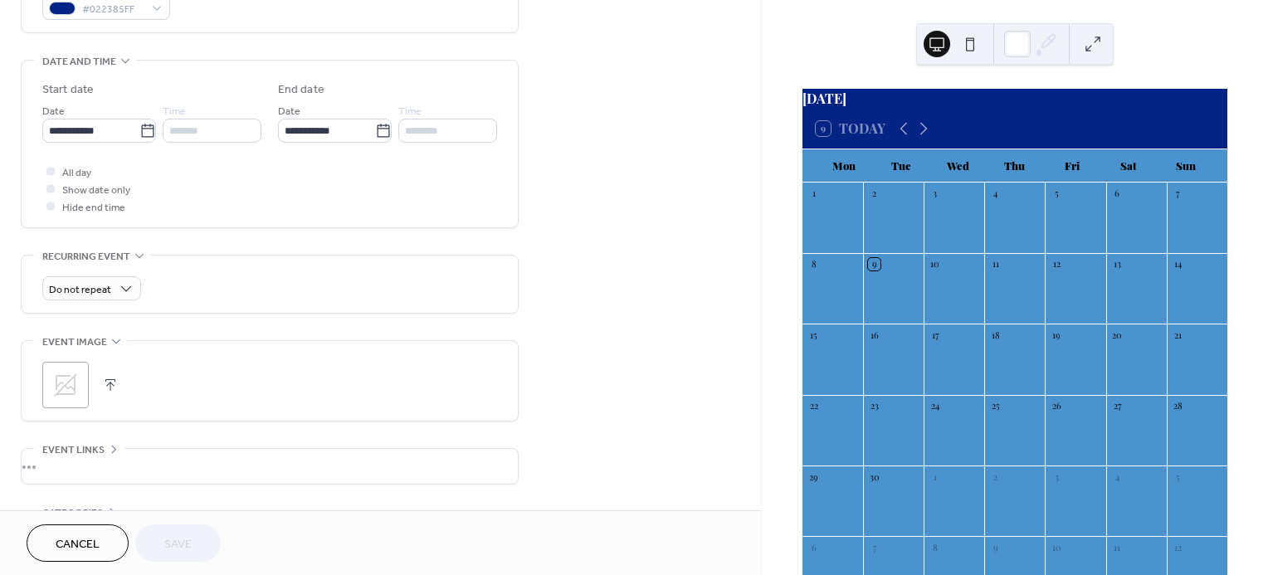
scroll to position [483, 0]
click at [139, 128] on icon at bounding box center [147, 128] width 17 height 17
click at [138, 128] on input "**********" at bounding box center [90, 128] width 97 height 24
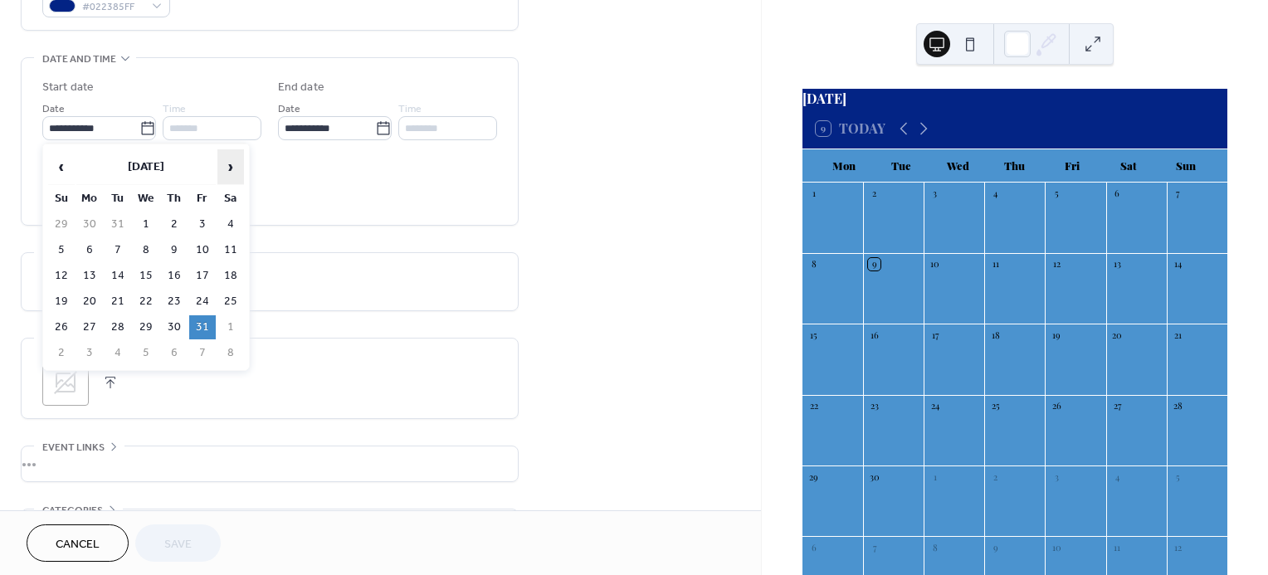
click at [224, 172] on span "›" at bounding box center [230, 166] width 25 height 33
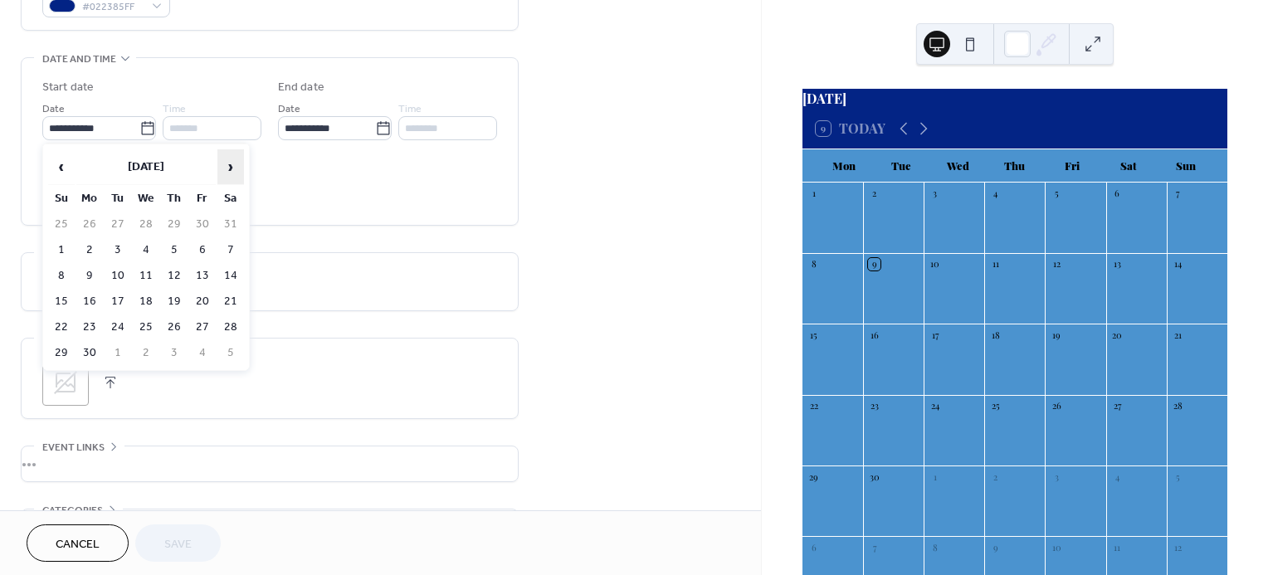
click at [224, 172] on span "›" at bounding box center [230, 166] width 25 height 33
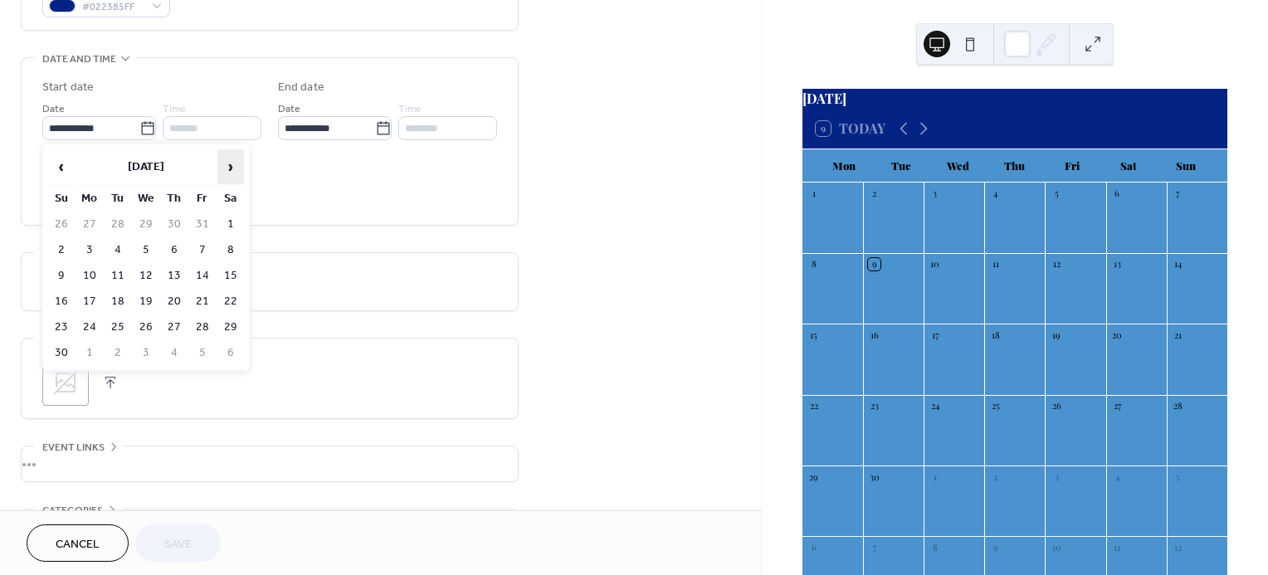
click at [224, 172] on span "›" at bounding box center [230, 166] width 25 height 33
click at [203, 323] on td "30" at bounding box center [202, 327] width 27 height 24
type input "**********"
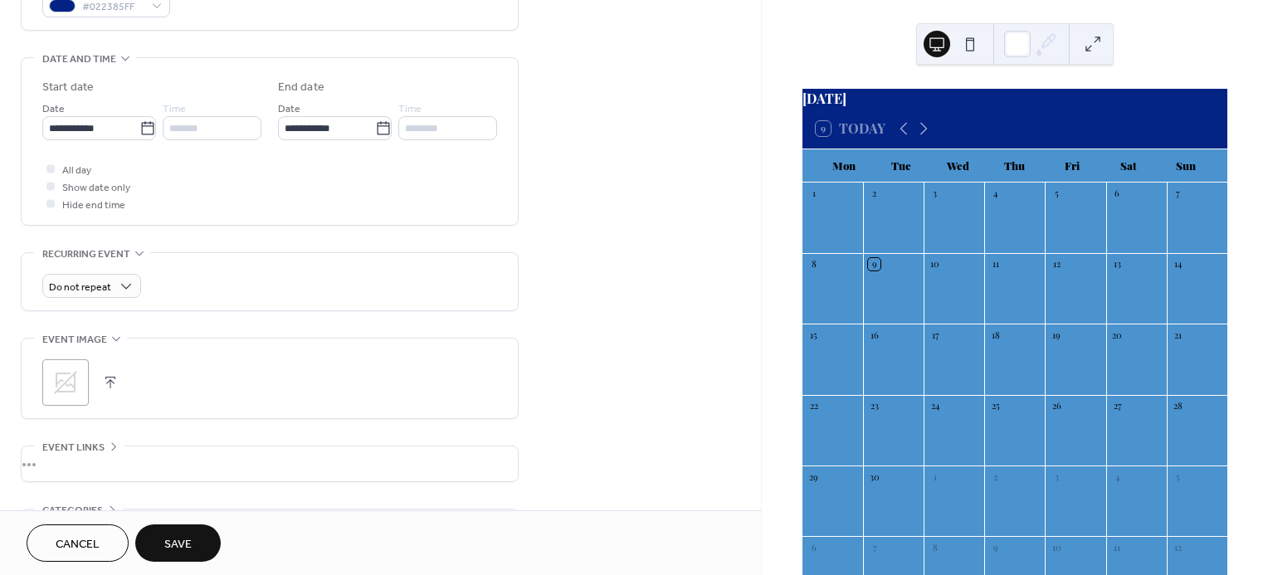
click at [193, 544] on button "Save" at bounding box center [177, 543] width 85 height 37
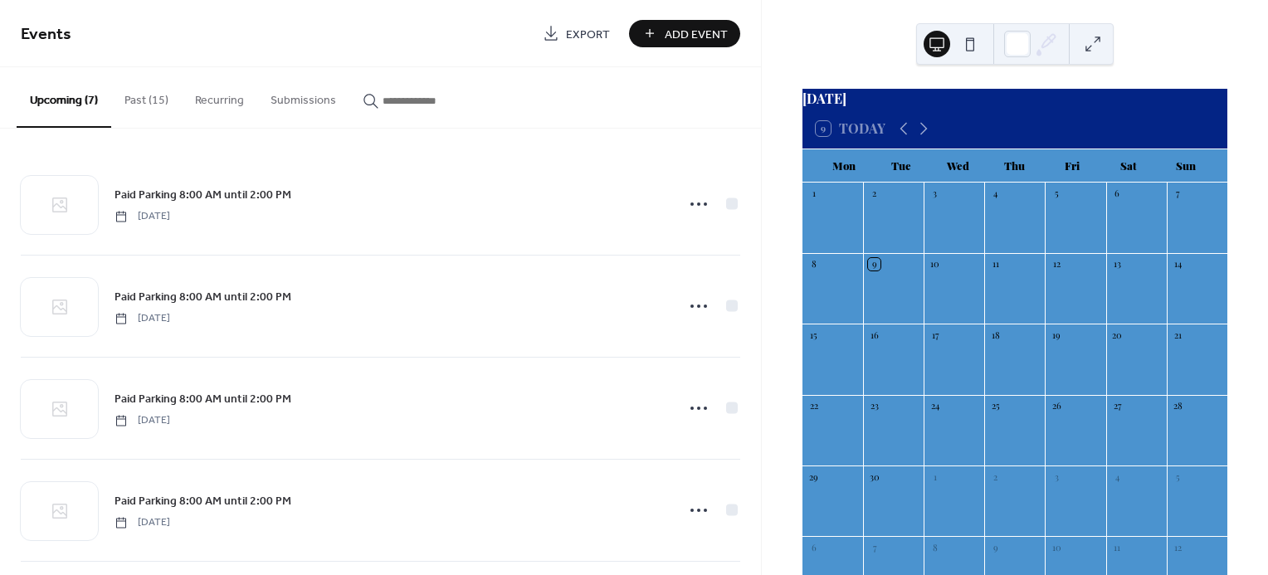
click at [143, 101] on button "Past (15)" at bounding box center [146, 96] width 71 height 59
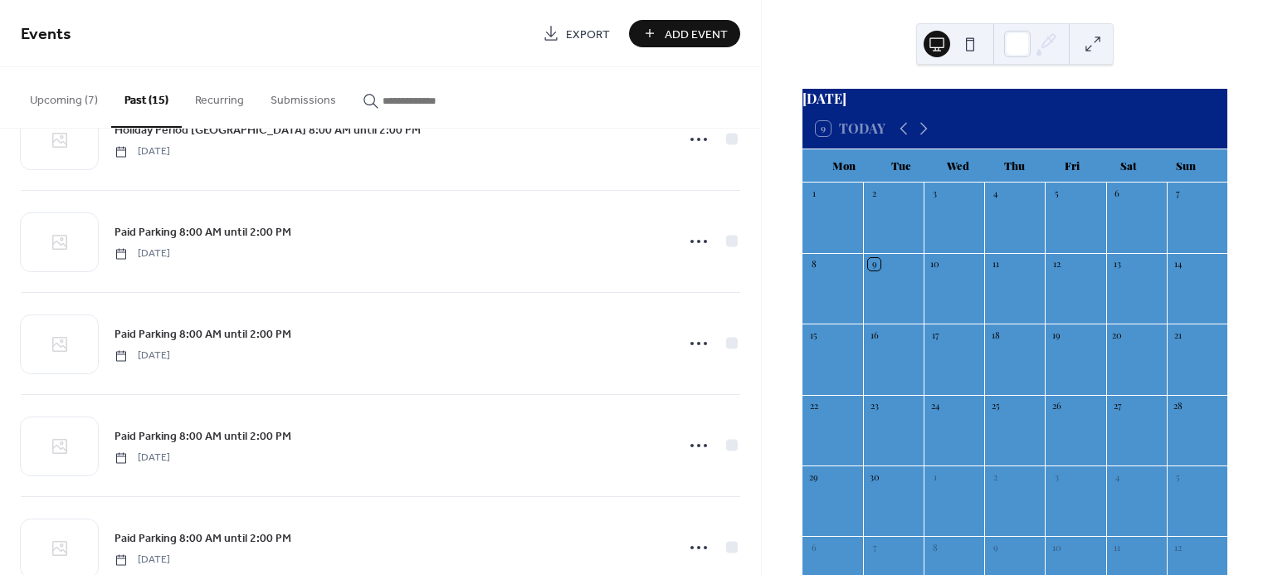
scroll to position [680, 0]
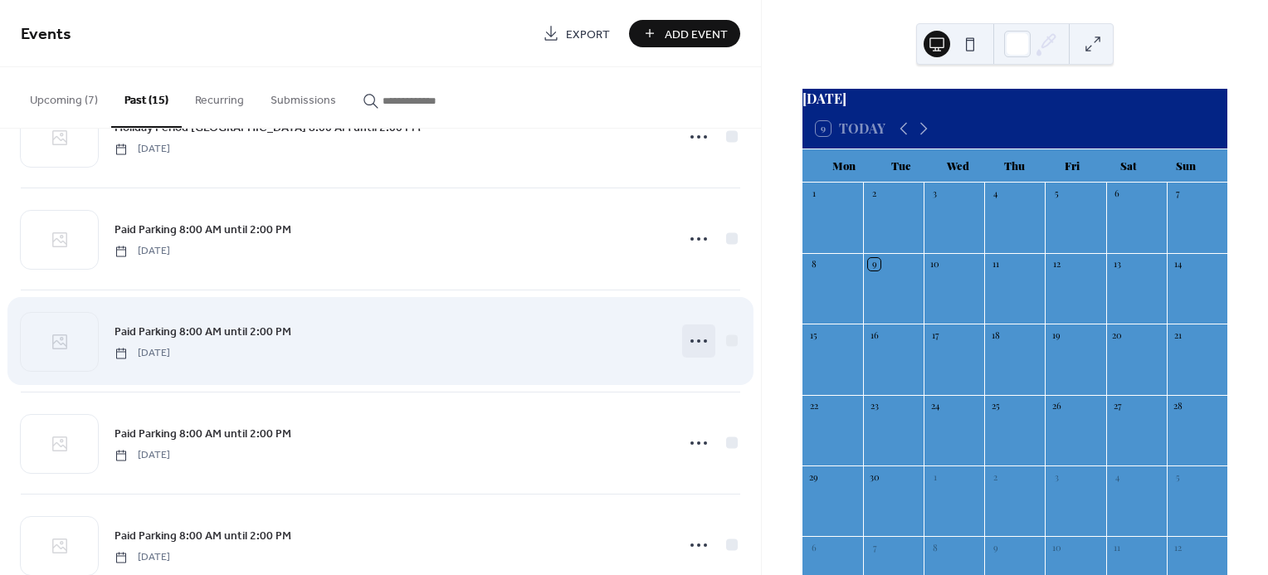
click at [697, 339] on circle at bounding box center [698, 340] width 3 height 3
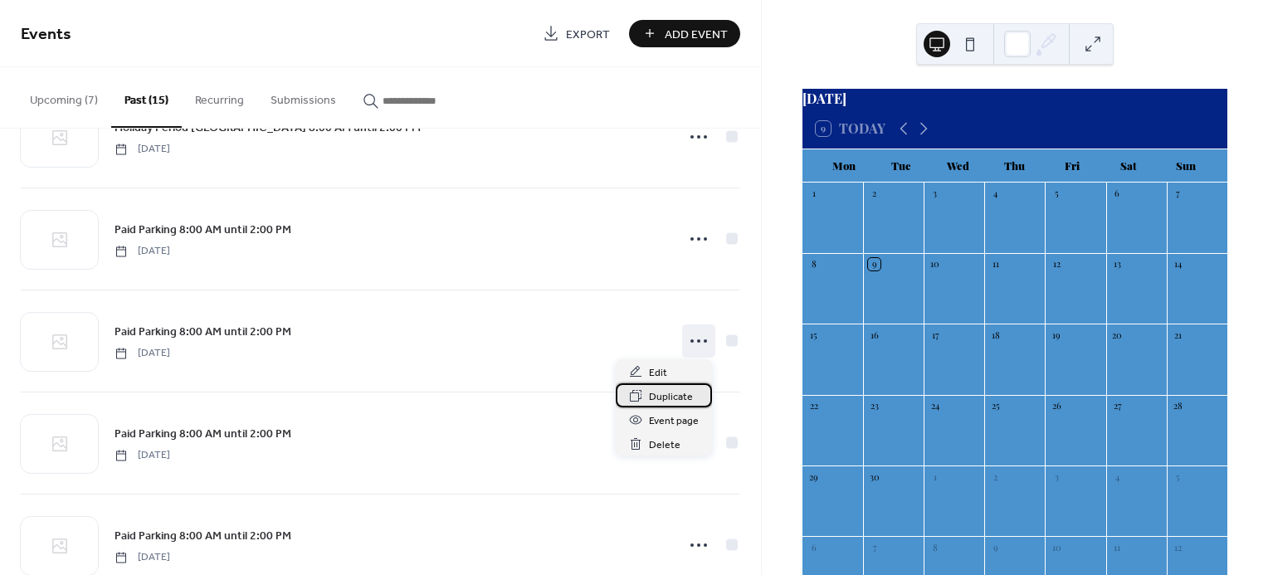
click at [670, 399] on span "Duplicate" at bounding box center [671, 396] width 44 height 17
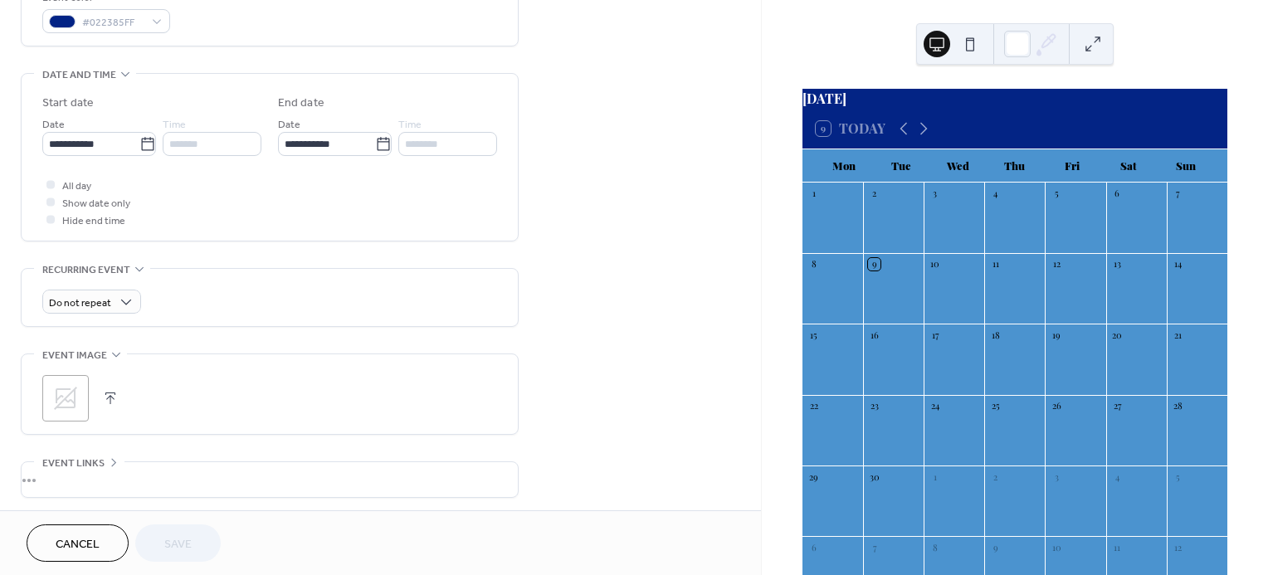
scroll to position [481, 0]
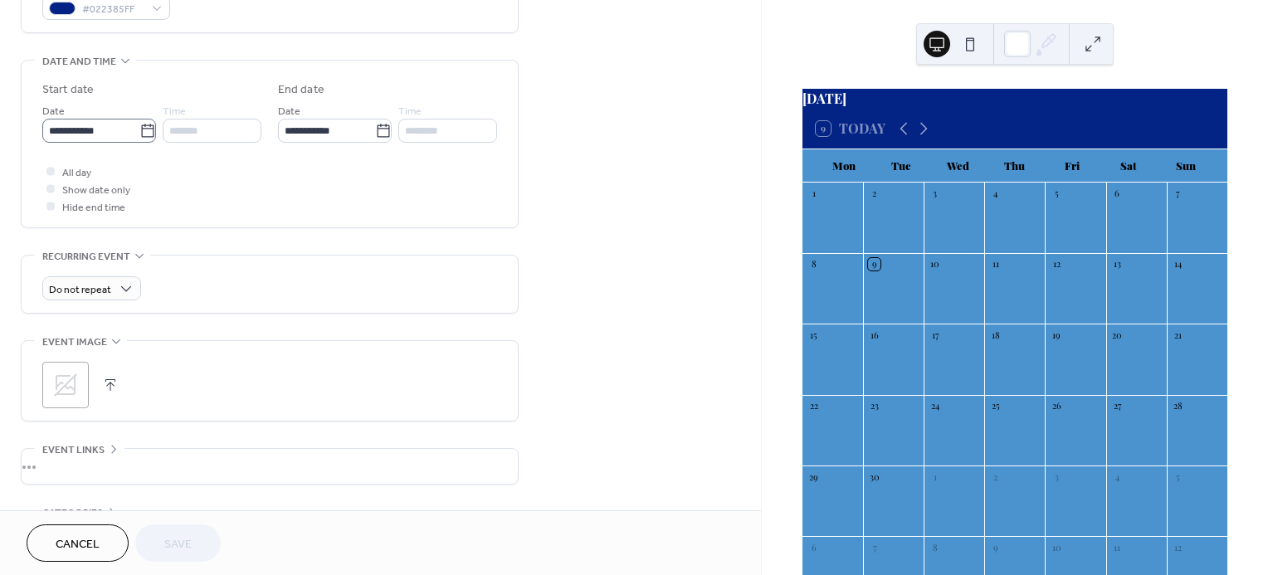
click at [140, 134] on icon at bounding box center [147, 131] width 17 height 17
click at [139, 134] on input "**********" at bounding box center [90, 131] width 97 height 24
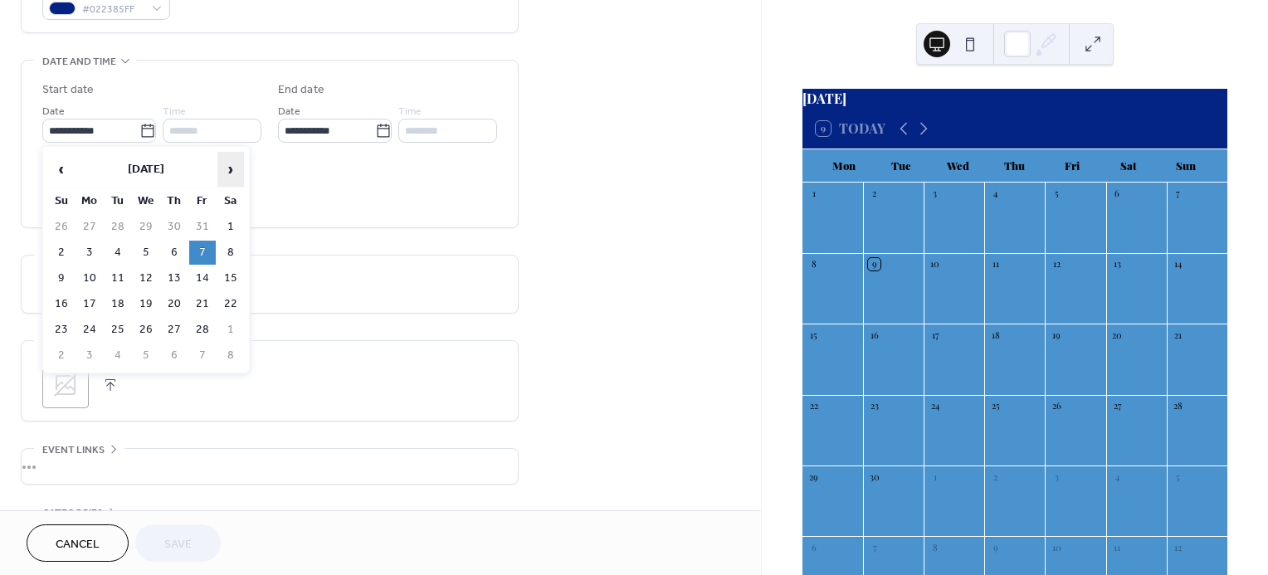
click at [222, 173] on span "›" at bounding box center [230, 169] width 25 height 33
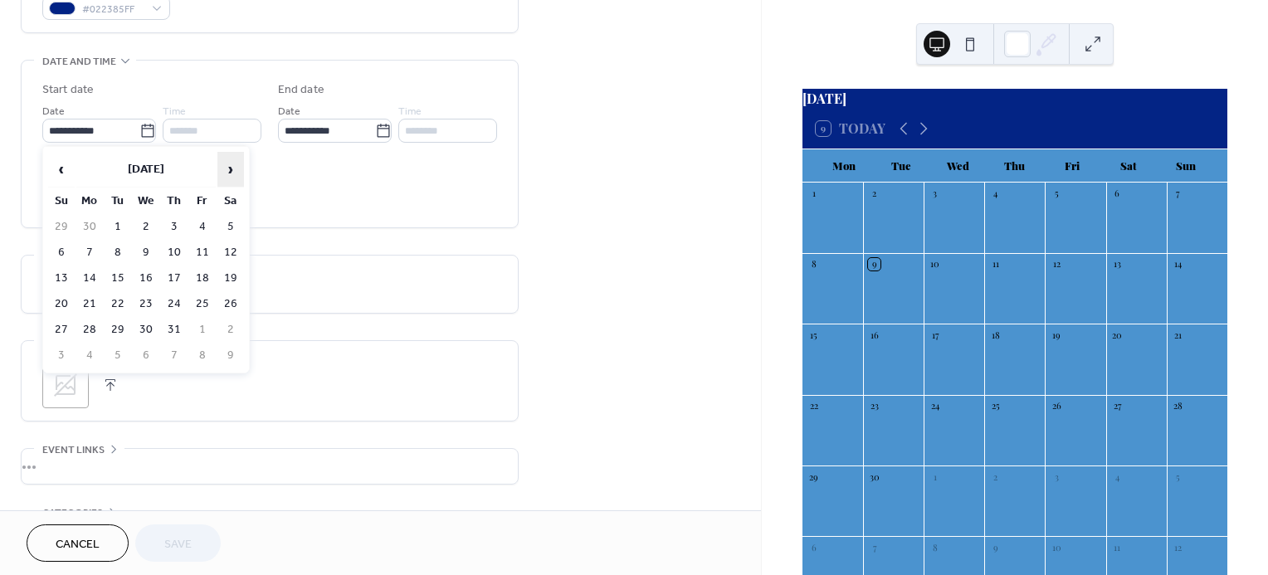
click at [222, 173] on span "›" at bounding box center [230, 169] width 25 height 33
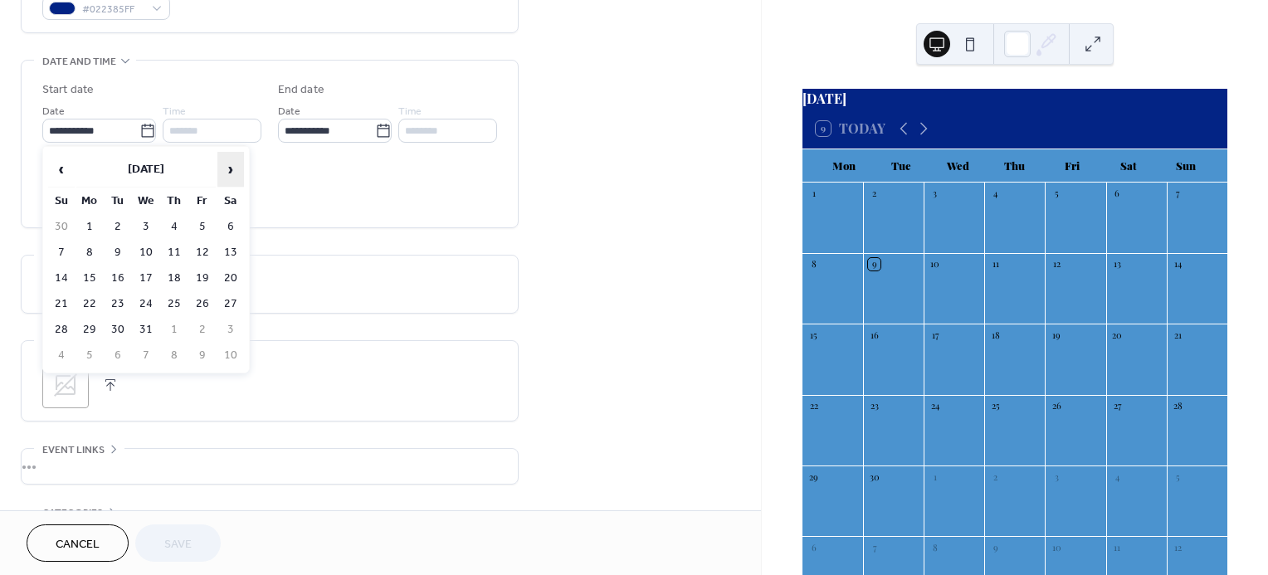
click at [222, 173] on span "›" at bounding box center [230, 169] width 25 height 33
click at [203, 250] on td "6" at bounding box center [202, 253] width 27 height 24
type input "**********"
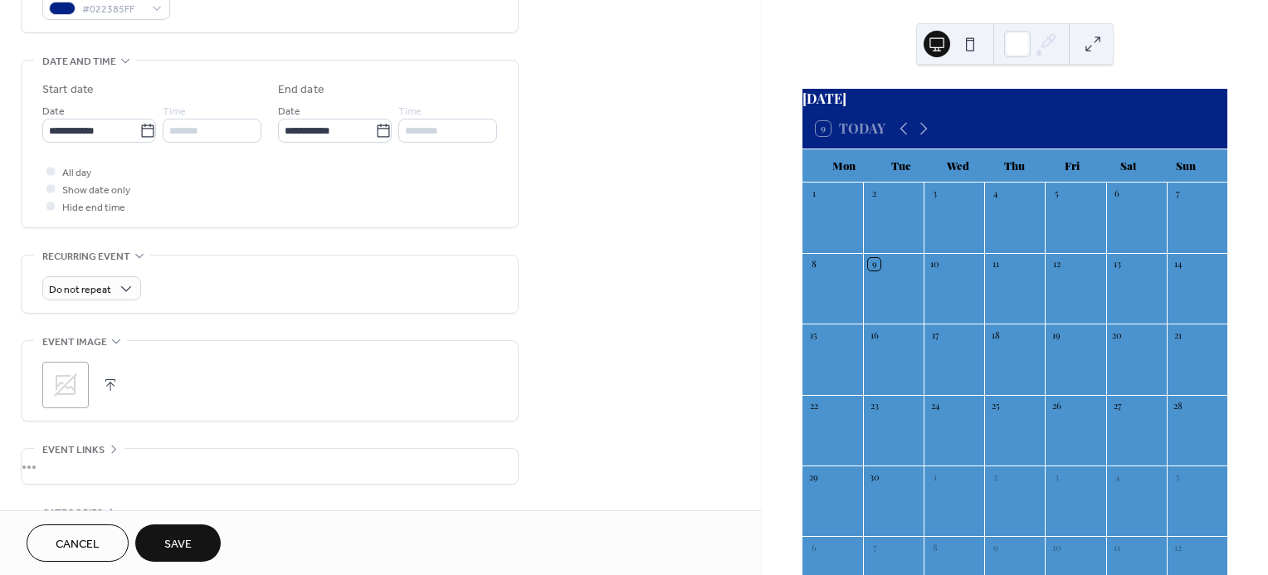
click at [188, 539] on span "Save" at bounding box center [177, 544] width 27 height 17
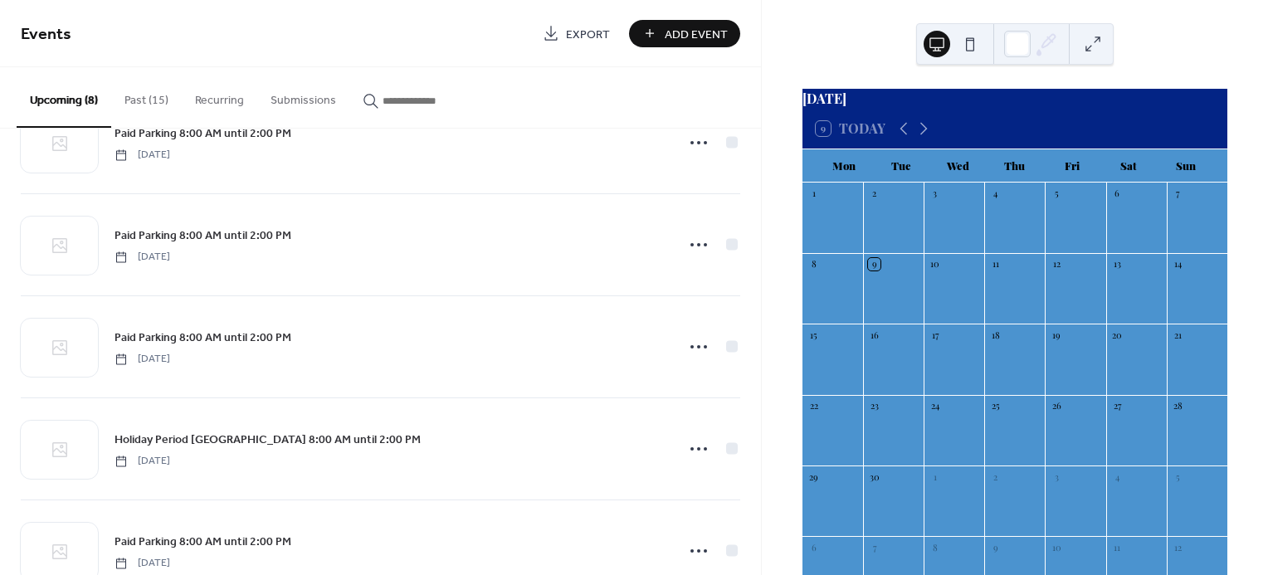
scroll to position [173, 0]
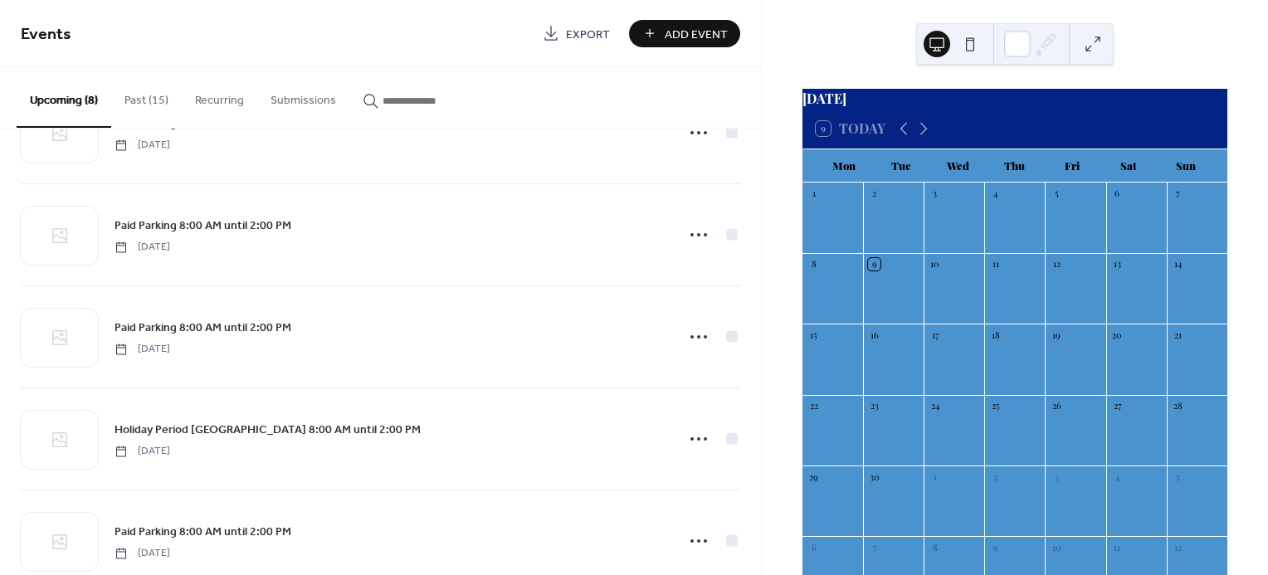
click at [132, 94] on button "Past (15)" at bounding box center [146, 96] width 71 height 59
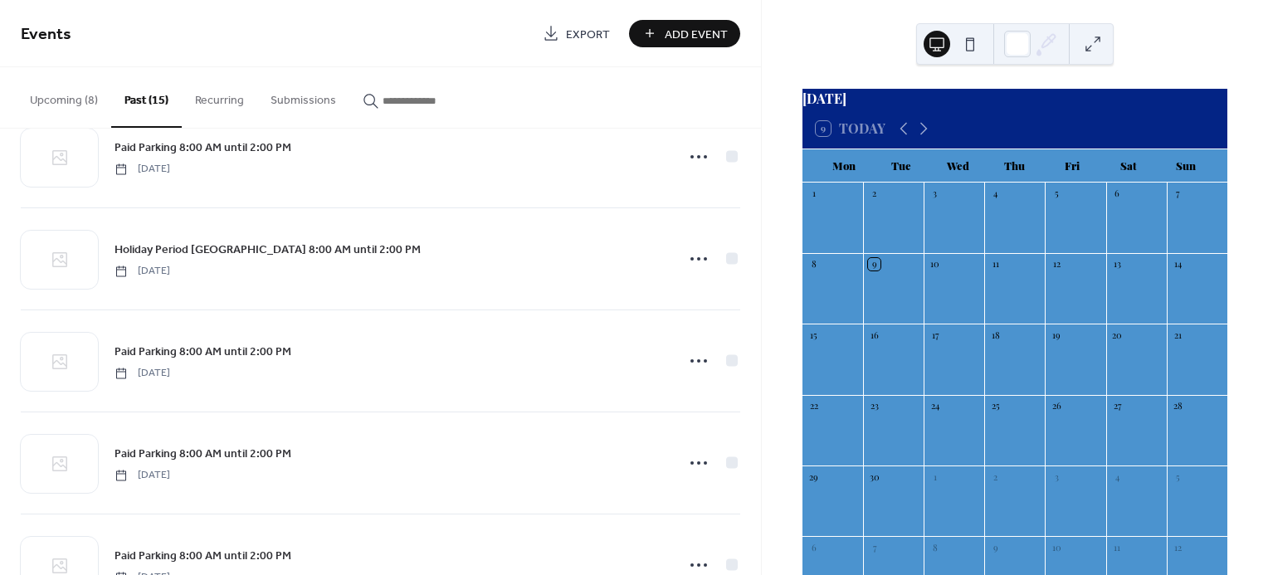
scroll to position [558, 0]
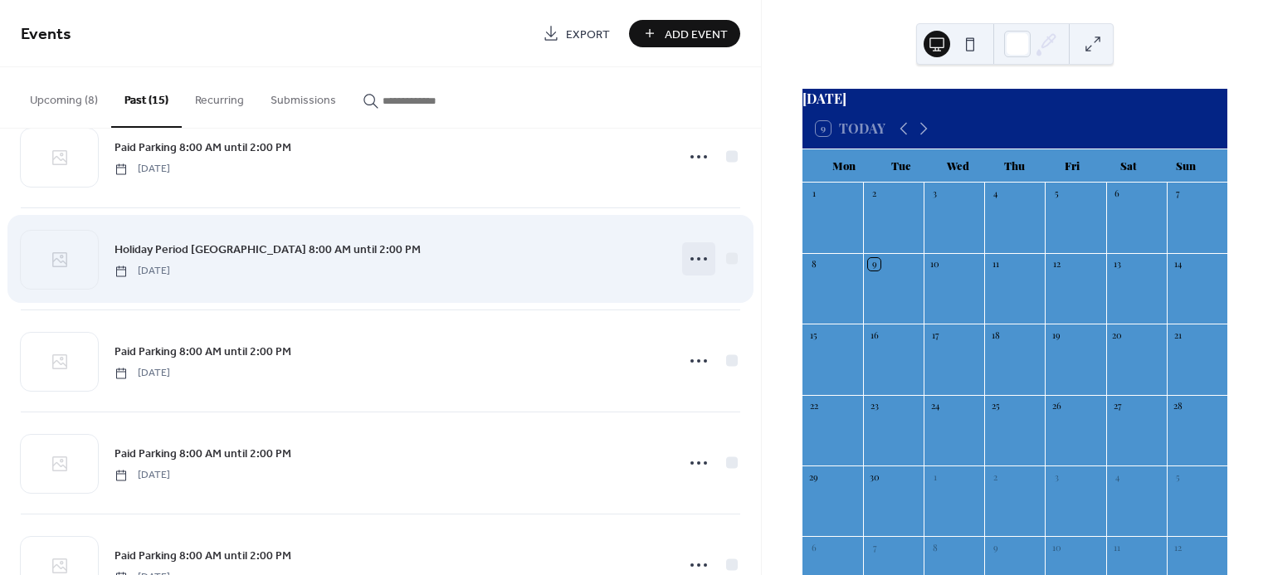
click at [690, 259] on icon at bounding box center [699, 259] width 27 height 27
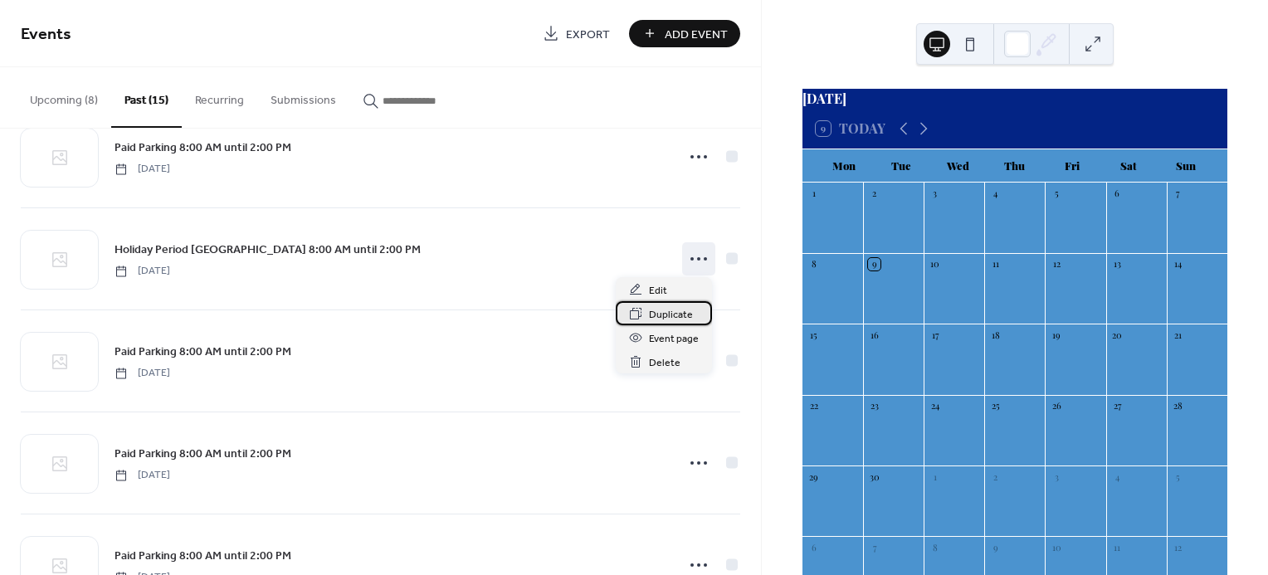
click at [655, 320] on span "Duplicate" at bounding box center [671, 314] width 44 height 17
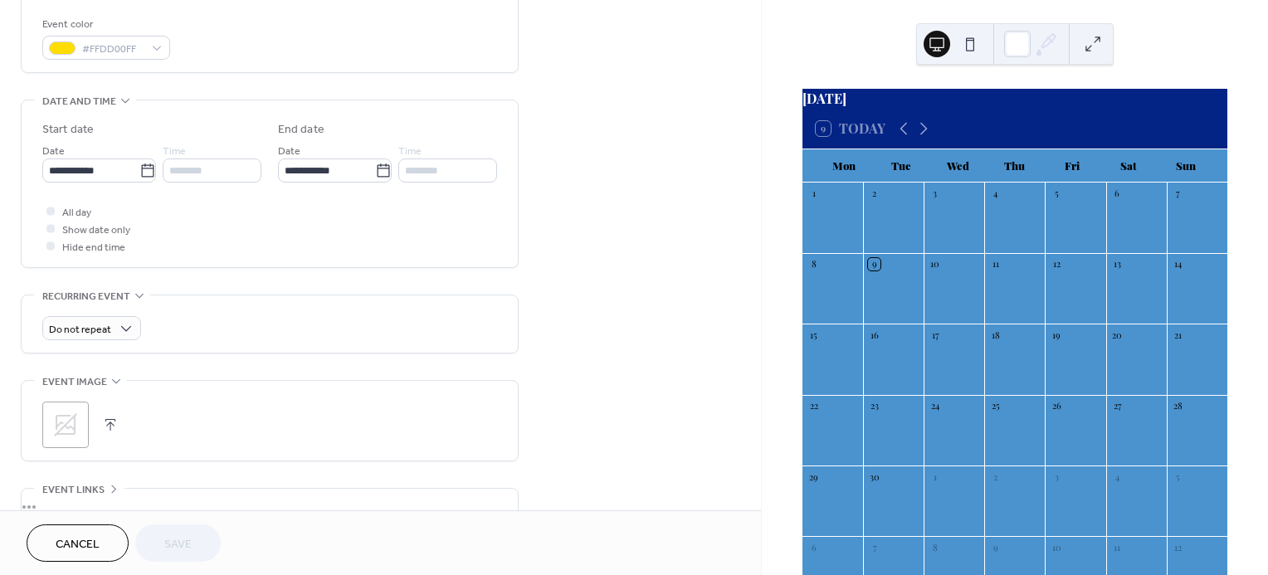
scroll to position [444, 0]
click at [144, 173] on icon at bounding box center [147, 167] width 17 height 17
click at [139, 173] on input "**********" at bounding box center [90, 167] width 97 height 24
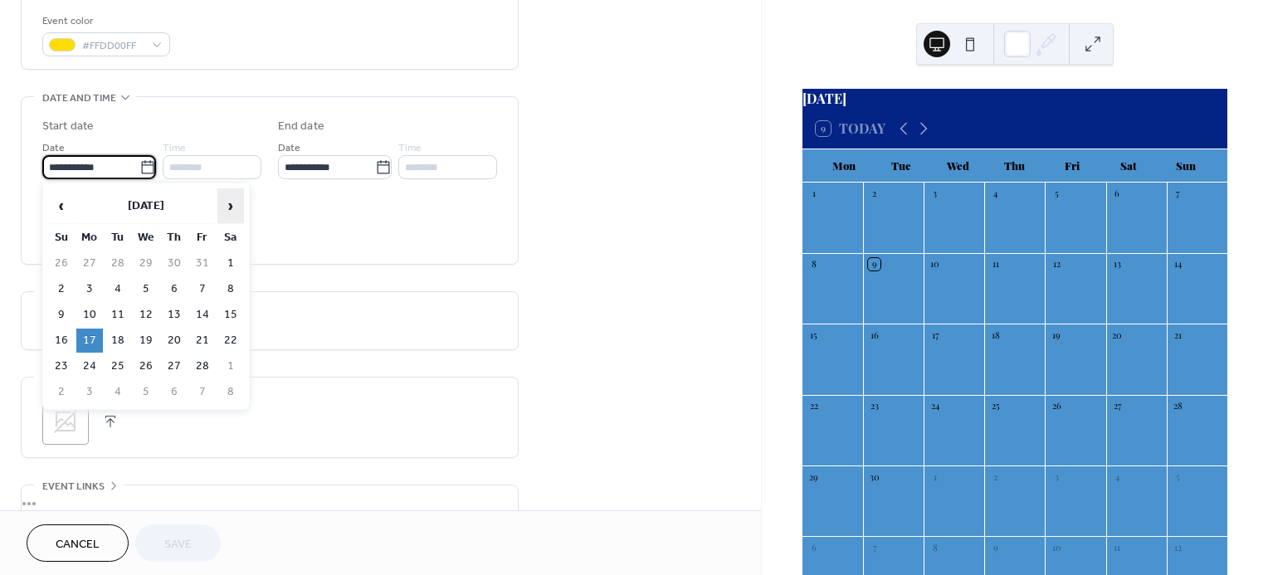
click at [231, 207] on span "›" at bounding box center [230, 205] width 25 height 33
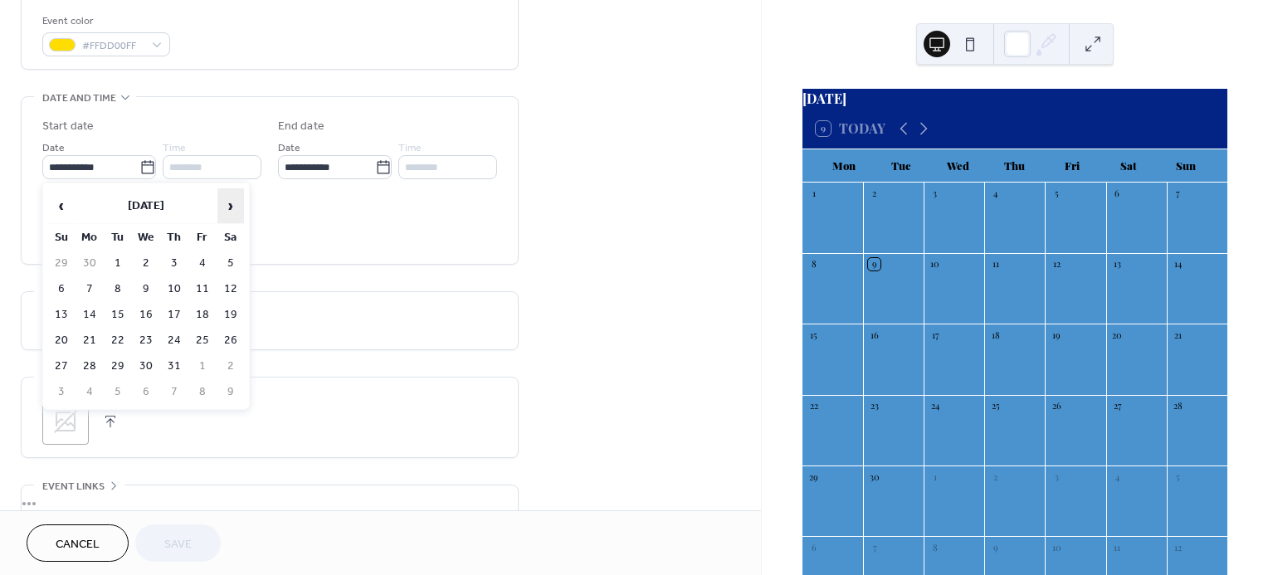
click at [231, 207] on span "›" at bounding box center [230, 205] width 25 height 33
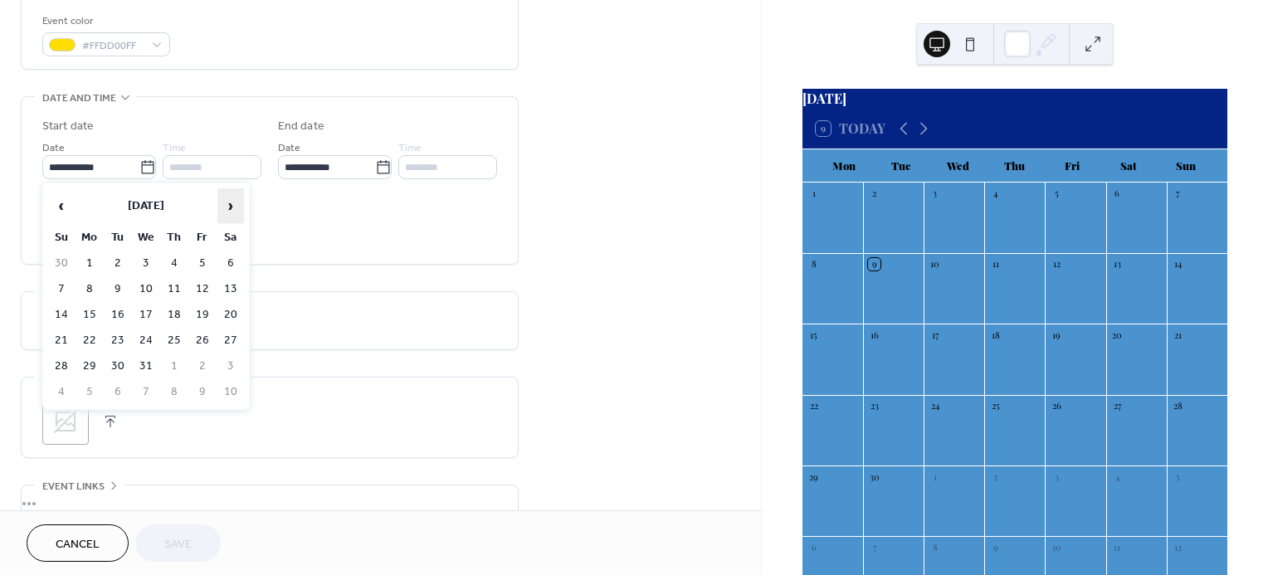
click at [231, 207] on span "›" at bounding box center [230, 205] width 25 height 33
click at [200, 316] on td "13" at bounding box center [202, 315] width 27 height 24
type input "**********"
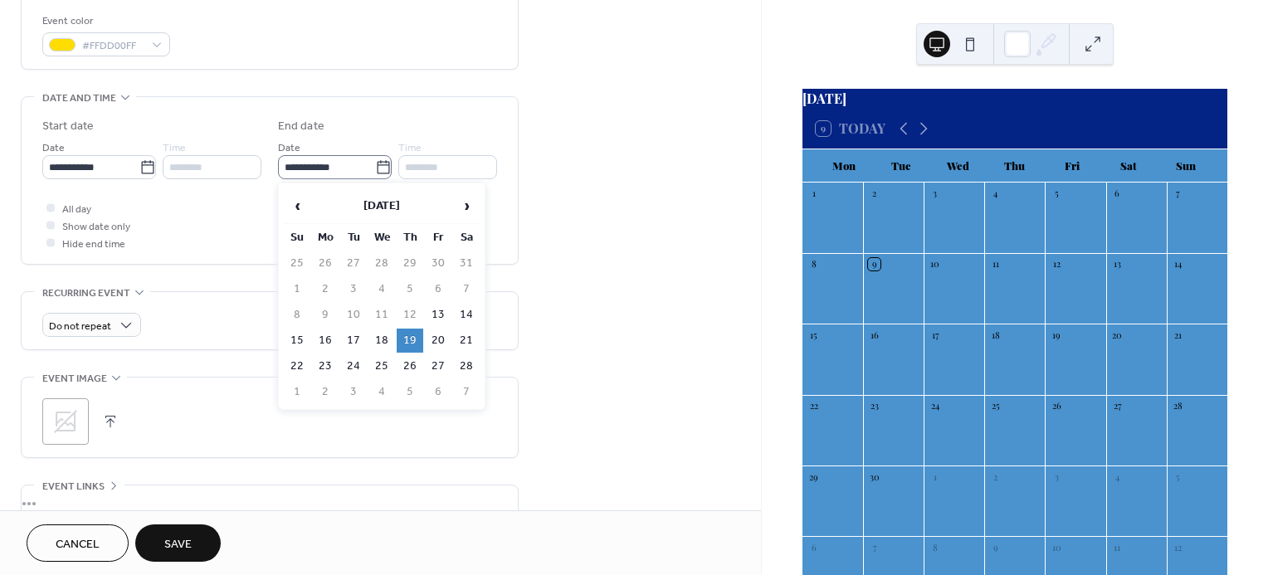
click at [380, 167] on icon at bounding box center [383, 167] width 17 height 17
click at [375, 167] on input "**********" at bounding box center [326, 167] width 97 height 24
click at [300, 364] on td "22" at bounding box center [297, 366] width 27 height 24
type input "**********"
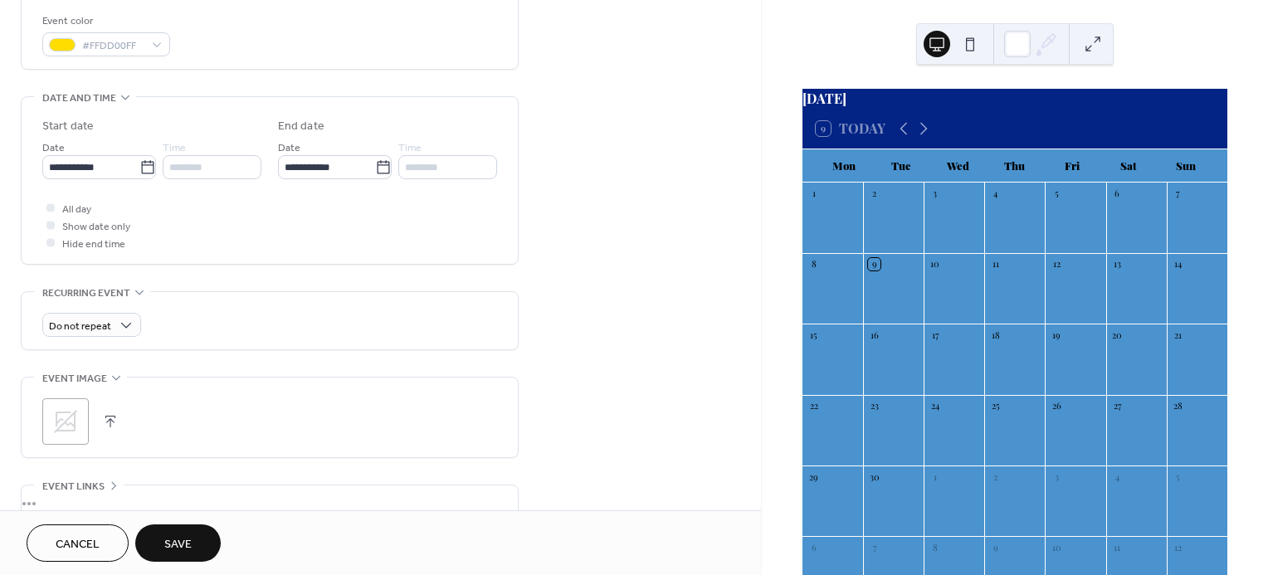
click at [186, 547] on span "Save" at bounding box center [177, 544] width 27 height 17
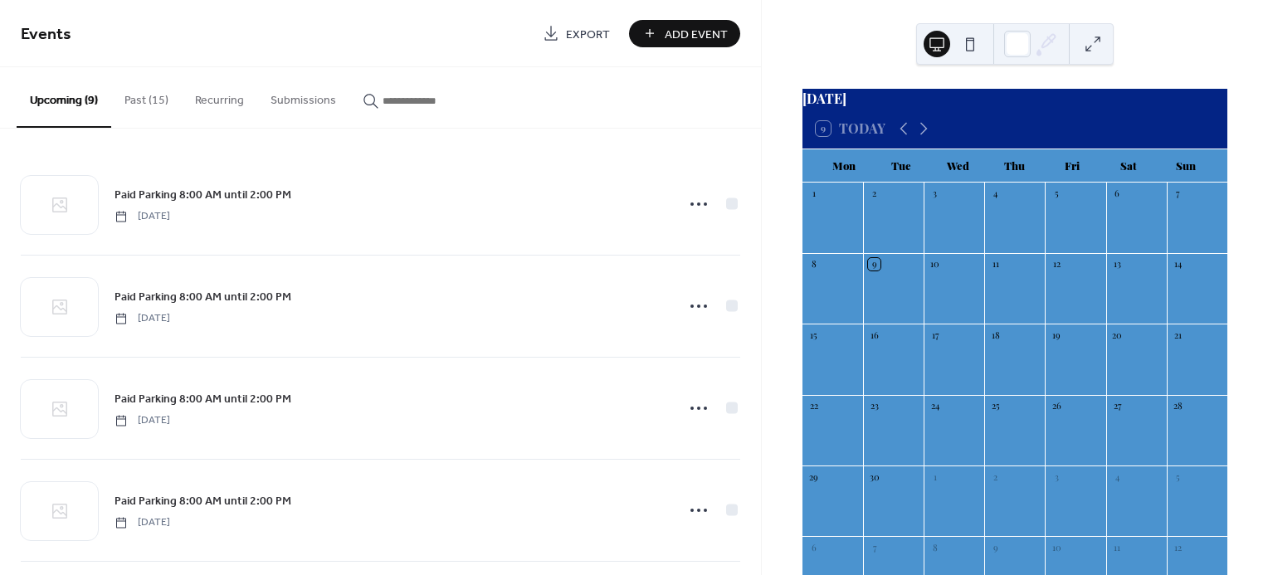
click at [156, 98] on button "Past (15)" at bounding box center [146, 96] width 71 height 59
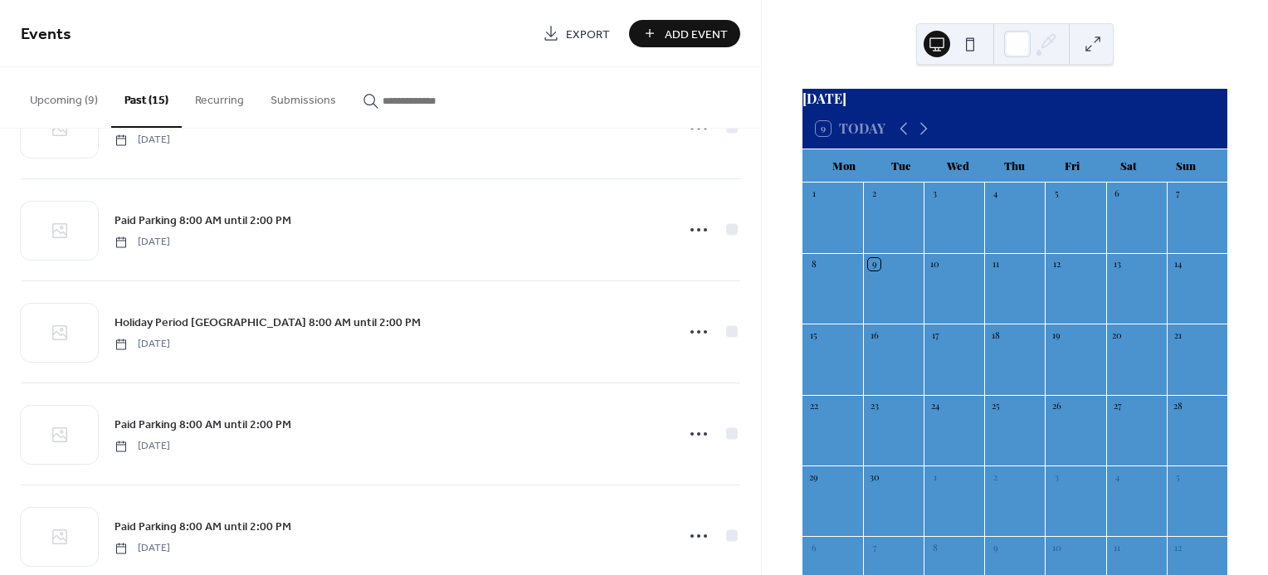
scroll to position [482, 0]
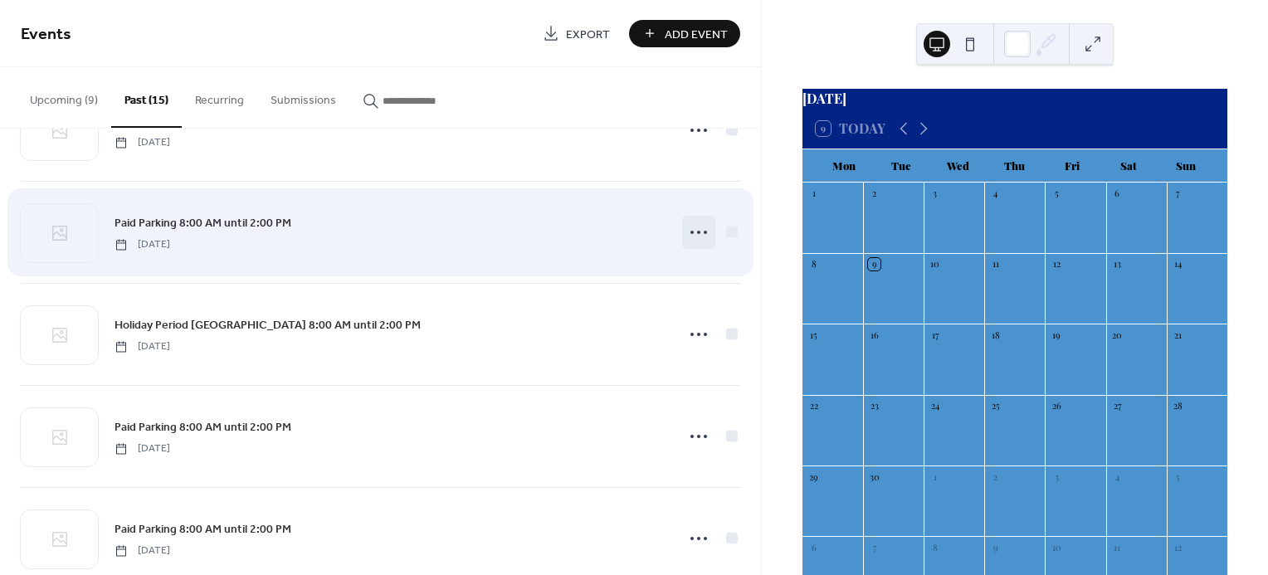
click at [700, 233] on icon at bounding box center [699, 232] width 27 height 27
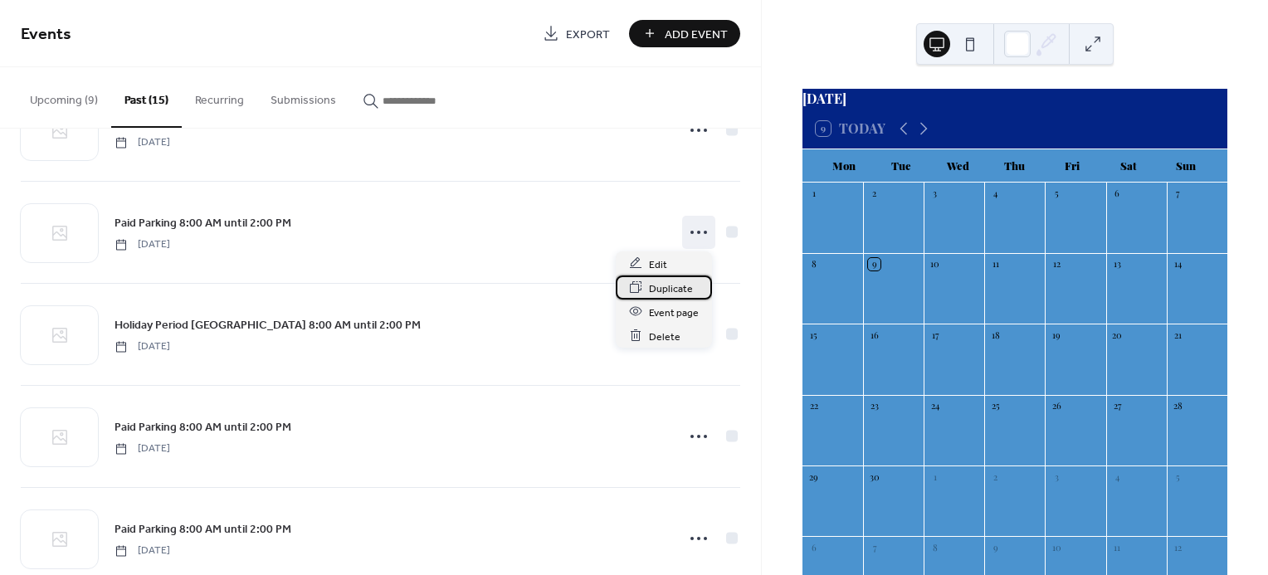
click at [669, 291] on span "Duplicate" at bounding box center [671, 288] width 44 height 17
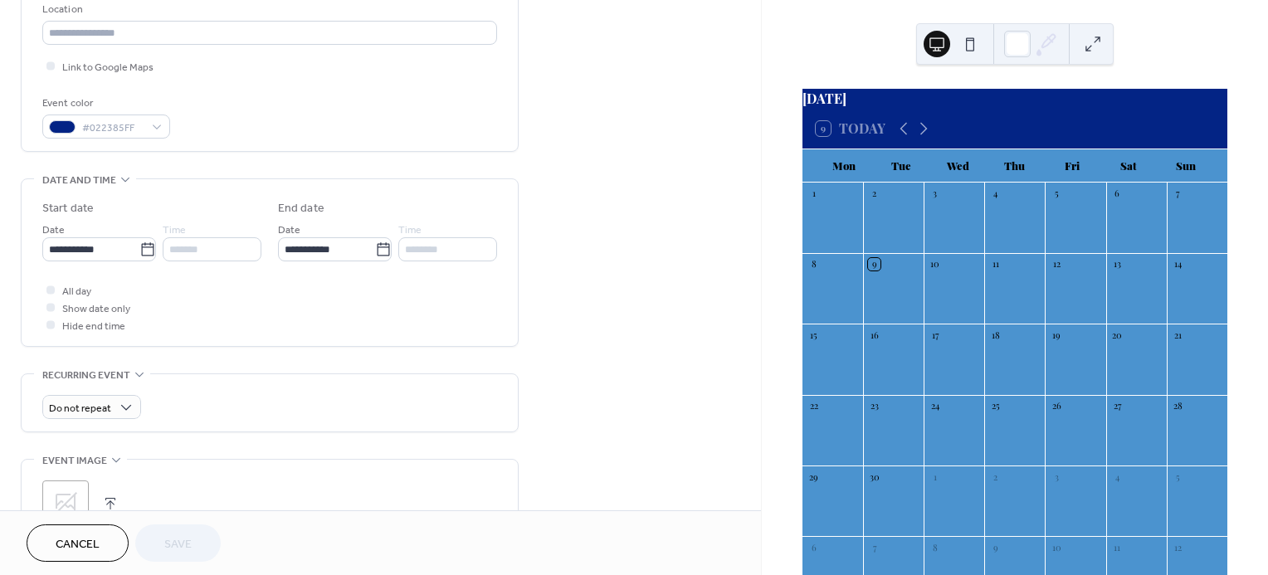
scroll to position [399, 0]
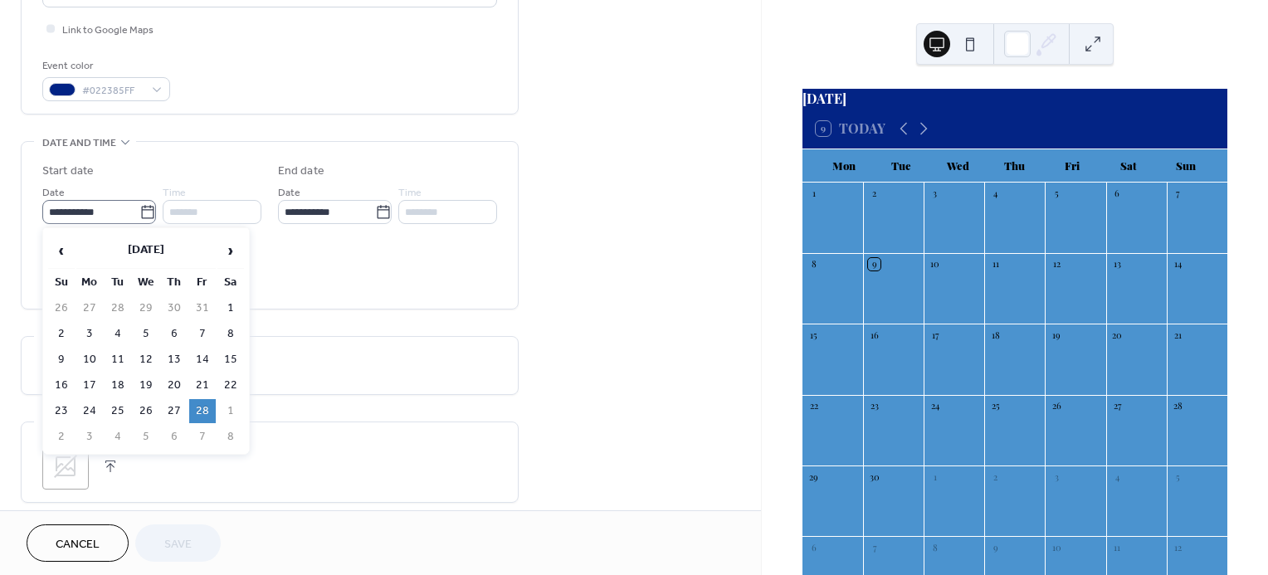
click at [141, 216] on icon at bounding box center [147, 211] width 12 height 13
click at [139, 216] on input "**********" at bounding box center [90, 212] width 97 height 24
click at [229, 256] on span "›" at bounding box center [230, 250] width 25 height 33
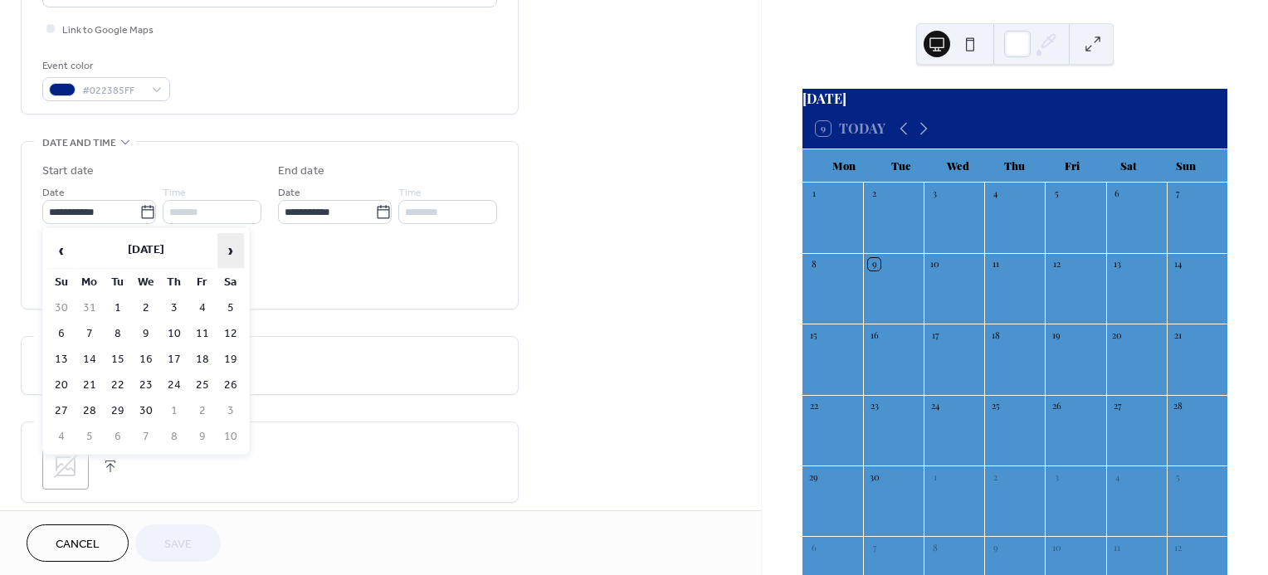
click at [229, 256] on span "›" at bounding box center [230, 250] width 25 height 33
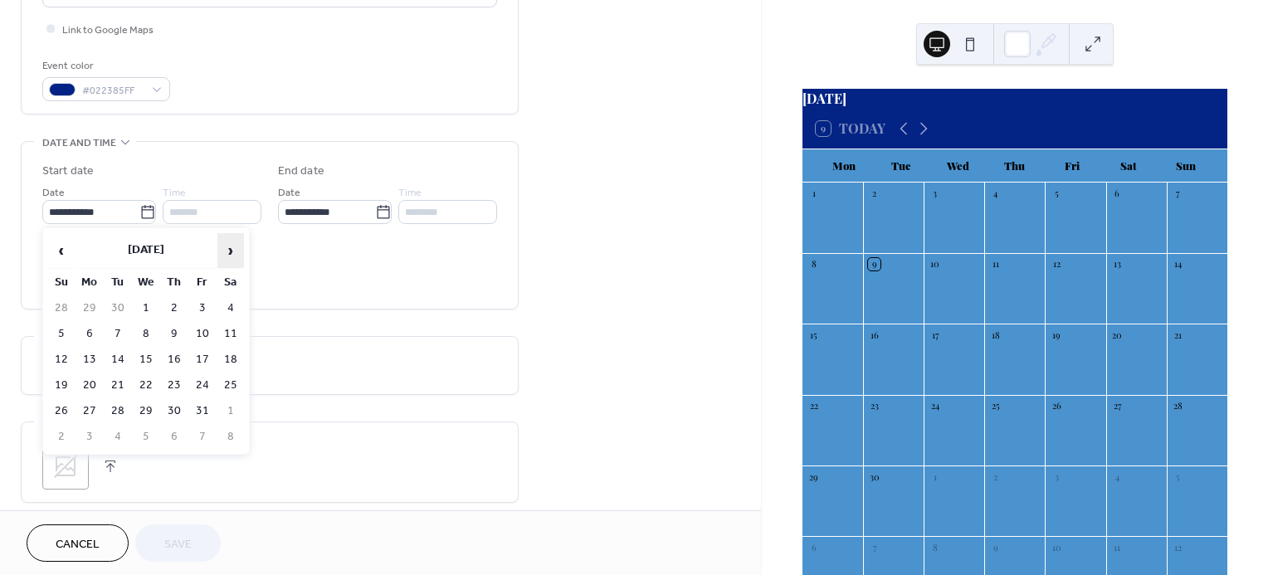
click at [229, 256] on span "›" at bounding box center [230, 250] width 25 height 33
click at [205, 399] on td "27" at bounding box center [202, 411] width 27 height 24
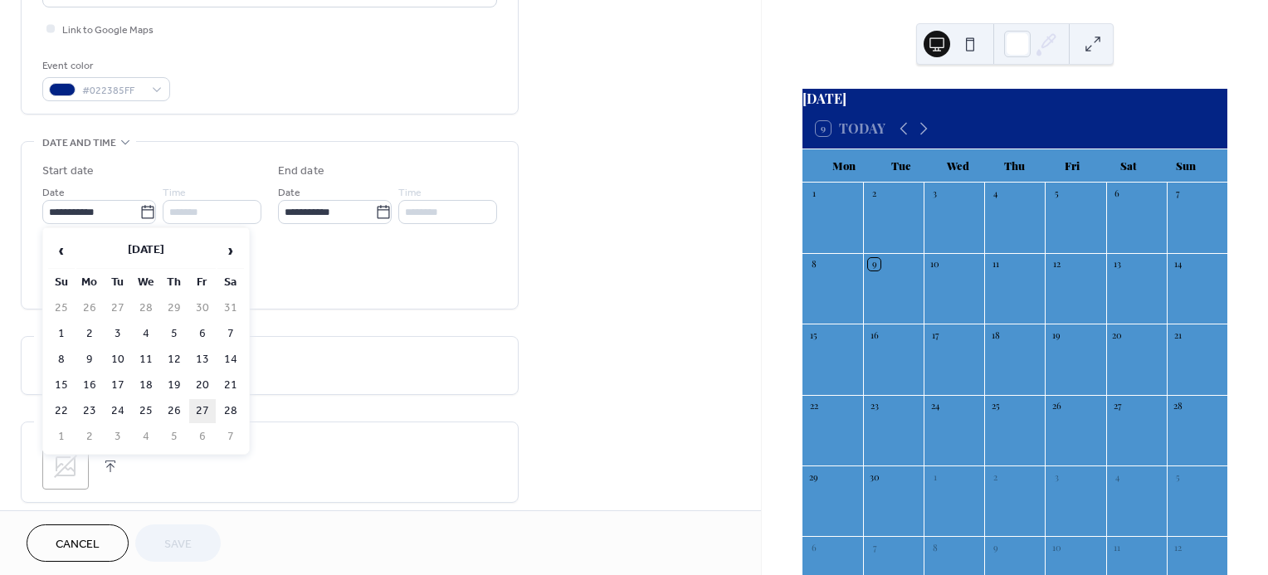
type input "**********"
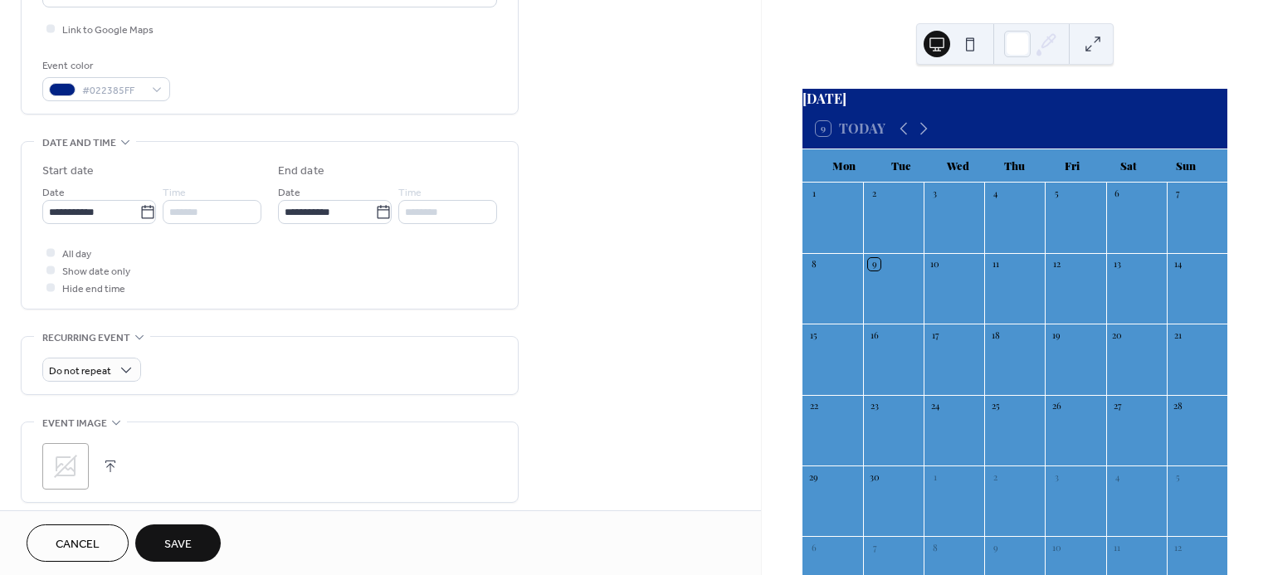
click at [174, 550] on span "Save" at bounding box center [177, 544] width 27 height 17
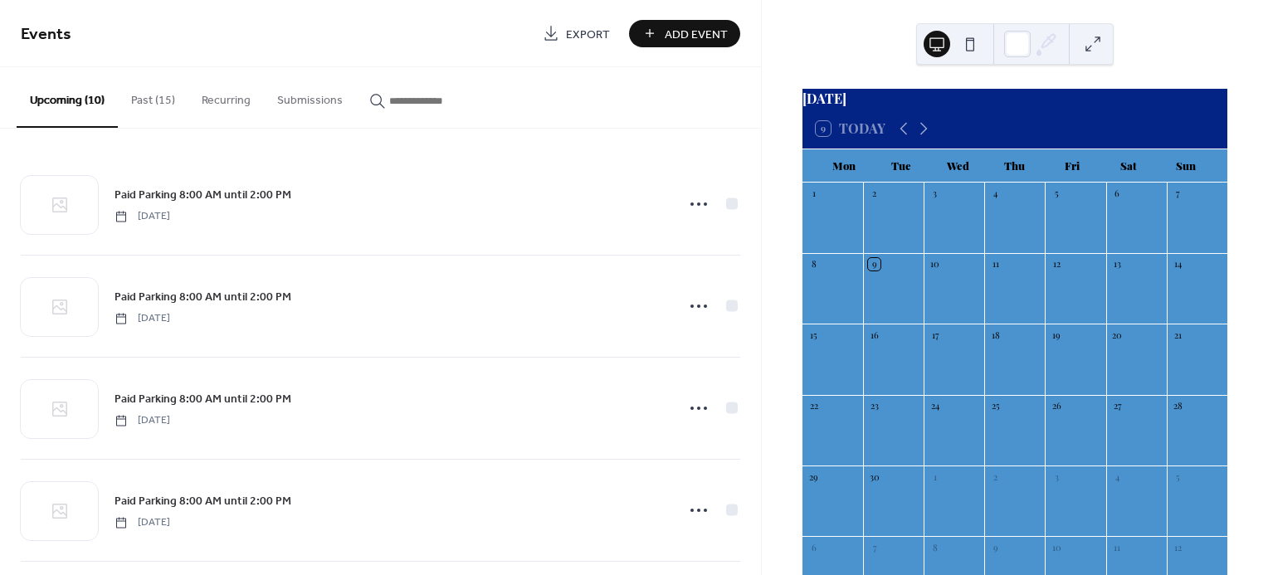
click at [160, 95] on button "Past (15)" at bounding box center [153, 96] width 71 height 59
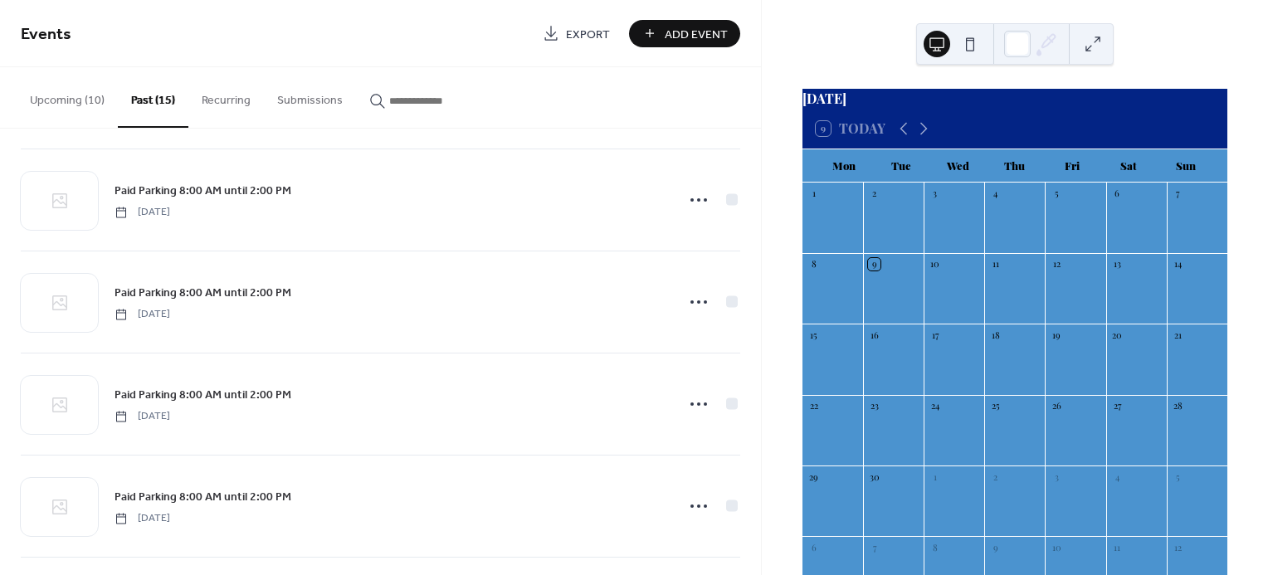
scroll to position [211, 0]
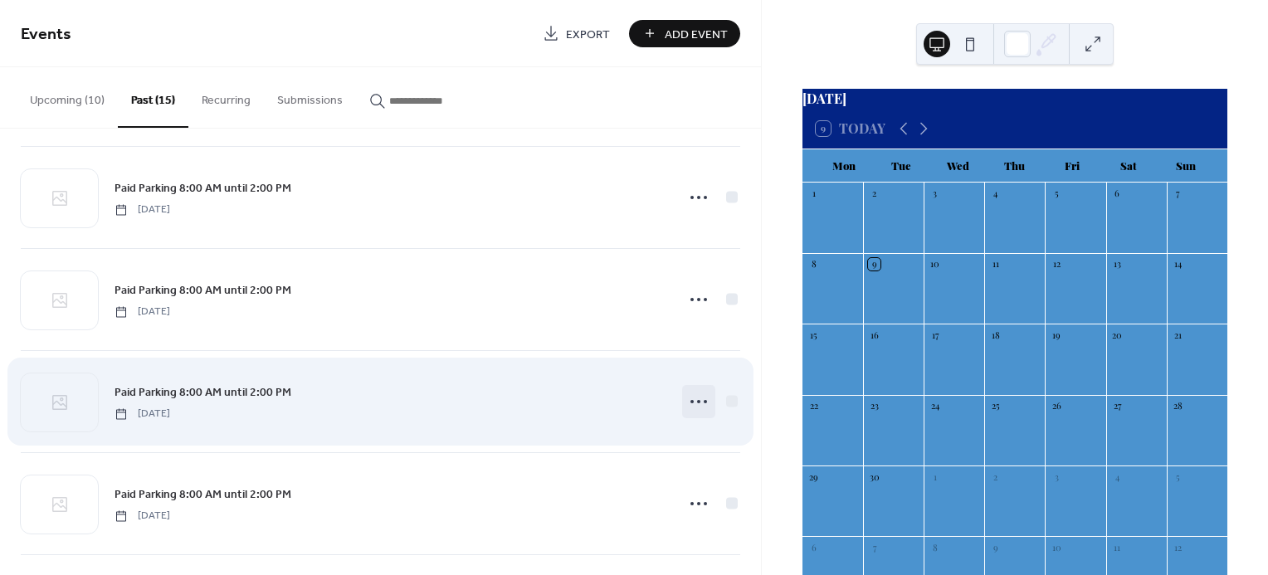
click at [690, 399] on icon at bounding box center [699, 401] width 27 height 27
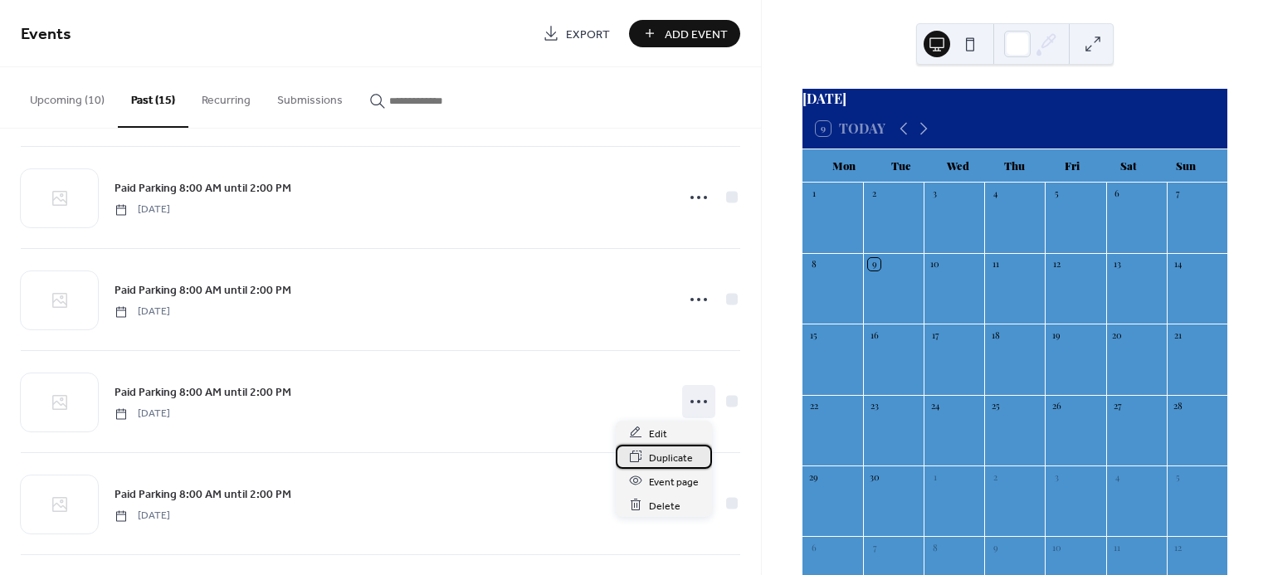
click at [666, 456] on span "Duplicate" at bounding box center [671, 457] width 44 height 17
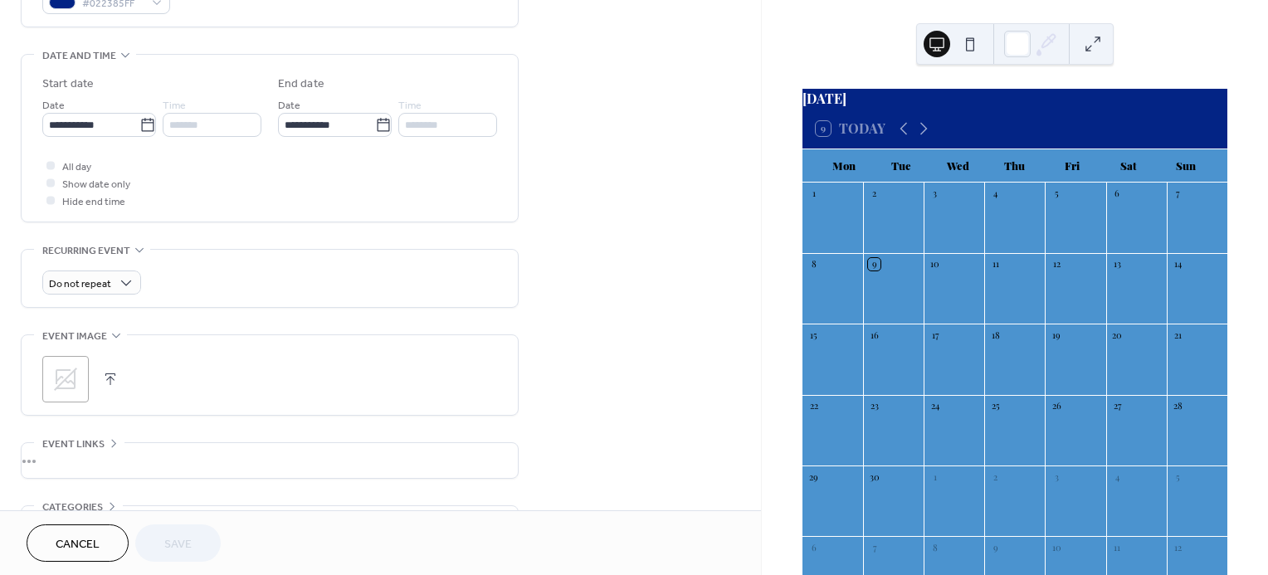
scroll to position [529, 0]
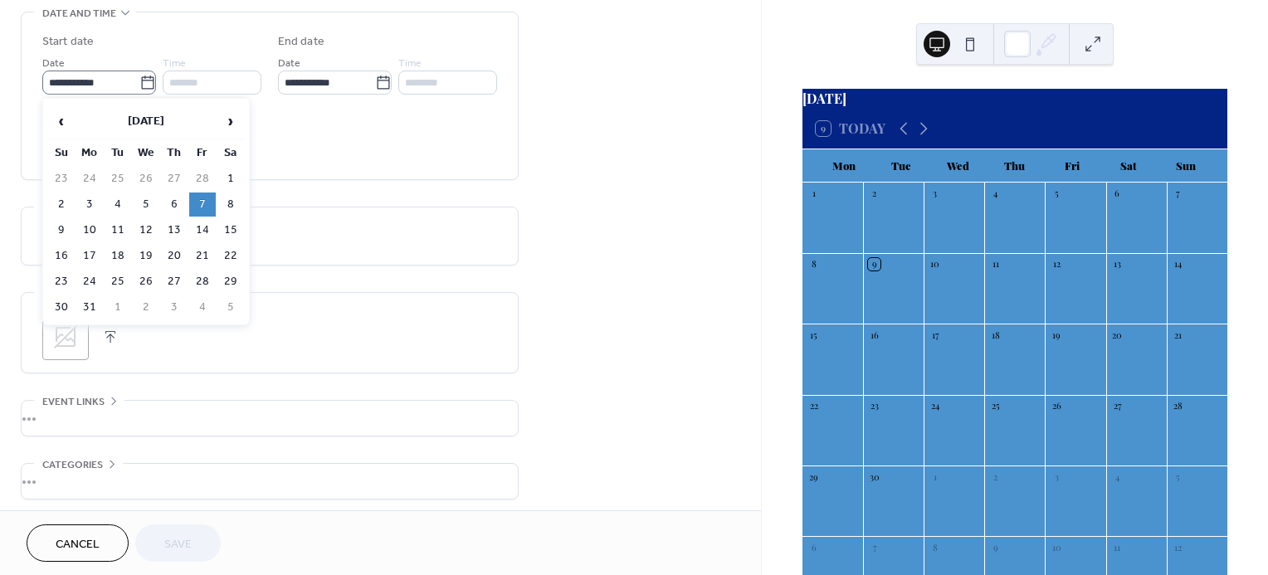
click at [144, 79] on icon at bounding box center [147, 82] width 12 height 13
click at [139, 79] on input "**********" at bounding box center [90, 83] width 97 height 24
click at [222, 125] on span "›" at bounding box center [230, 121] width 25 height 33
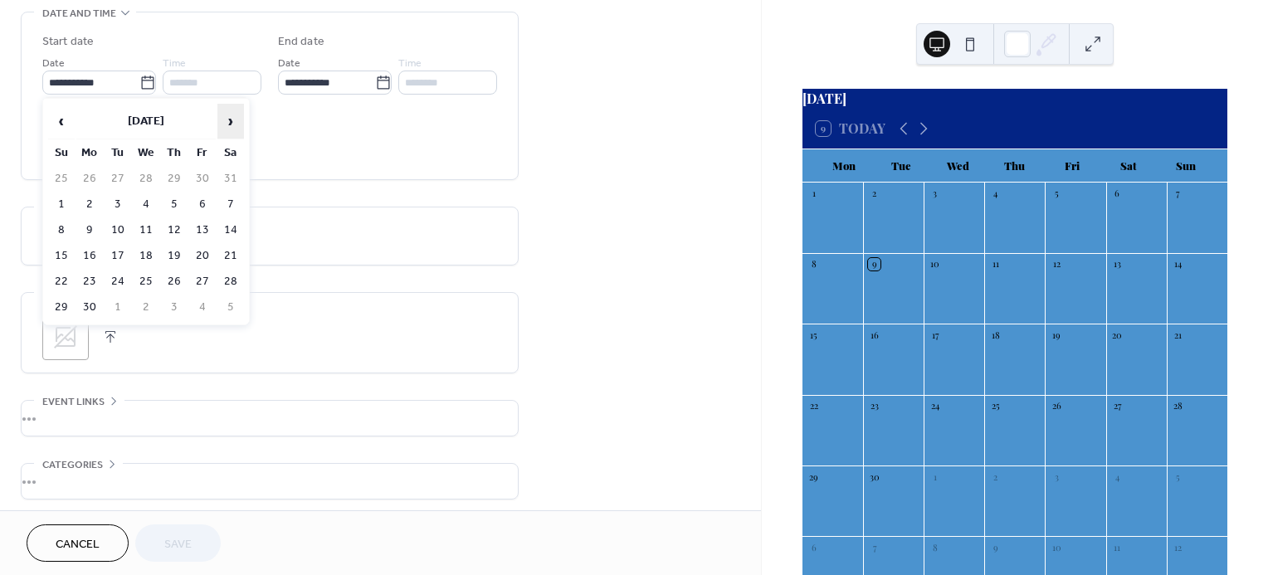
click at [222, 125] on span "›" at bounding box center [230, 121] width 25 height 33
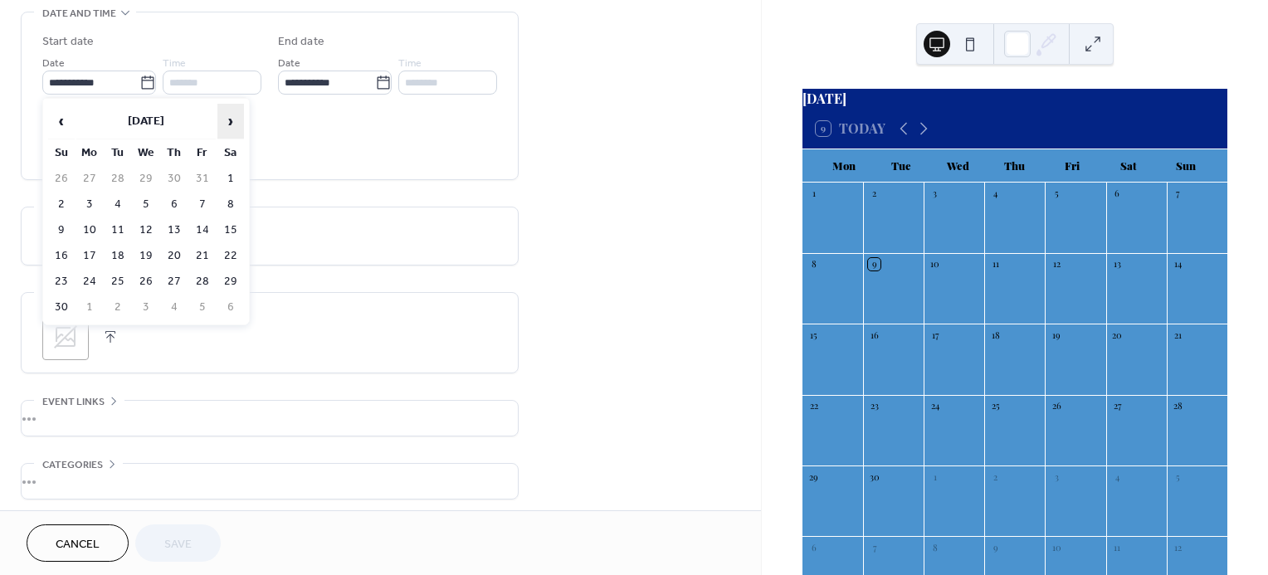
click at [222, 125] on span "›" at bounding box center [230, 121] width 25 height 33
click at [232, 121] on span "›" at bounding box center [230, 121] width 25 height 33
click at [209, 210] on td "6" at bounding box center [202, 205] width 27 height 24
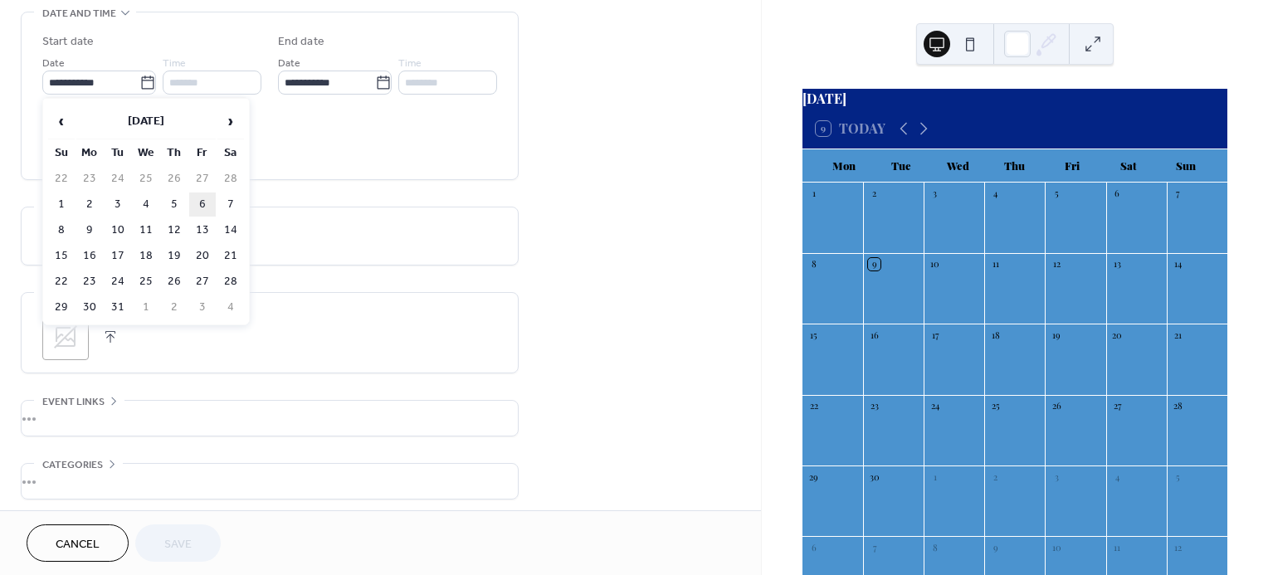
type input "**********"
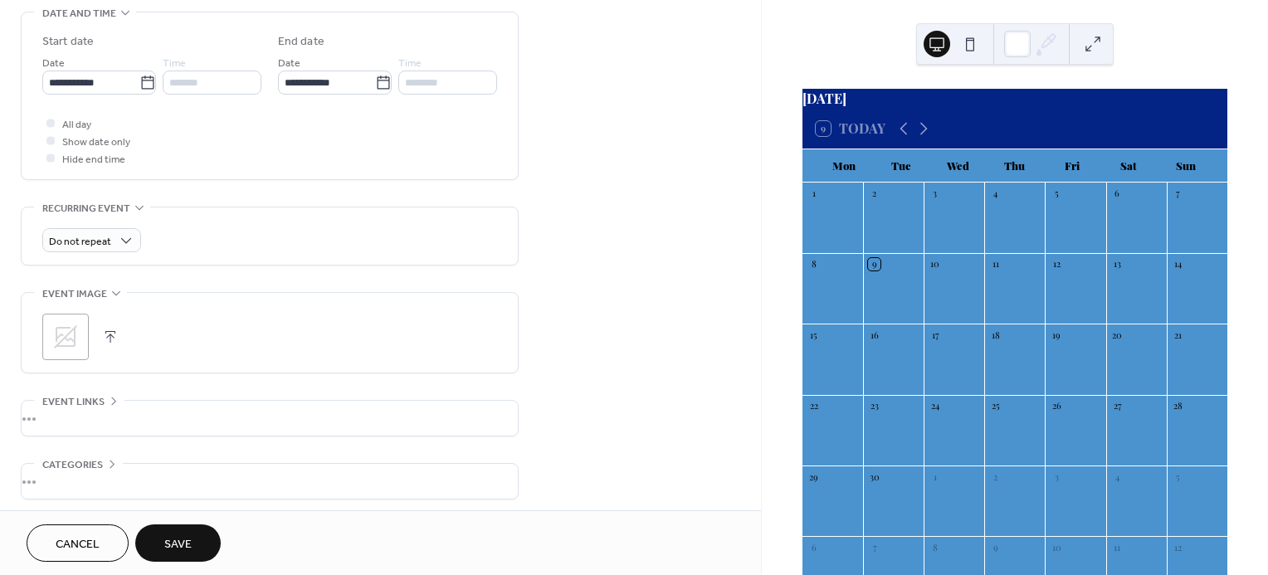
click at [180, 540] on span "Save" at bounding box center [177, 544] width 27 height 17
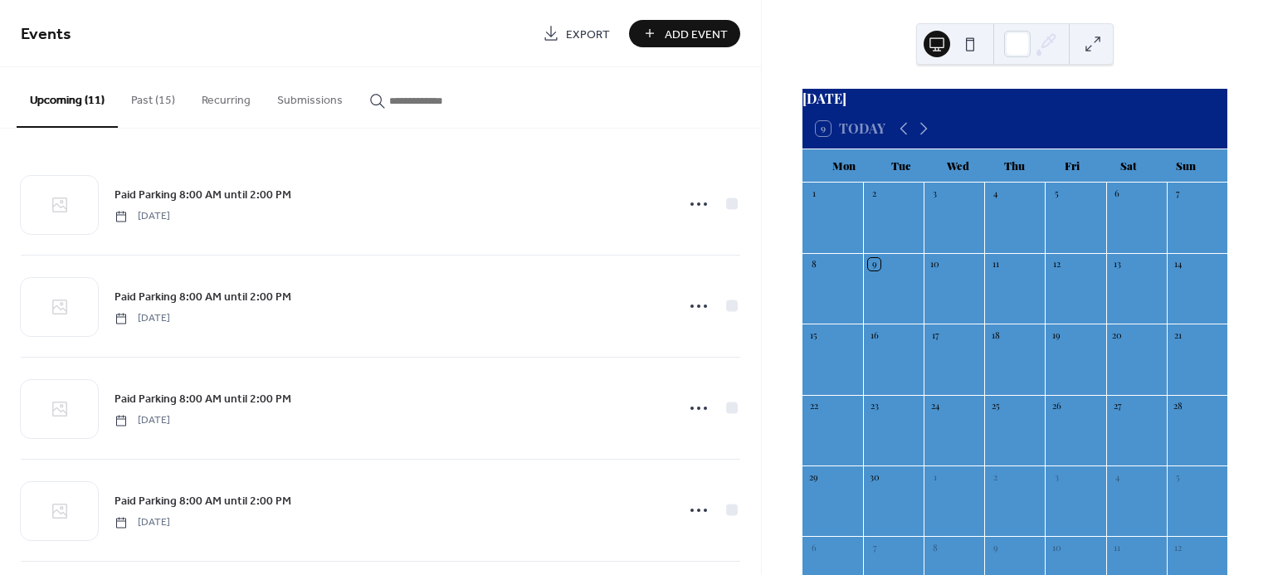
click at [149, 97] on button "Past (15)" at bounding box center [153, 96] width 71 height 59
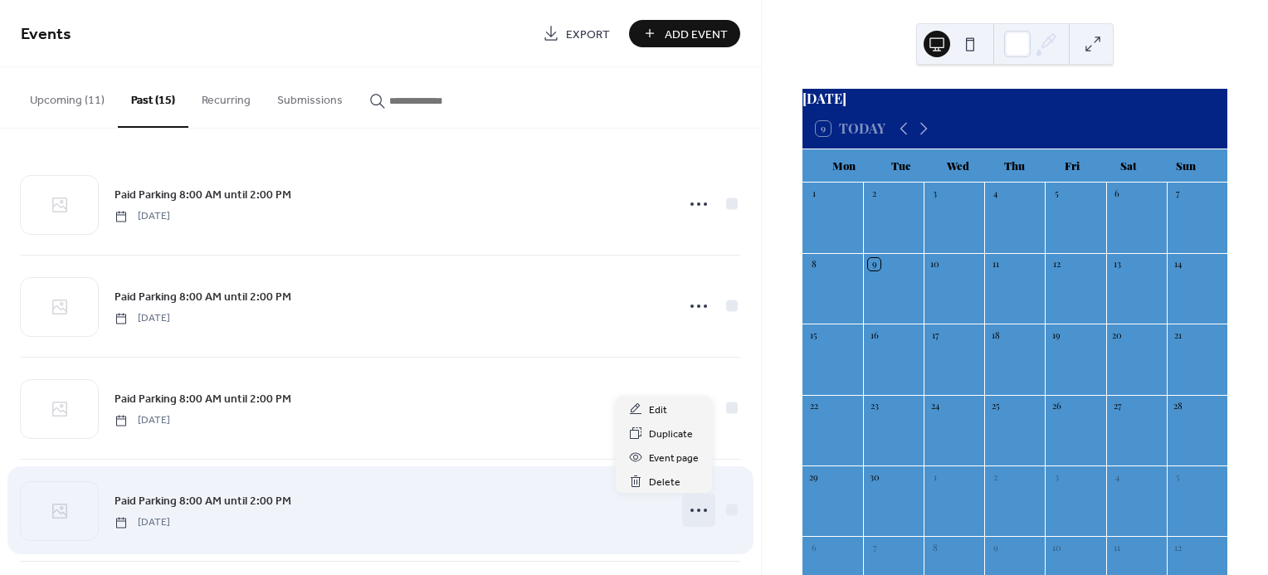
click at [691, 510] on icon at bounding box center [699, 510] width 27 height 27
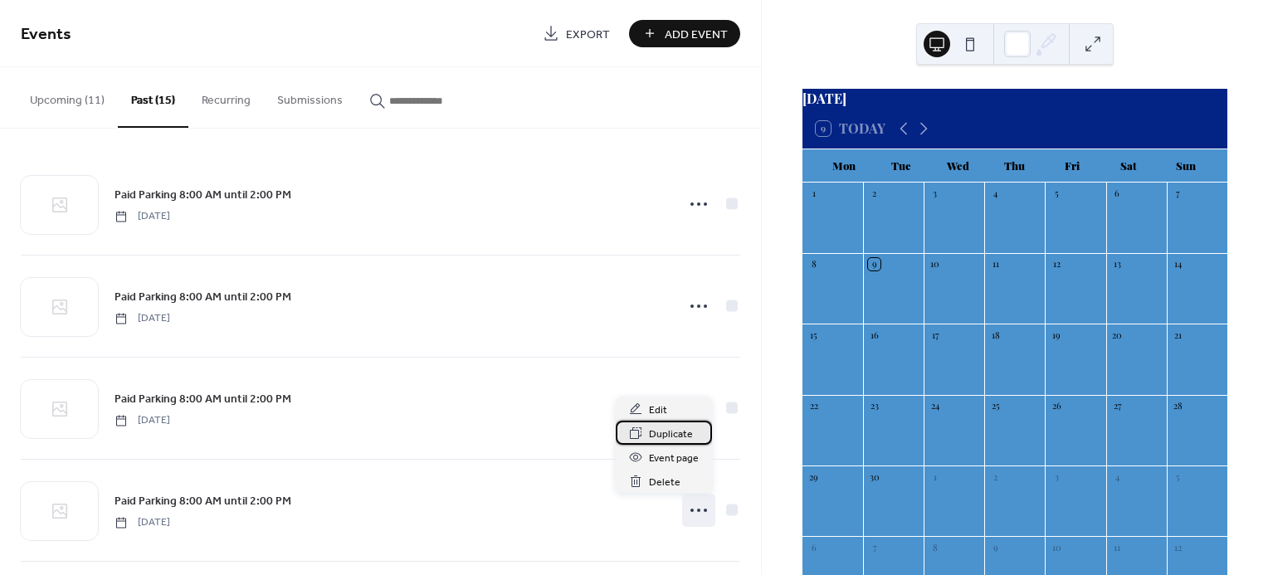
click at [651, 432] on span "Duplicate" at bounding box center [671, 434] width 44 height 17
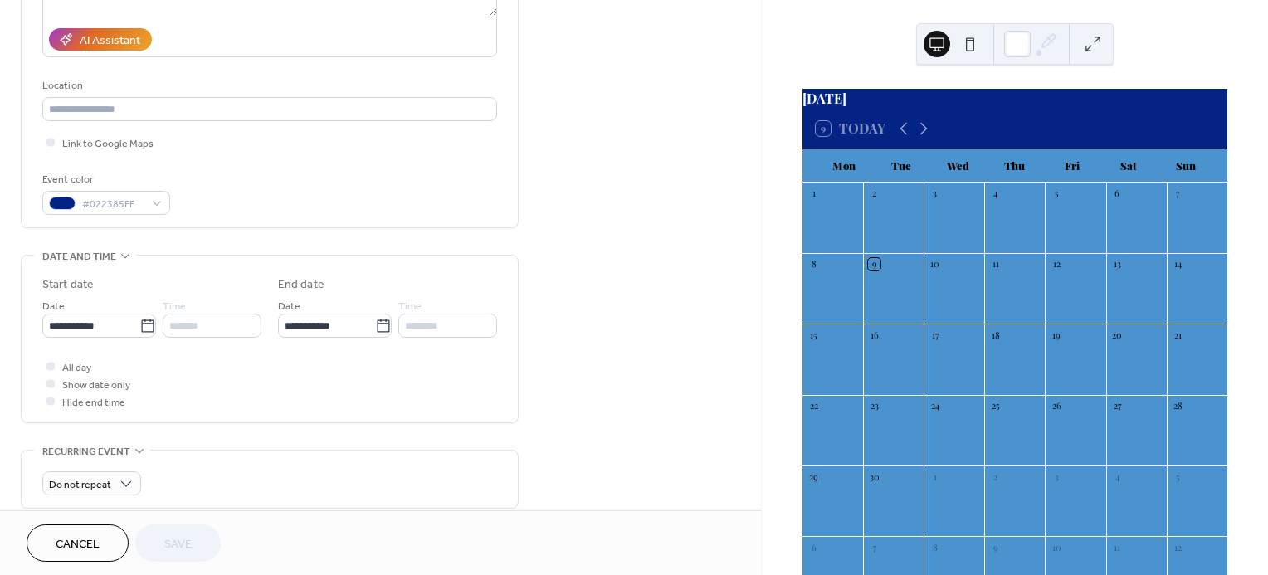
scroll to position [292, 0]
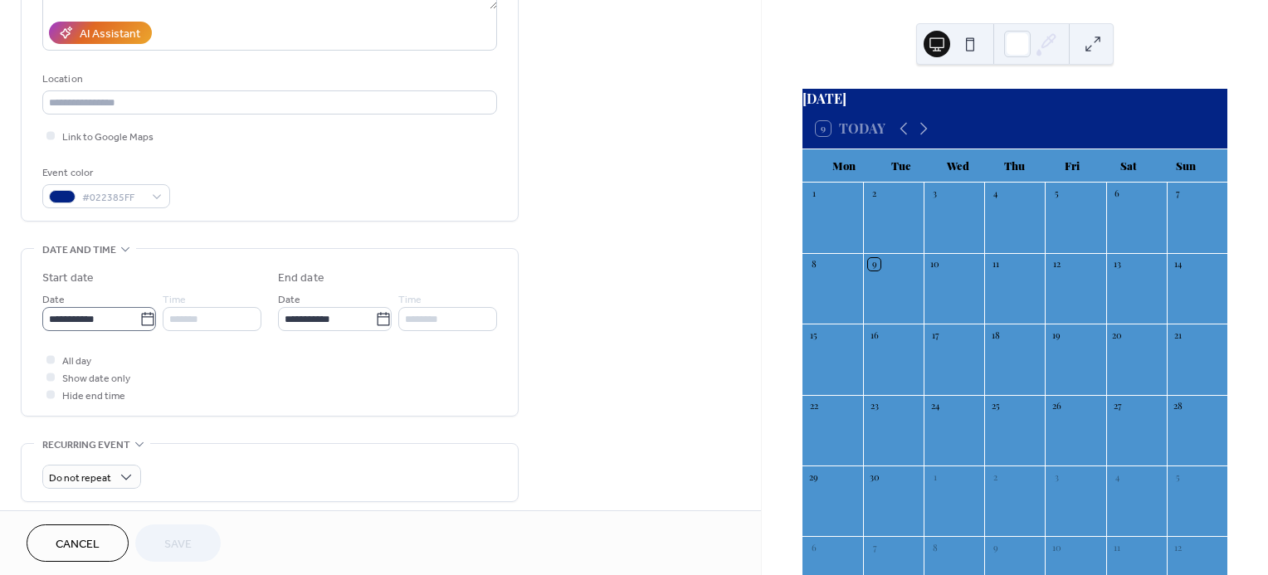
click at [139, 322] on icon at bounding box center [147, 319] width 17 height 17
click at [136, 322] on input "**********" at bounding box center [90, 319] width 97 height 24
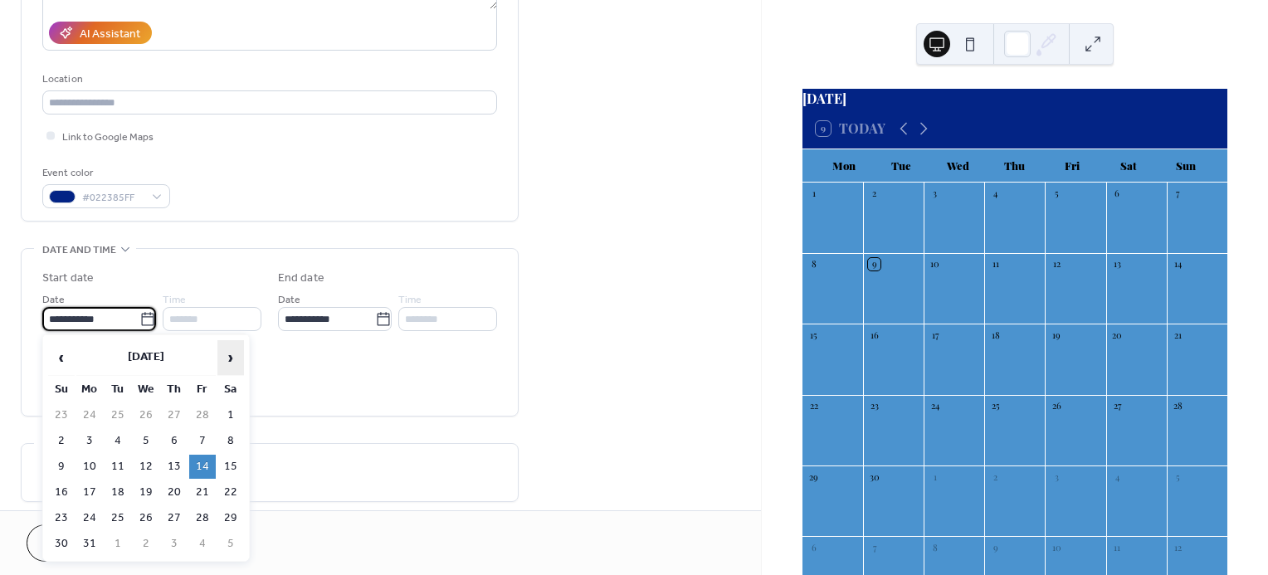
click at [224, 356] on span "›" at bounding box center [230, 357] width 25 height 33
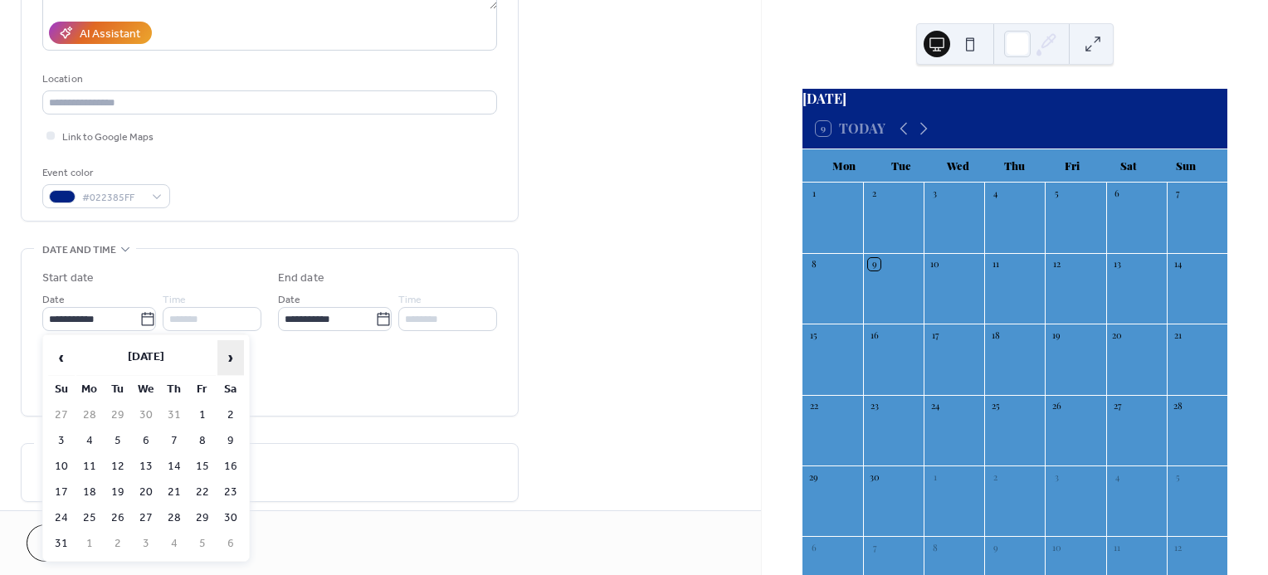
click at [224, 356] on span "›" at bounding box center [230, 357] width 25 height 33
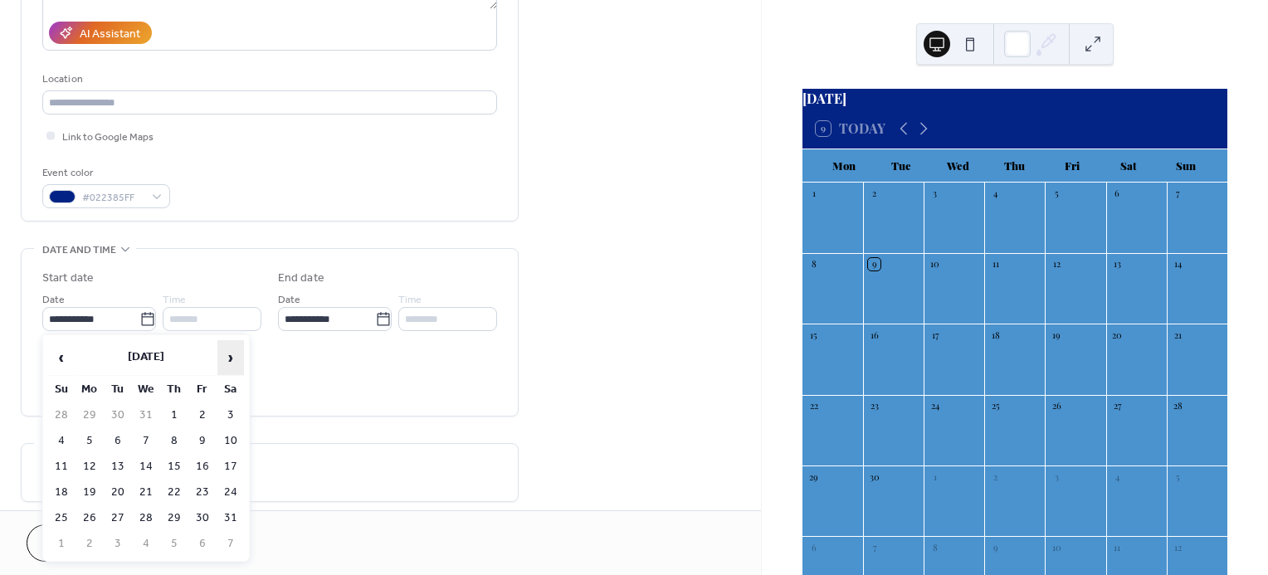
click at [224, 356] on span "›" at bounding box center [230, 357] width 25 height 33
click at [203, 460] on td "13" at bounding box center [202, 467] width 27 height 24
type input "**********"
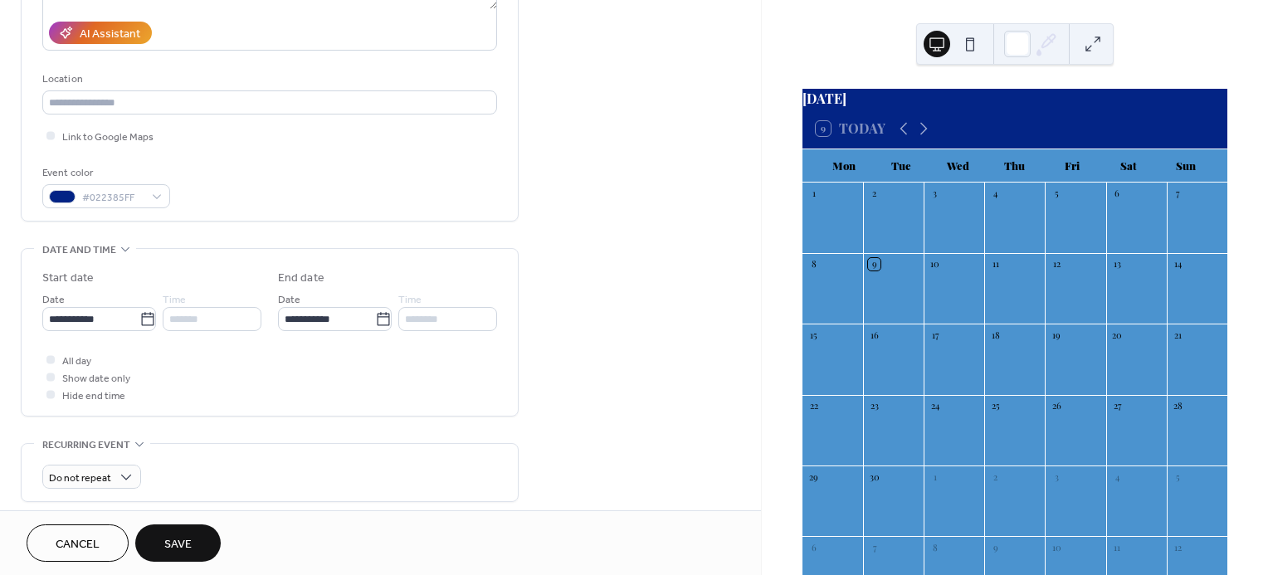
click at [199, 550] on button "Save" at bounding box center [177, 543] width 85 height 37
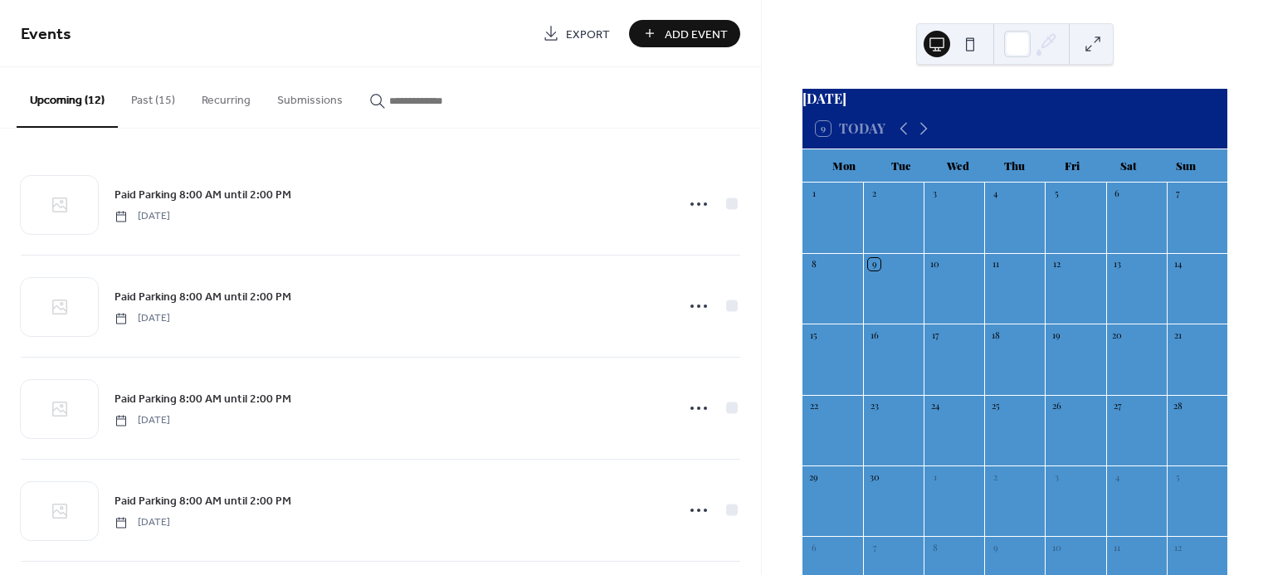
click at [163, 98] on button "Past (15)" at bounding box center [153, 96] width 71 height 59
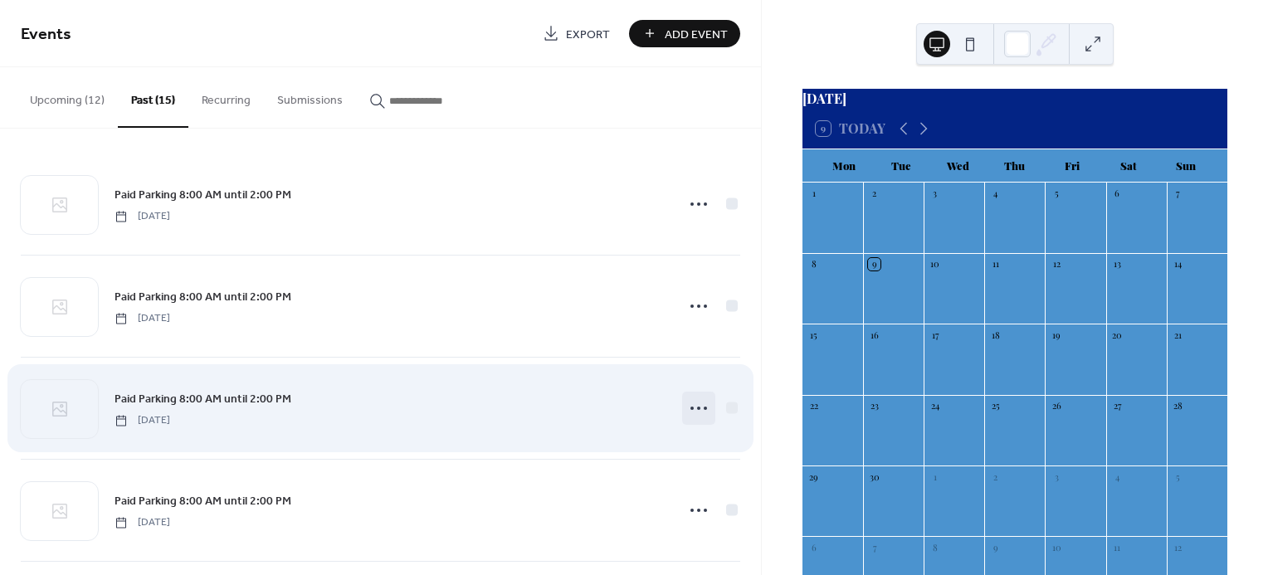
click at [697, 407] on circle at bounding box center [698, 408] width 3 height 3
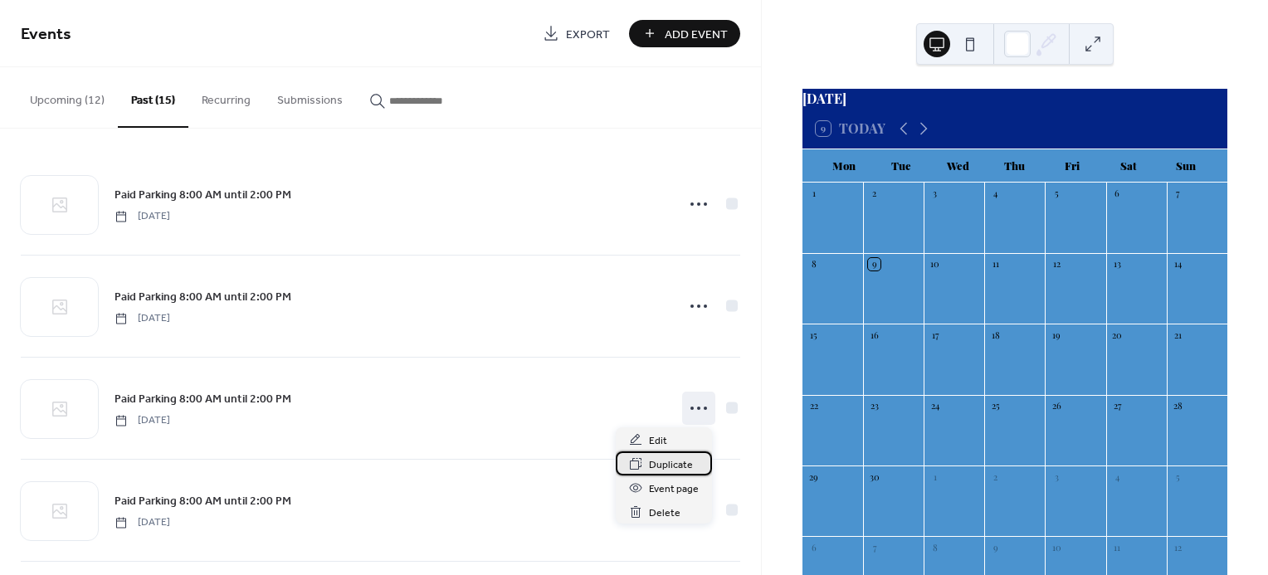
click at [670, 462] on span "Duplicate" at bounding box center [671, 464] width 44 height 17
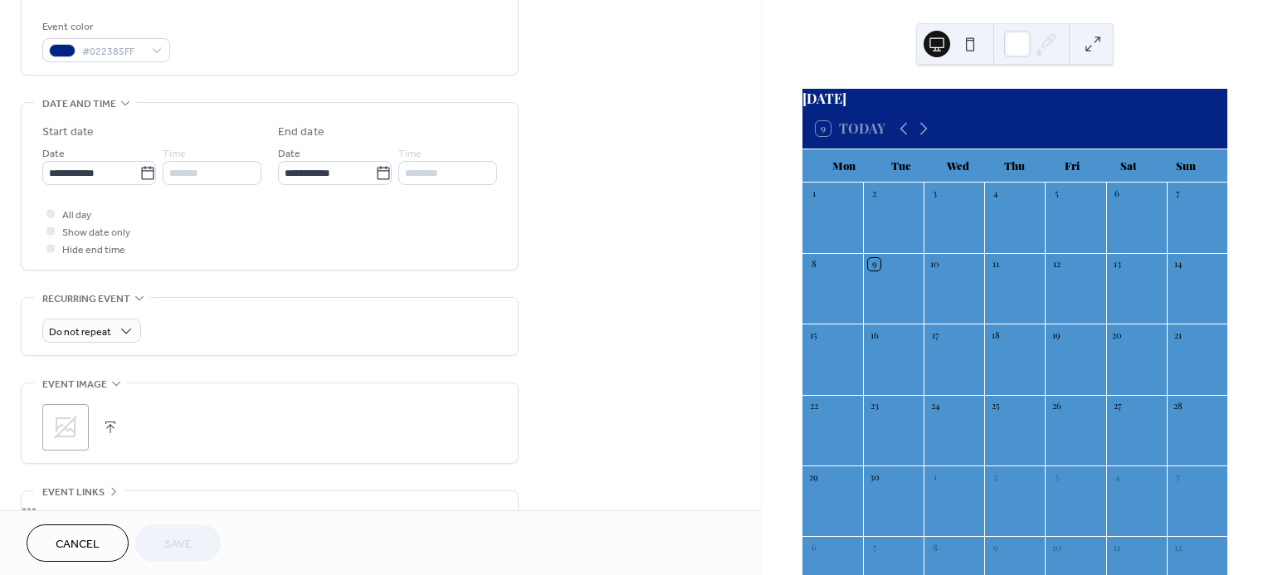
scroll to position [450, 0]
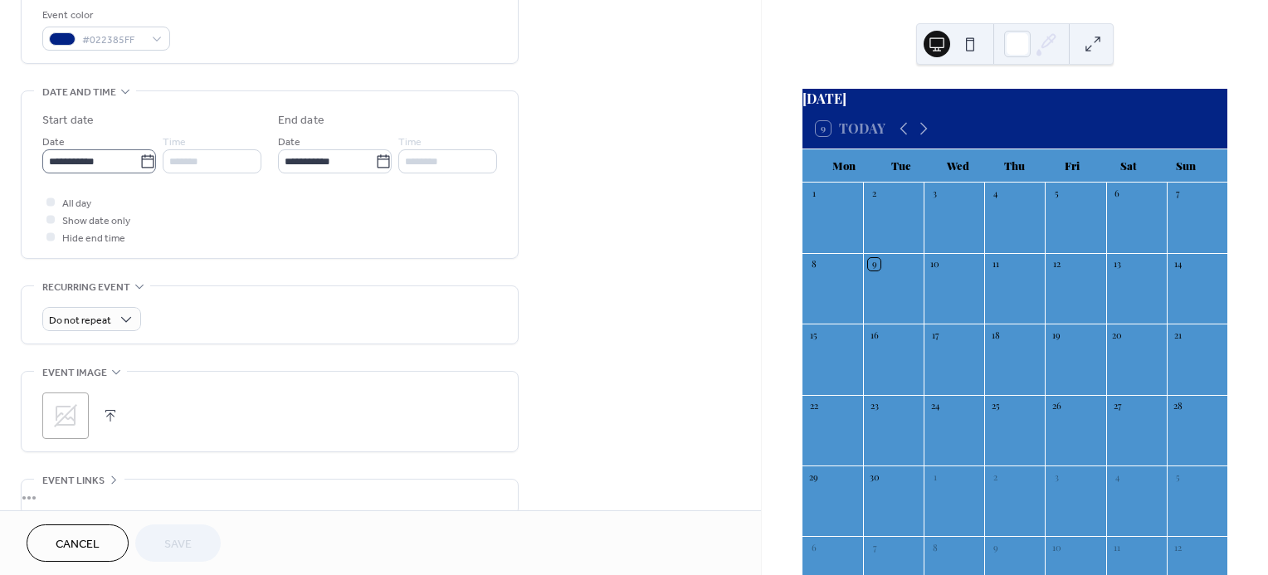
click at [148, 154] on icon at bounding box center [147, 162] width 17 height 17
click at [139, 152] on input "**********" at bounding box center [90, 161] width 97 height 24
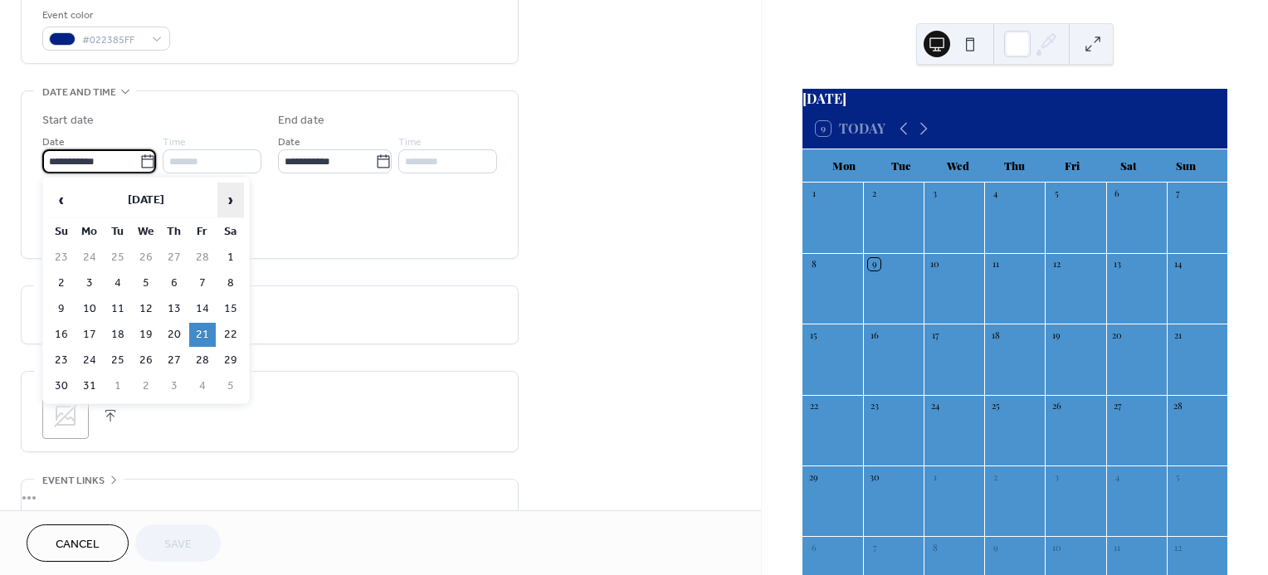
click at [231, 191] on span "›" at bounding box center [230, 199] width 25 height 33
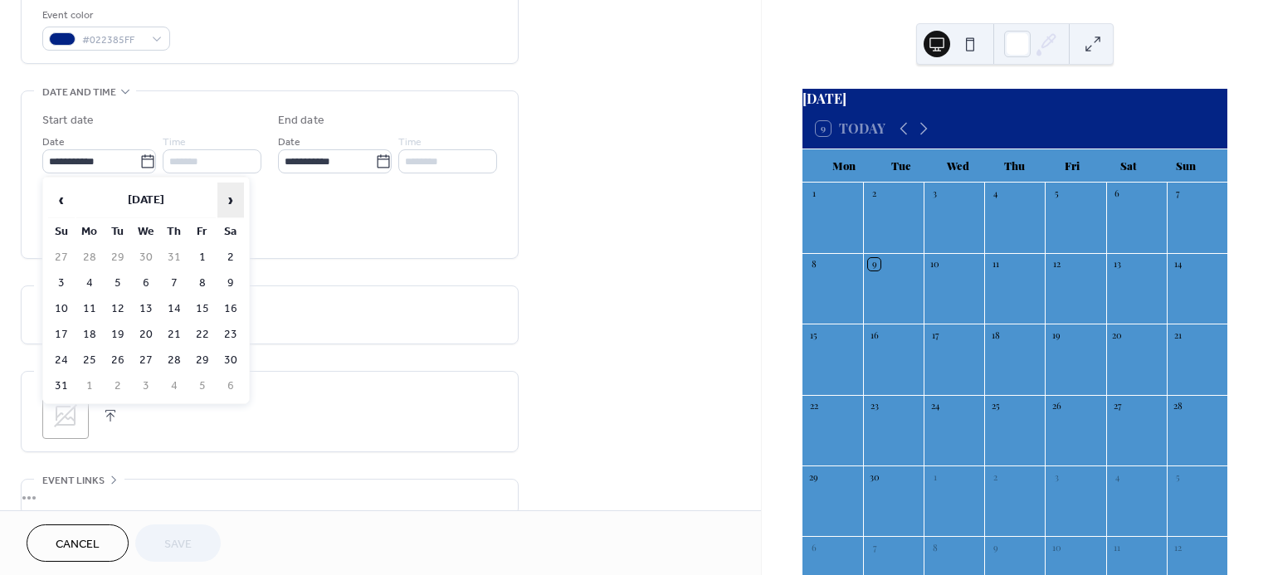
click at [231, 191] on span "›" at bounding box center [230, 199] width 25 height 33
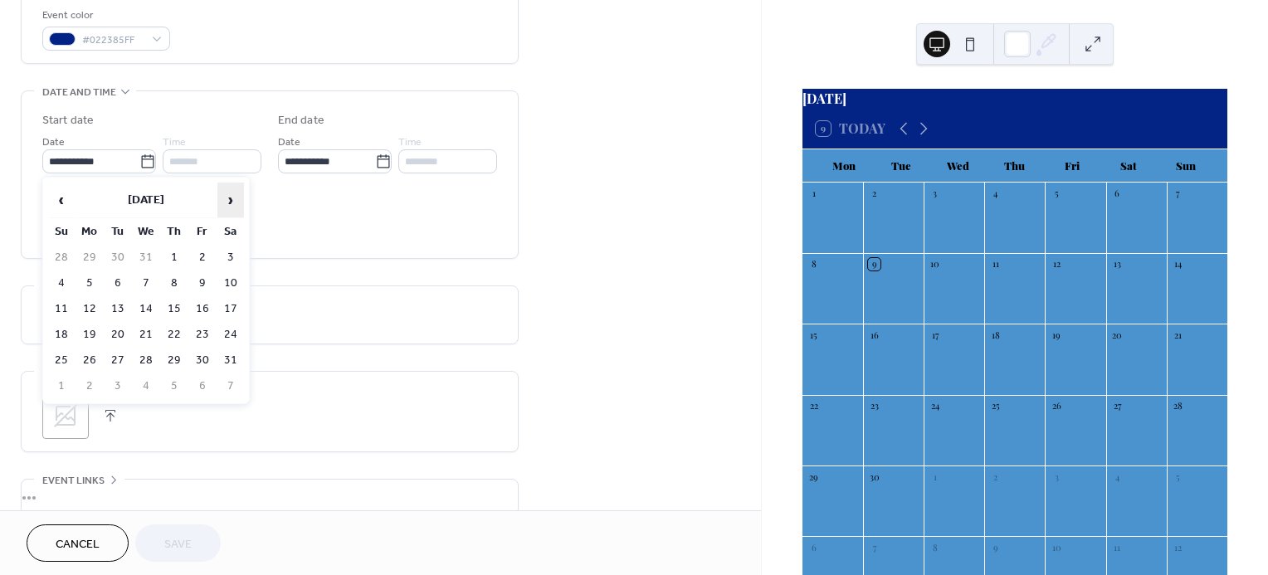
click at [231, 191] on span "›" at bounding box center [230, 199] width 25 height 33
click at [200, 327] on td "20" at bounding box center [202, 335] width 27 height 24
type input "**********"
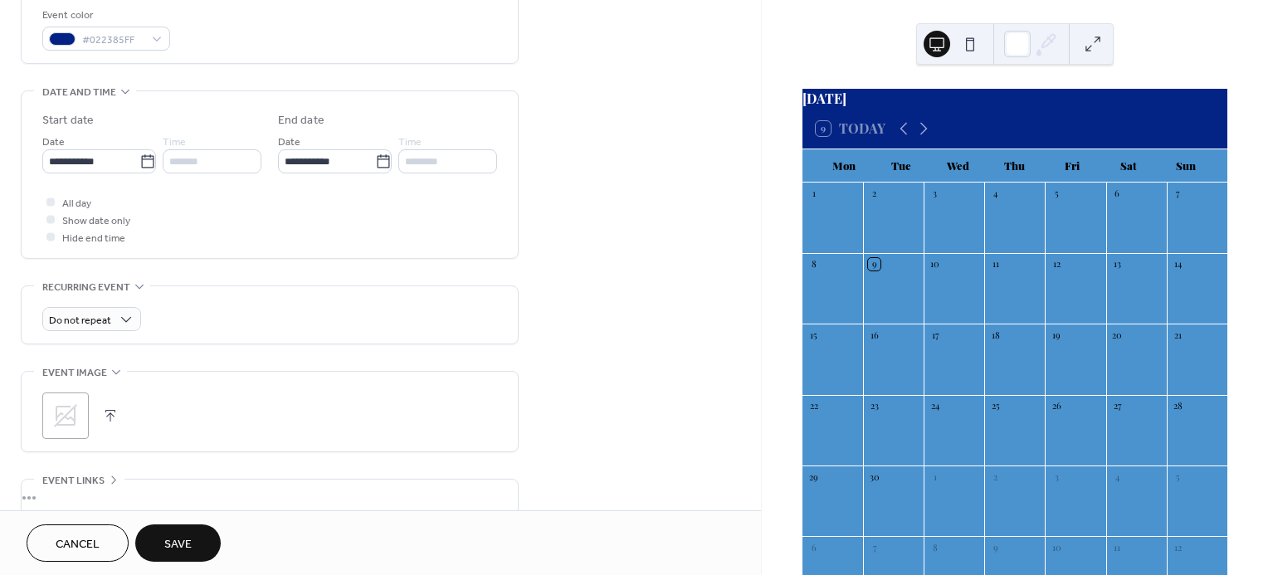
click at [190, 539] on span "Save" at bounding box center [177, 544] width 27 height 17
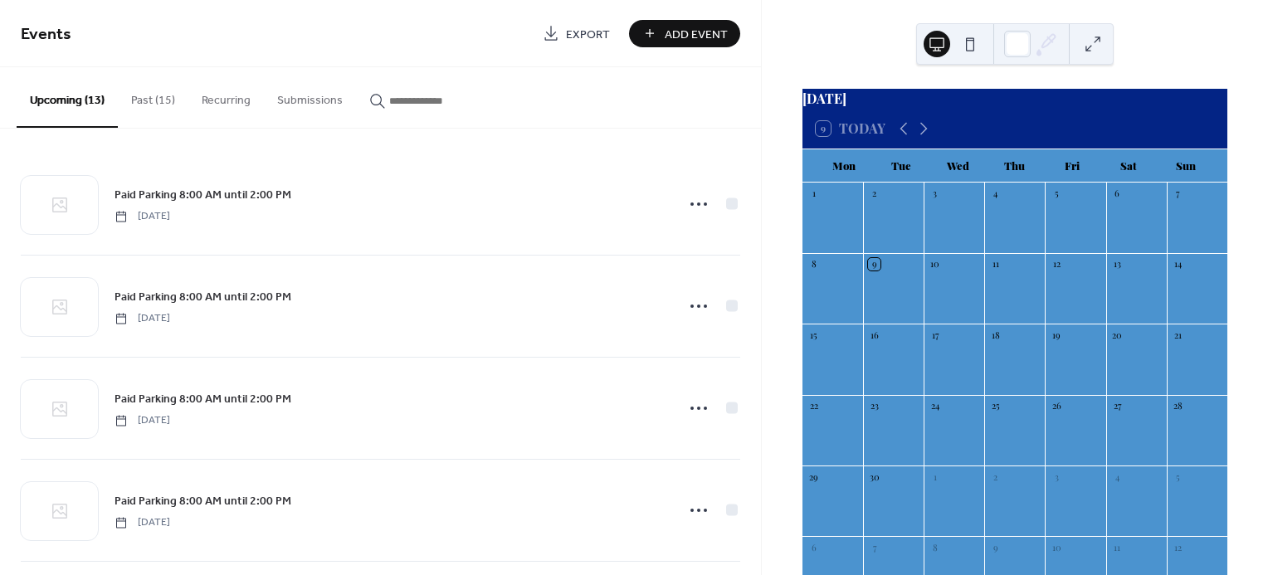
click at [143, 103] on button "Past (15)" at bounding box center [153, 96] width 71 height 59
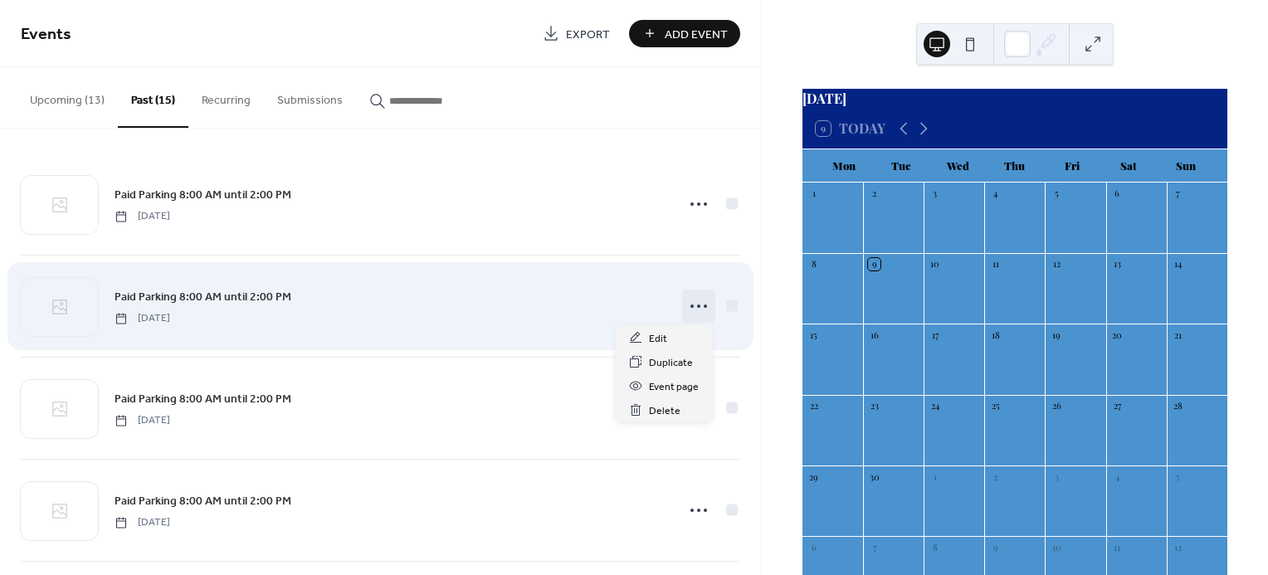
click at [690, 309] on icon at bounding box center [699, 306] width 27 height 27
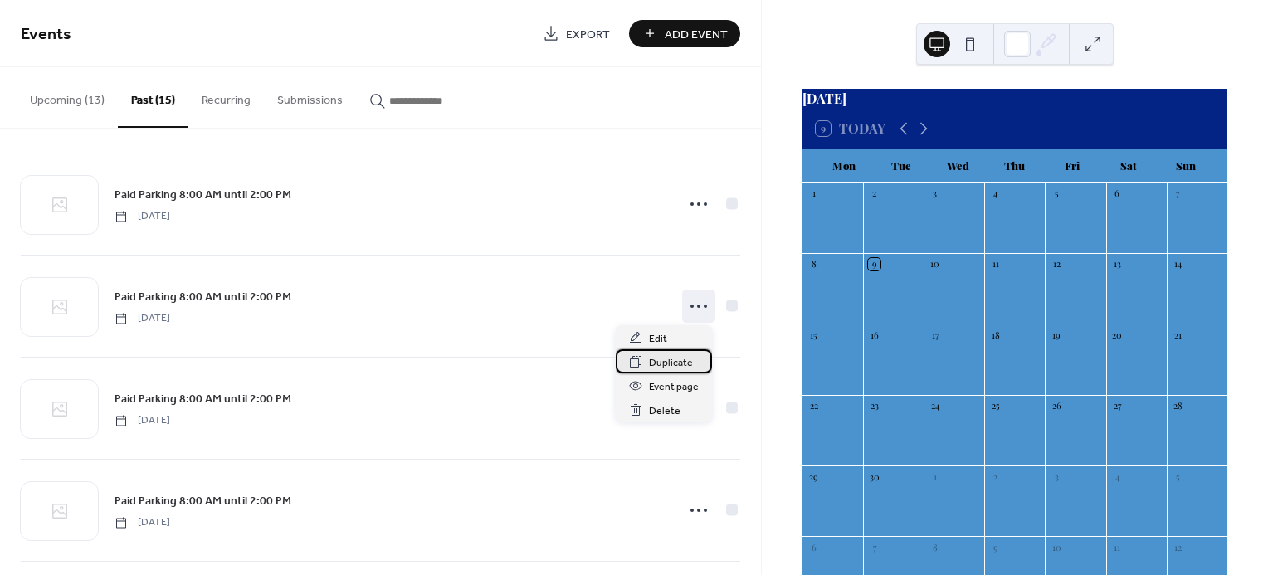
click at [649, 359] on span "Duplicate" at bounding box center [671, 362] width 44 height 17
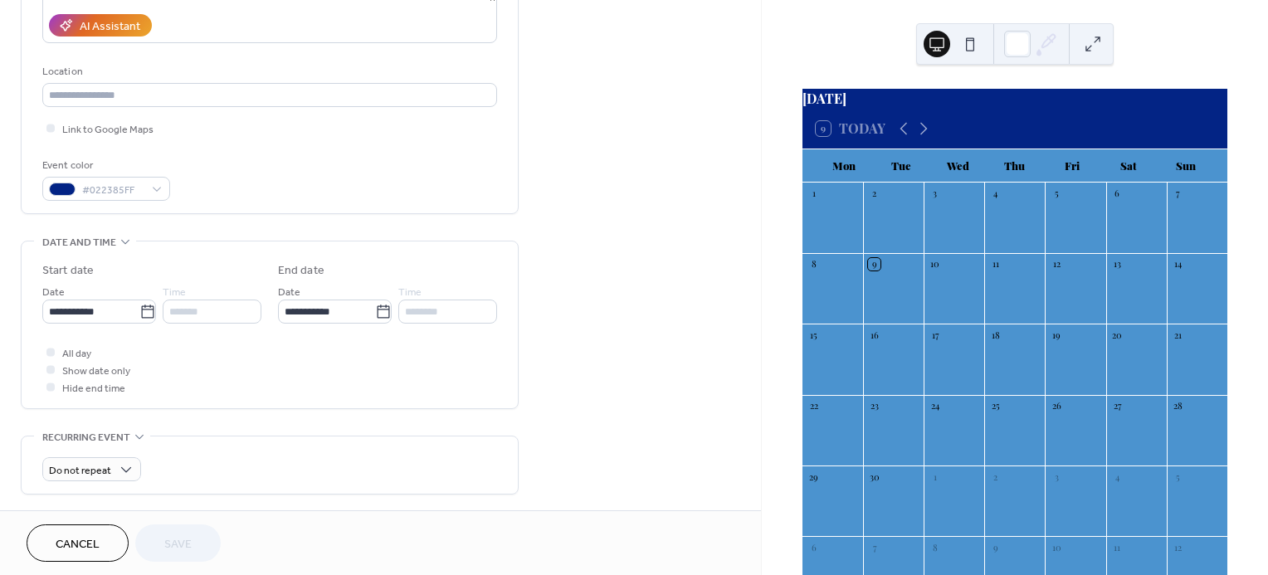
scroll to position [301, 0]
click at [139, 310] on icon at bounding box center [147, 310] width 17 height 17
click at [139, 310] on input "**********" at bounding box center [90, 310] width 97 height 24
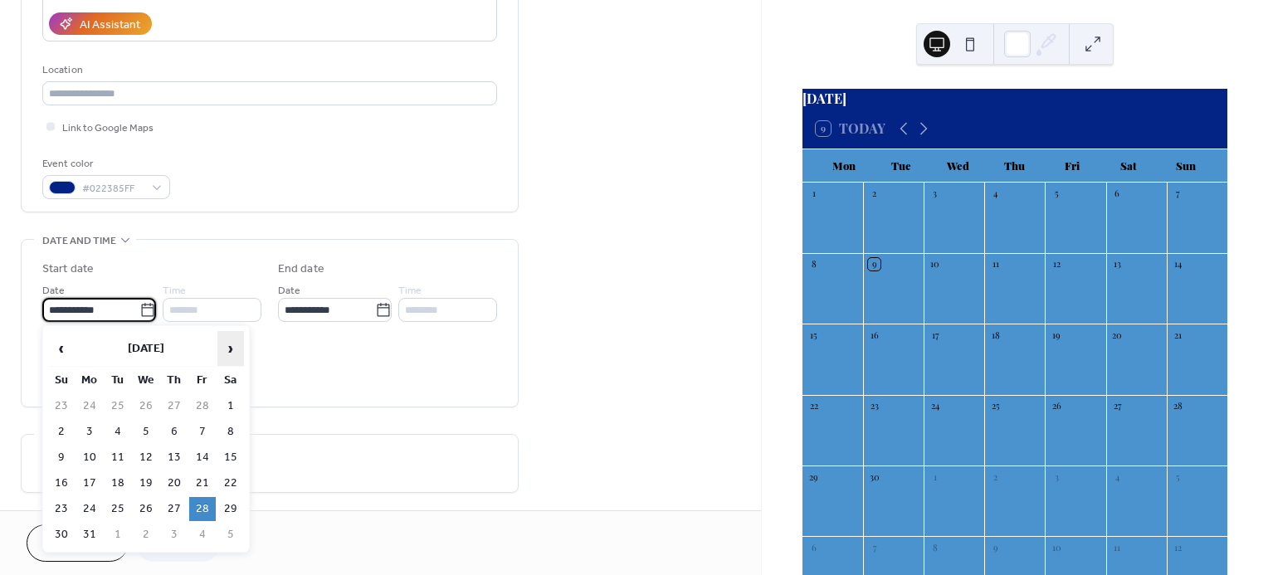
click at [222, 359] on span "›" at bounding box center [230, 348] width 25 height 33
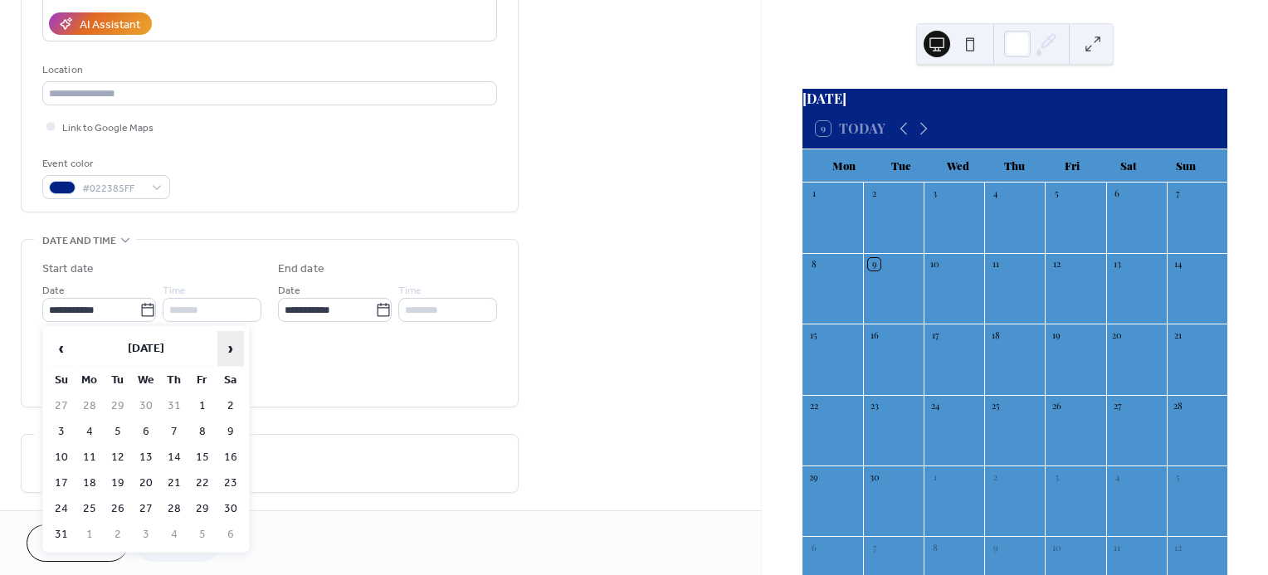
click at [222, 359] on span "›" at bounding box center [230, 348] width 25 height 33
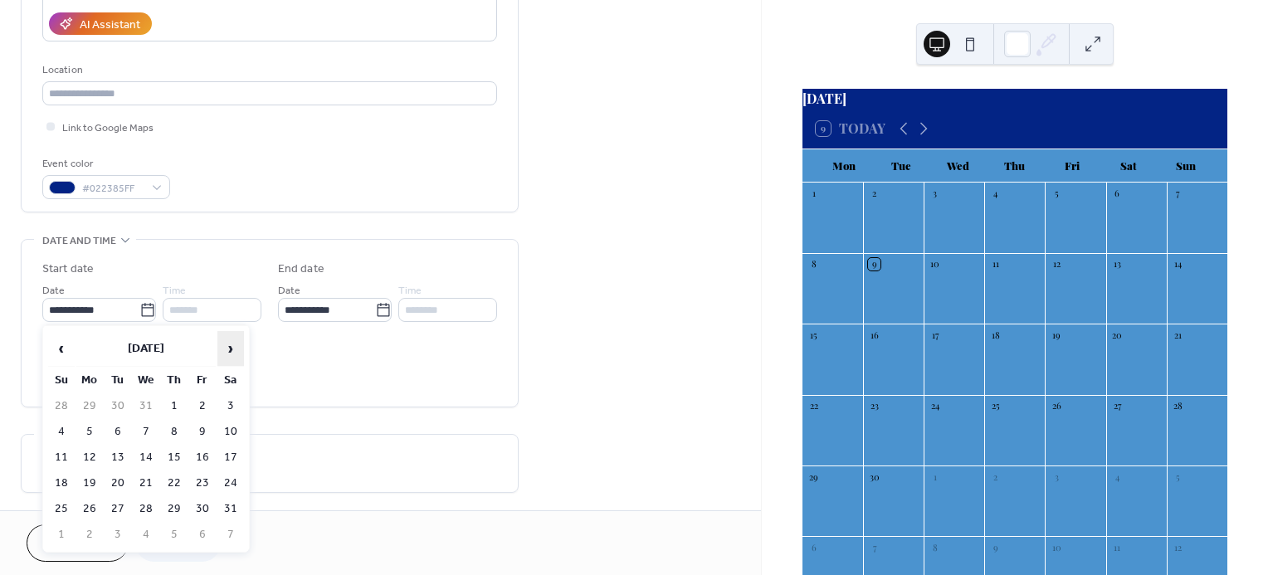
click at [222, 359] on span "›" at bounding box center [230, 348] width 25 height 33
click at [207, 505] on td "27" at bounding box center [202, 509] width 27 height 24
type input "**********"
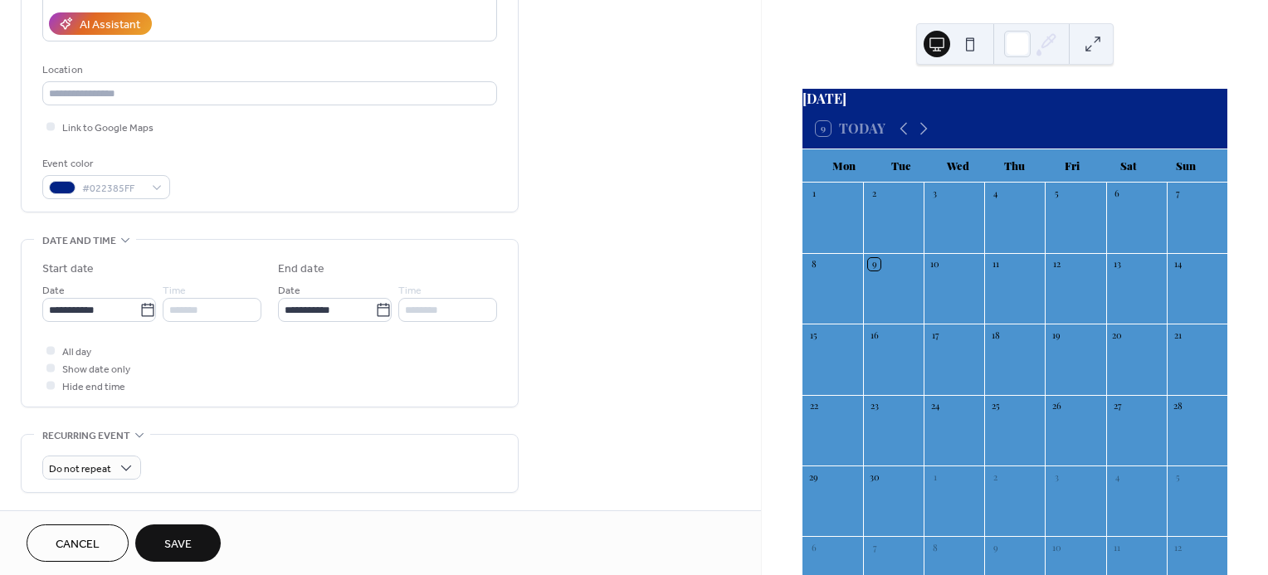
click at [187, 536] on span "Save" at bounding box center [177, 544] width 27 height 17
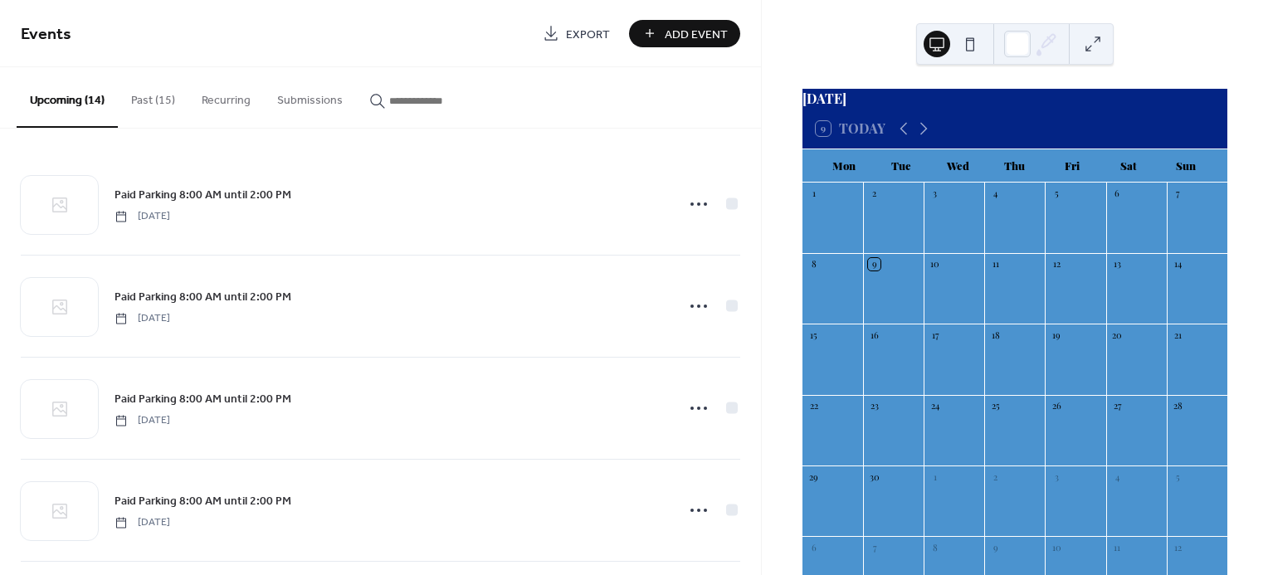
click at [146, 100] on button "Past (15)" at bounding box center [153, 96] width 71 height 59
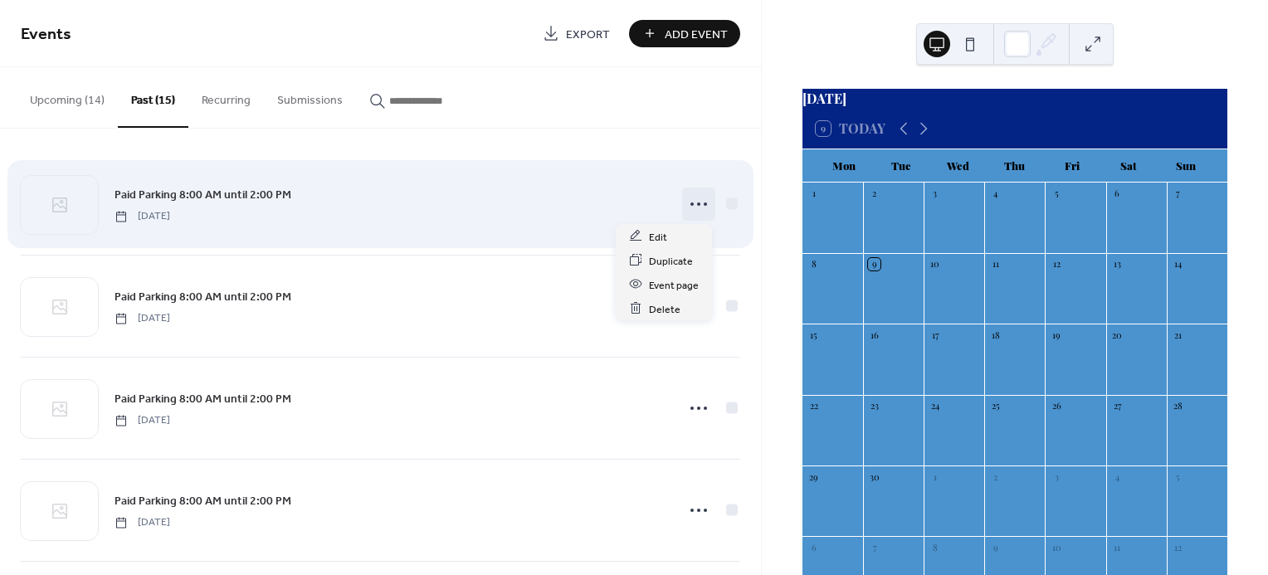
click at [695, 200] on icon at bounding box center [699, 204] width 27 height 27
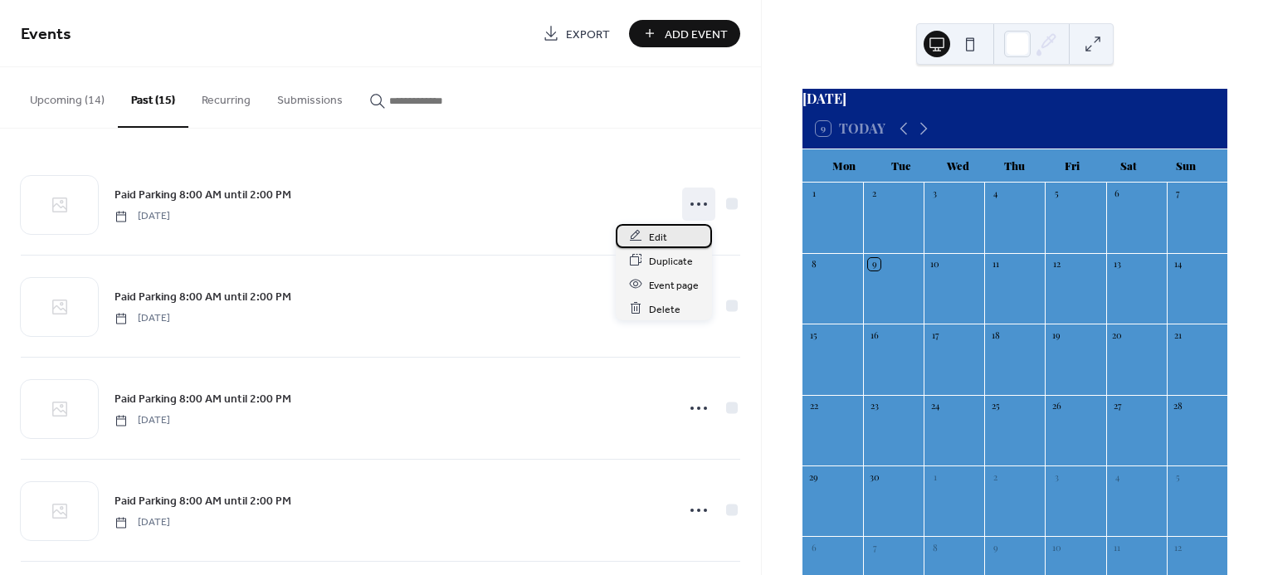
click at [661, 237] on span "Edit" at bounding box center [658, 236] width 18 height 17
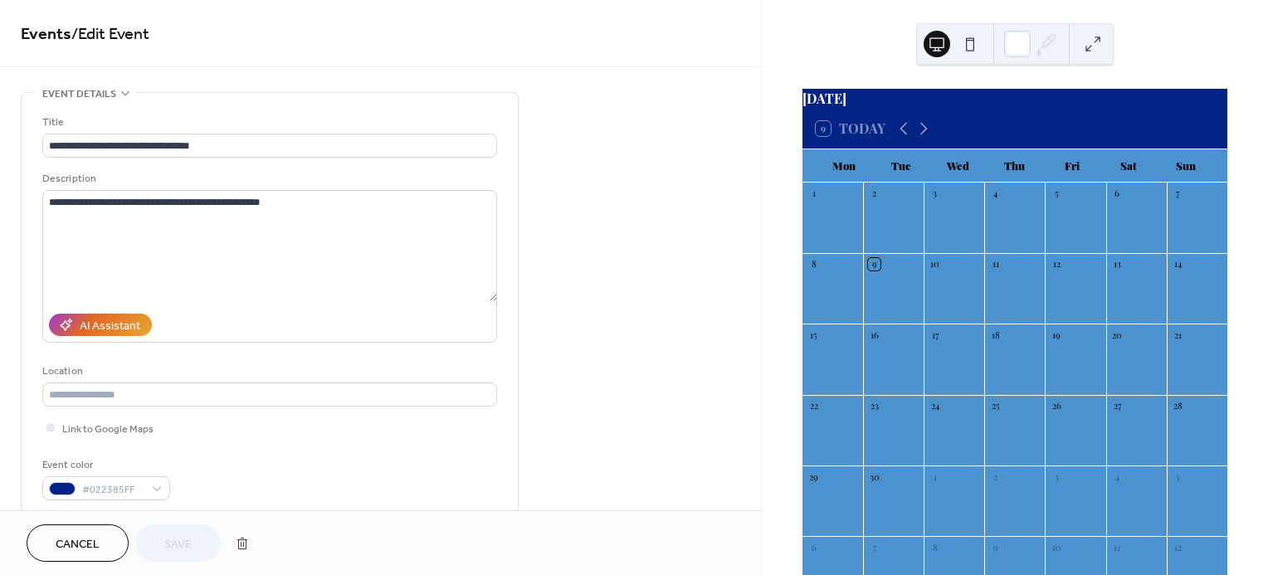
click at [45, 32] on link "Events" at bounding box center [46, 34] width 51 height 32
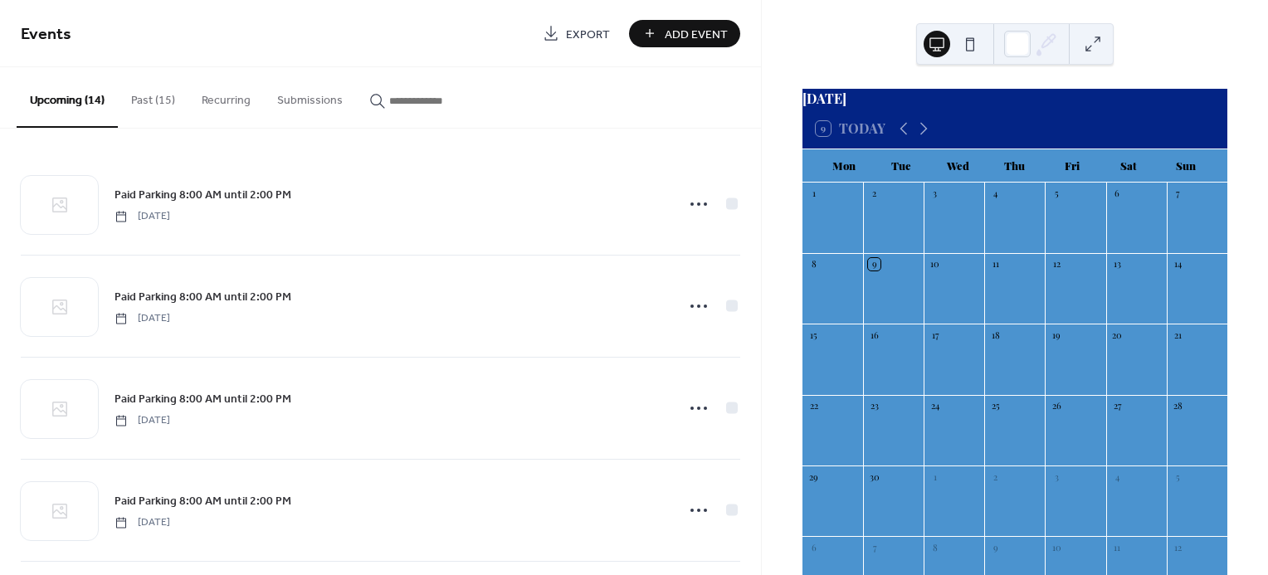
click at [137, 98] on button "Past (15)" at bounding box center [153, 96] width 71 height 59
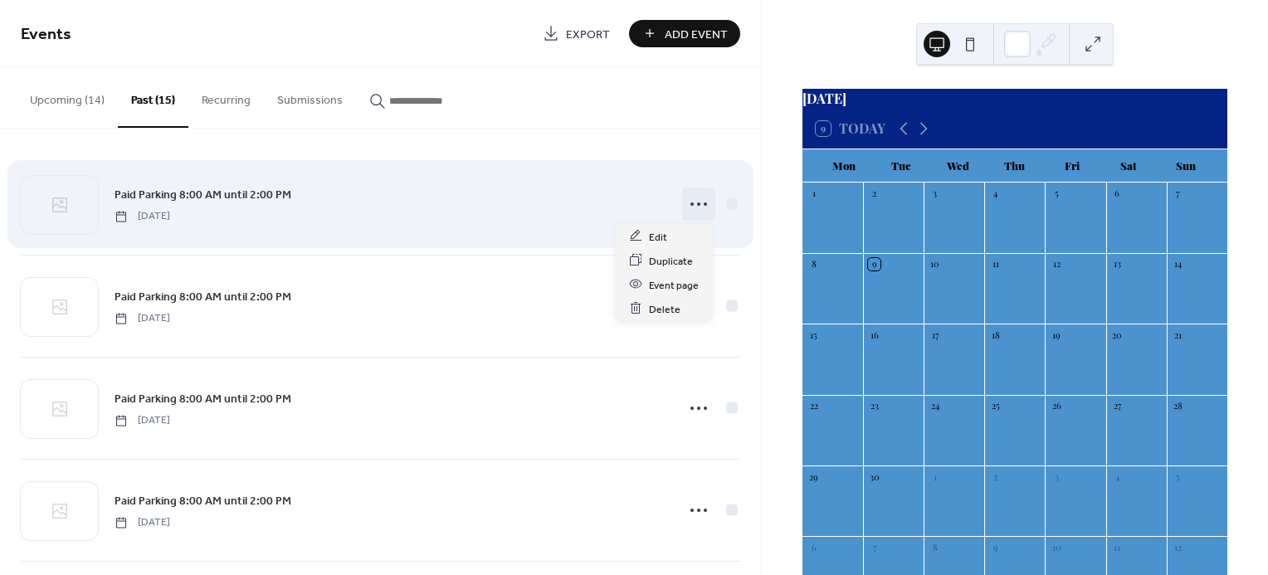
click at [690, 203] on circle at bounding box center [691, 204] width 3 height 3
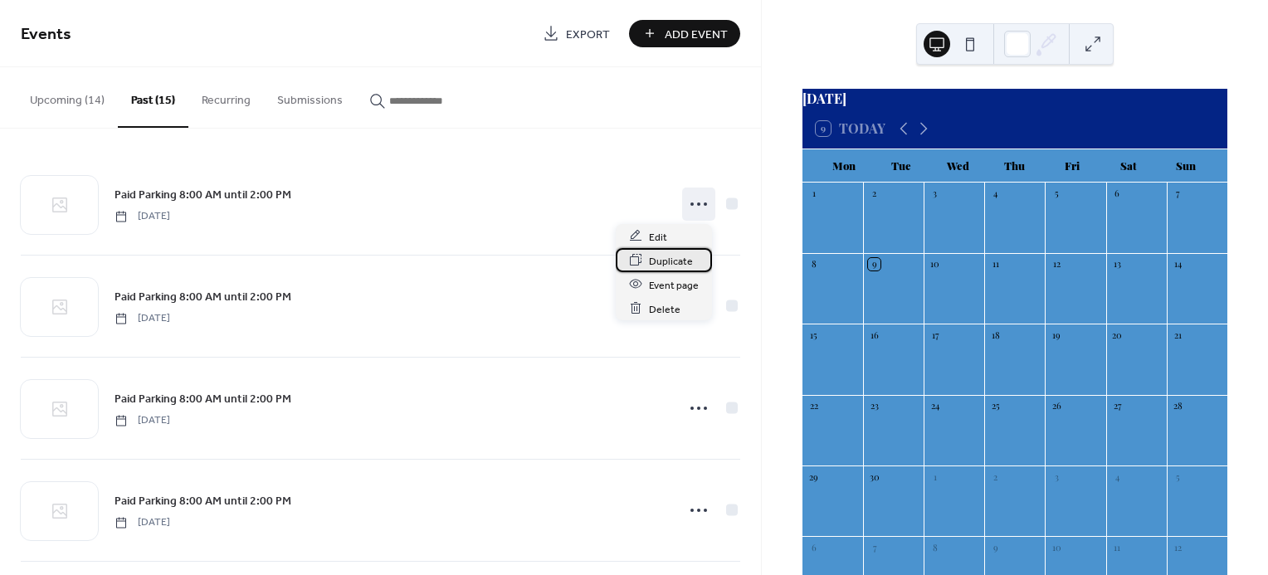
click at [654, 257] on span "Duplicate" at bounding box center [671, 260] width 44 height 17
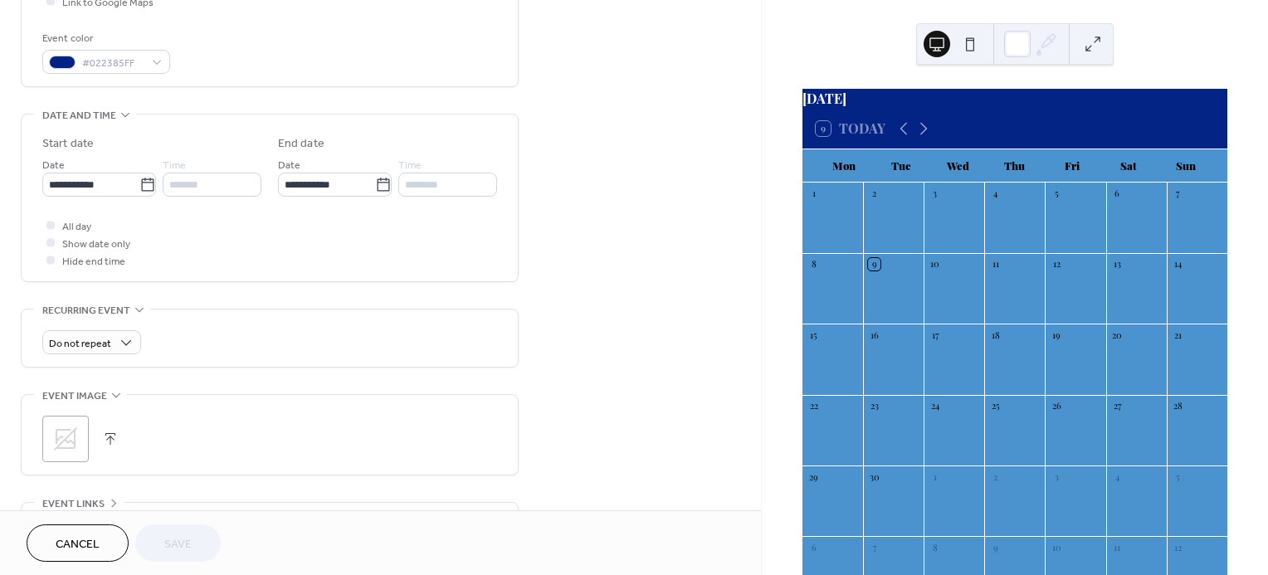
scroll to position [430, 0]
click at [139, 180] on icon at bounding box center [147, 181] width 17 height 17
click at [139, 180] on input "**********" at bounding box center [90, 181] width 97 height 24
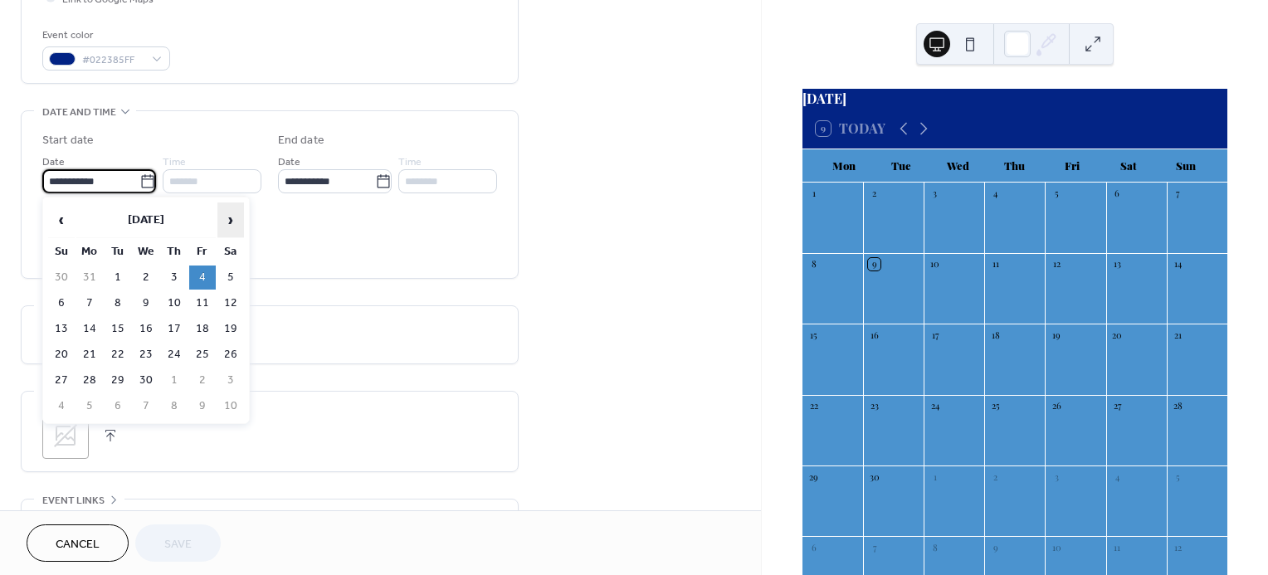
click at [227, 225] on span "›" at bounding box center [230, 219] width 25 height 33
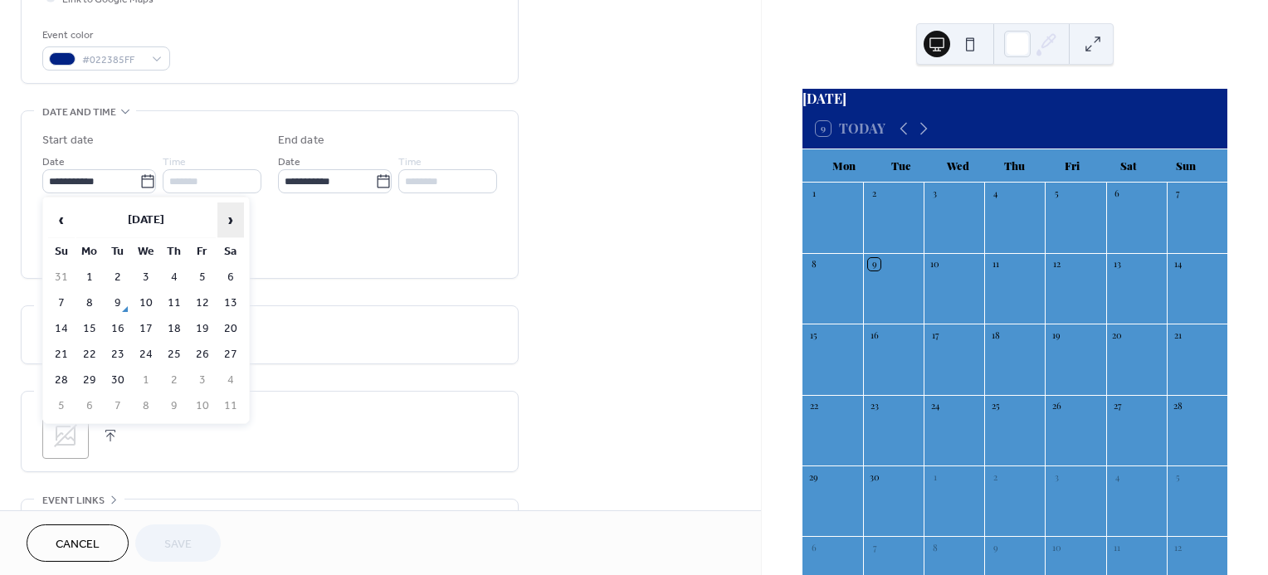
click at [227, 225] on span "›" at bounding box center [230, 219] width 25 height 33
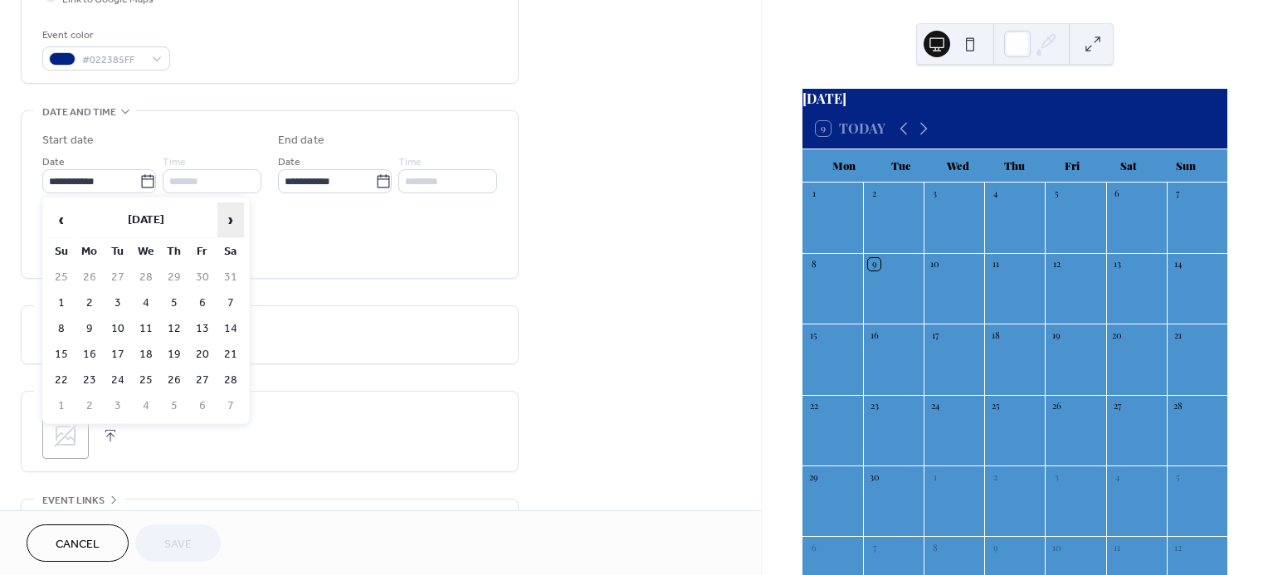
click at [227, 225] on span "›" at bounding box center [230, 219] width 25 height 33
click at [62, 221] on span "‹" at bounding box center [61, 219] width 25 height 33
click at [198, 276] on td "3" at bounding box center [202, 278] width 27 height 24
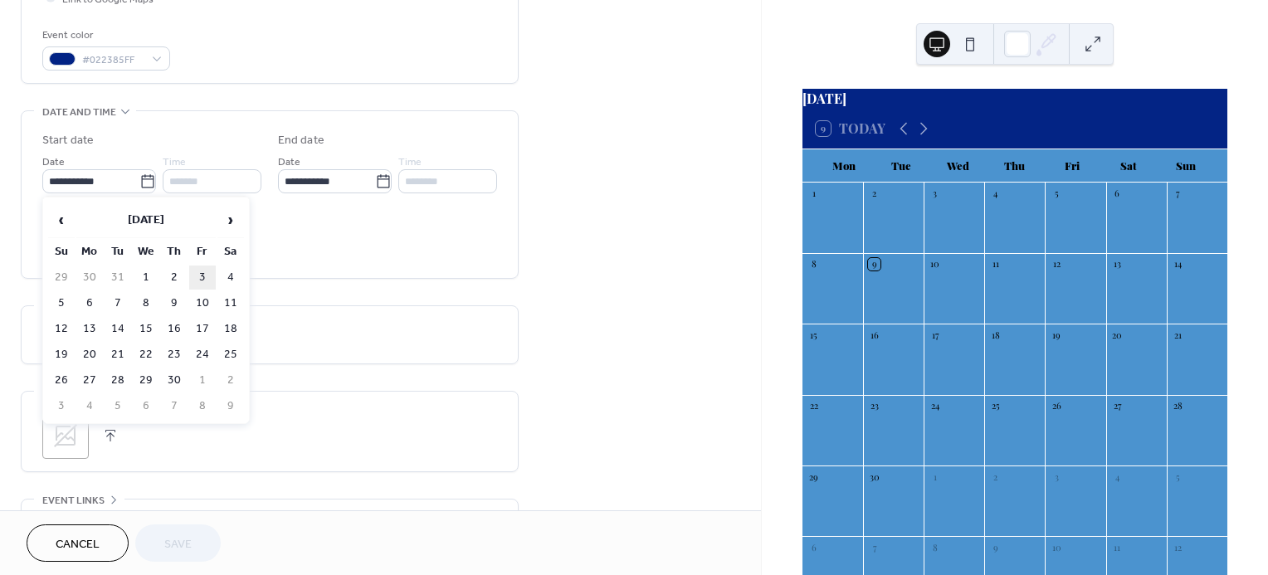
type input "**********"
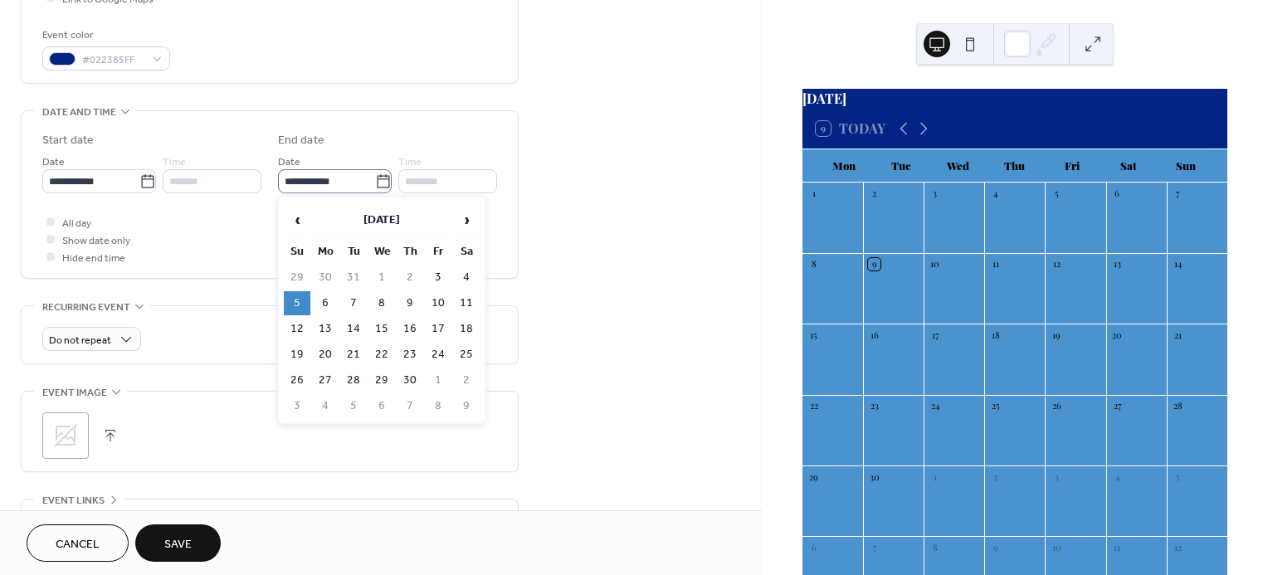
click at [377, 178] on icon at bounding box center [383, 180] width 12 height 13
click at [375, 178] on input "**********" at bounding box center [326, 181] width 97 height 24
click at [470, 279] on td "4" at bounding box center [466, 278] width 27 height 24
type input "**********"
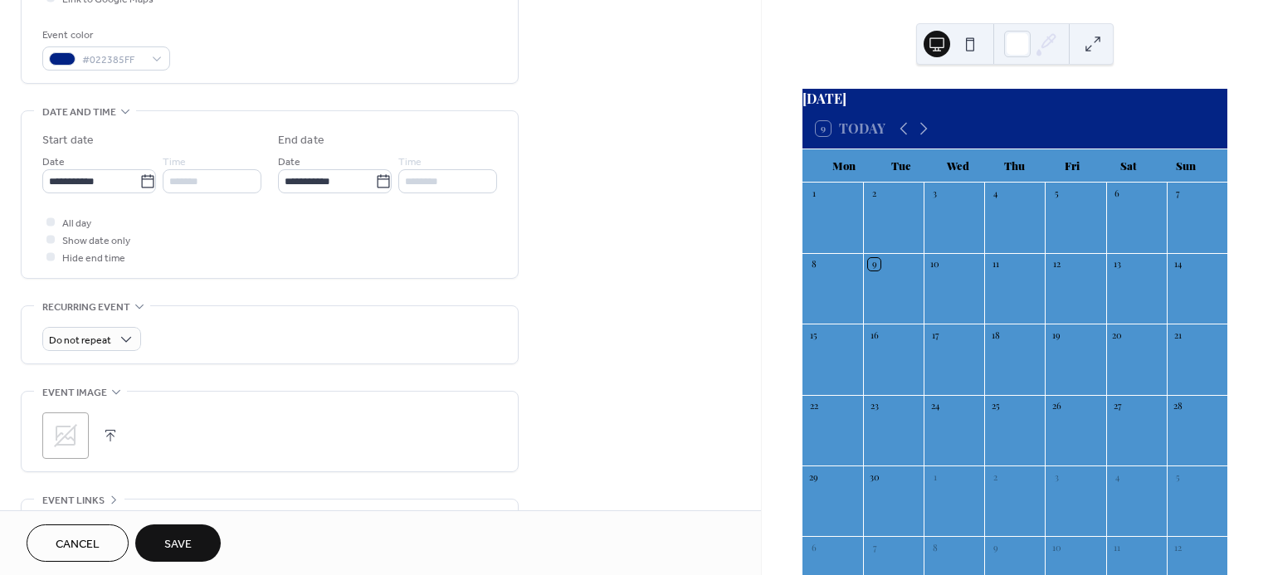
click at [177, 549] on span "Save" at bounding box center [177, 544] width 27 height 17
